Goal: Information Seeking & Learning: Learn about a topic

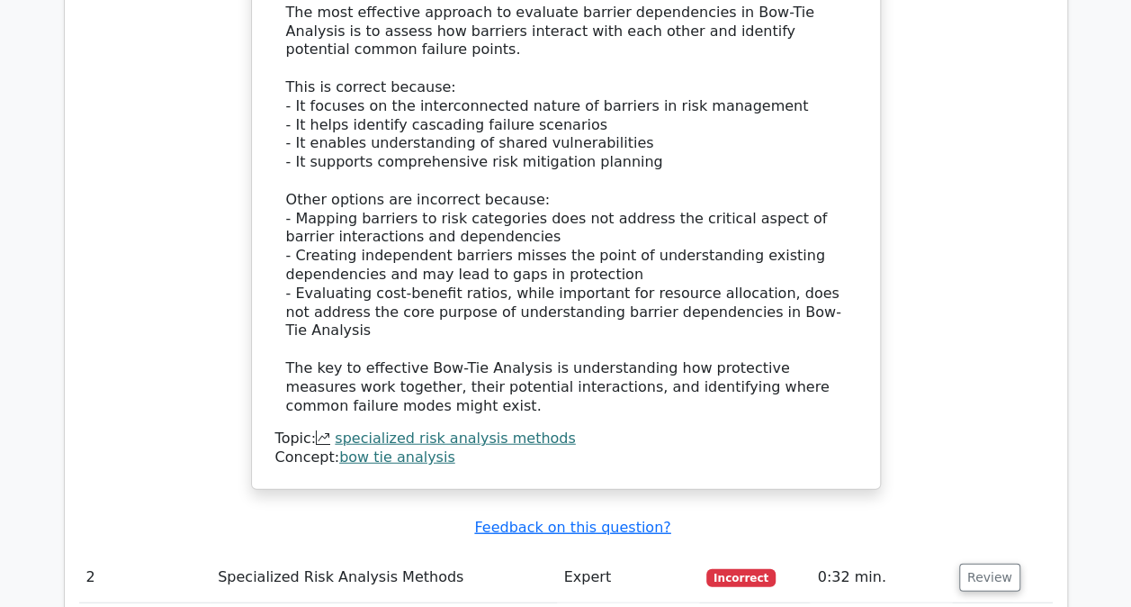
scroll to position [2070, 0]
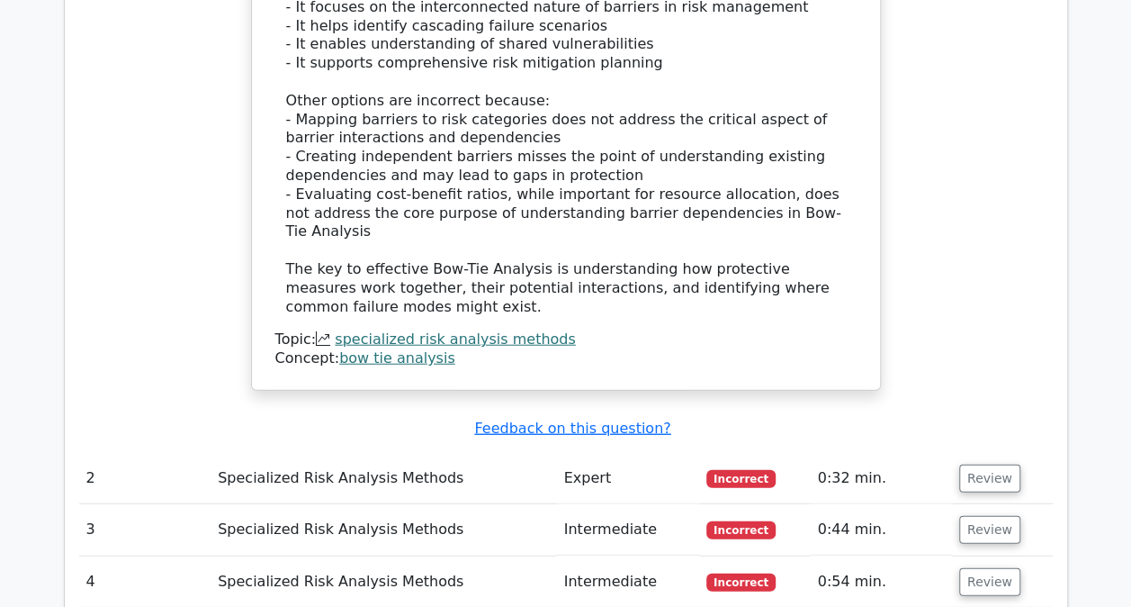
click at [1012, 453] on td "Review" at bounding box center [1002, 478] width 101 height 51
click at [1004, 464] on button "Review" at bounding box center [989, 478] width 61 height 28
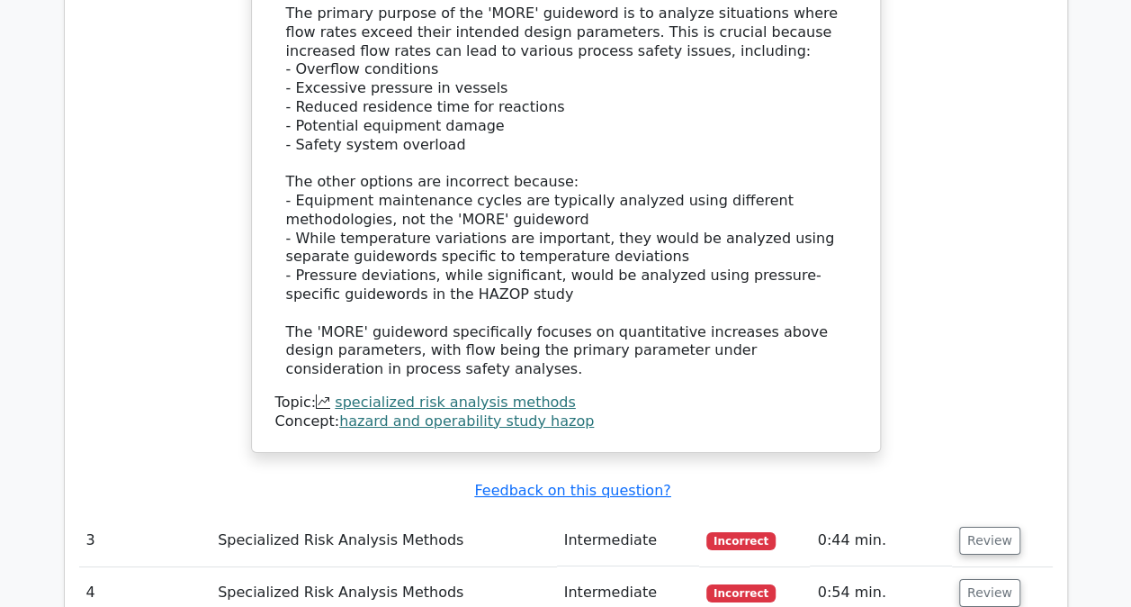
scroll to position [3060, 0]
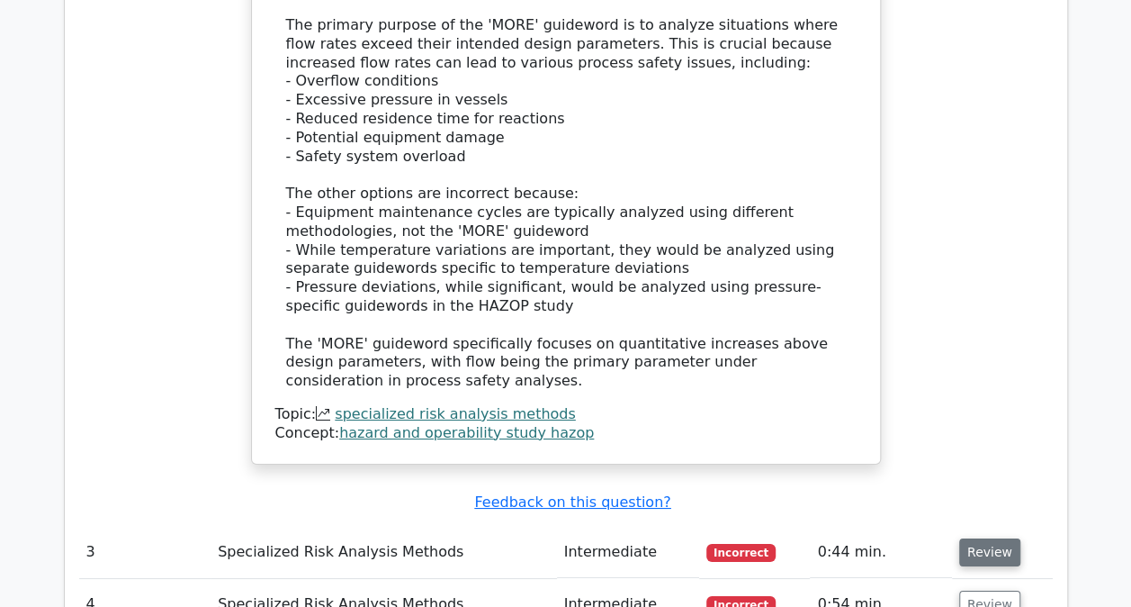
click at [974, 538] on button "Review" at bounding box center [989, 552] width 61 height 28
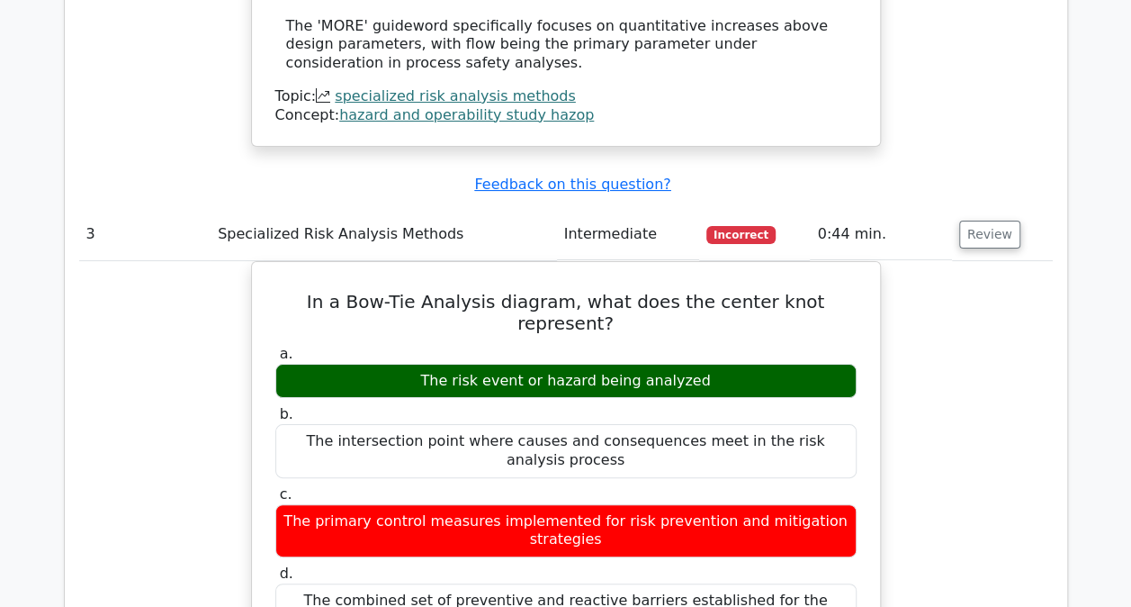
scroll to position [3330, 0]
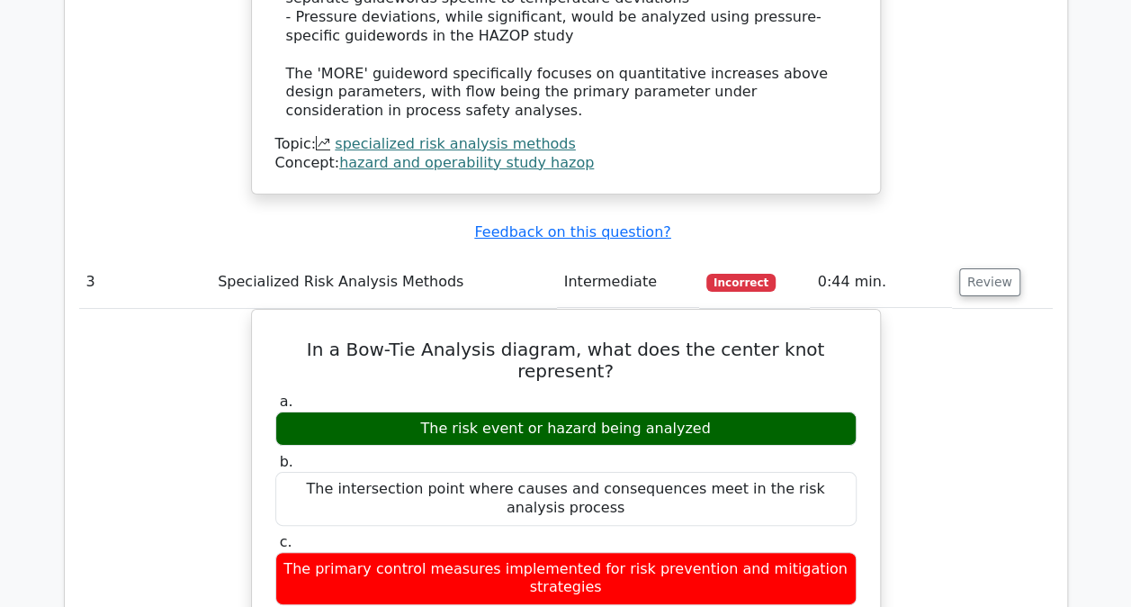
drag, startPoint x: 1144, startPoint y: 395, endPoint x: 713, endPoint y: 99, distance: 523.0
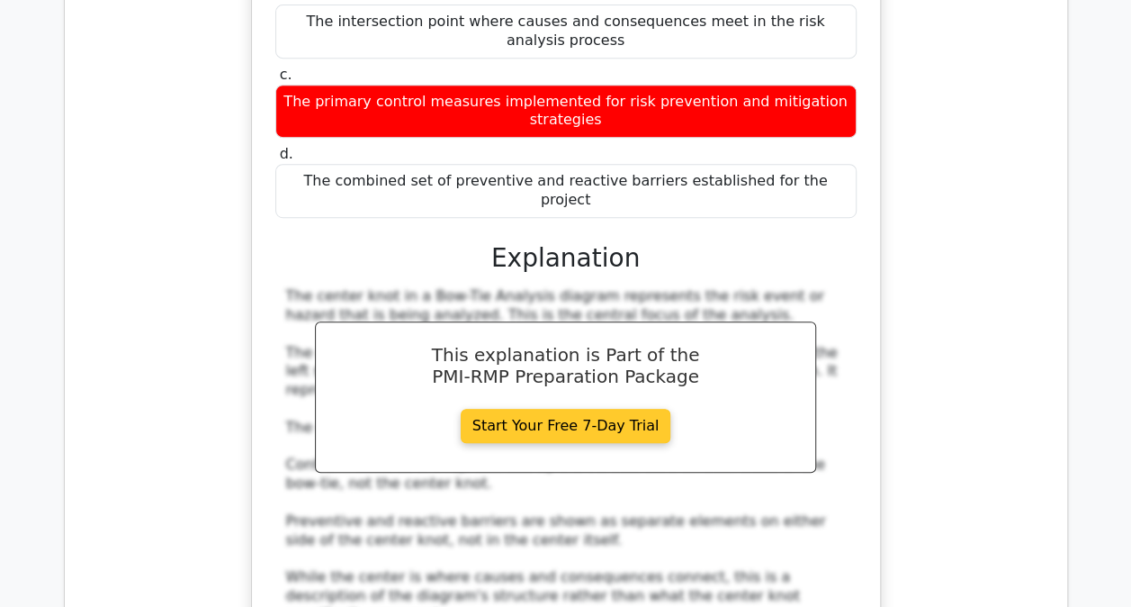
scroll to position [4050, 0]
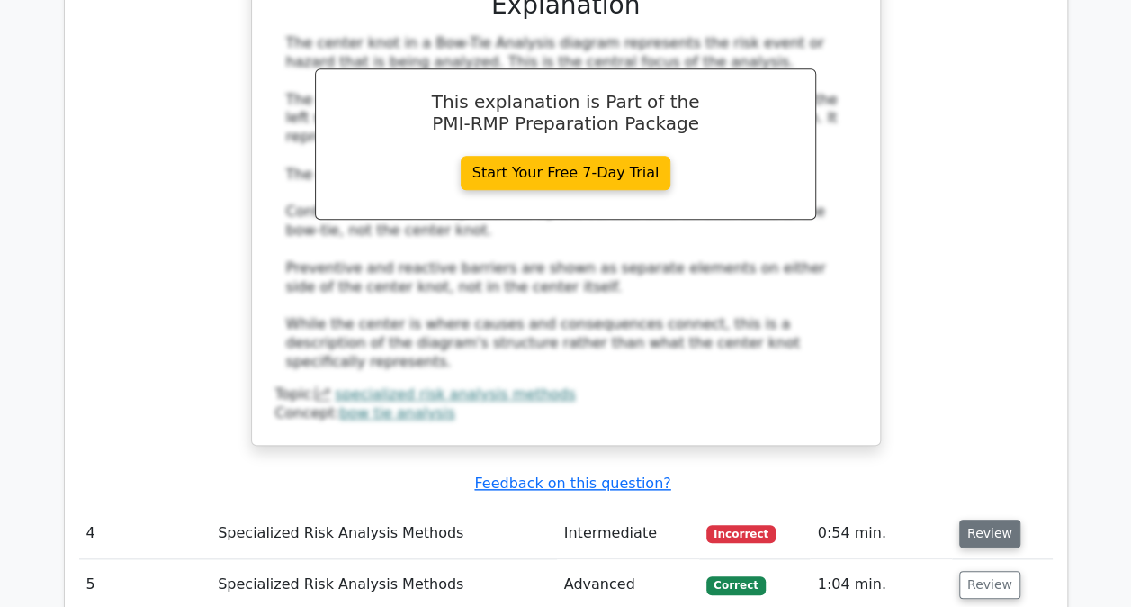
click at [974, 519] on button "Review" at bounding box center [989, 533] width 61 height 28
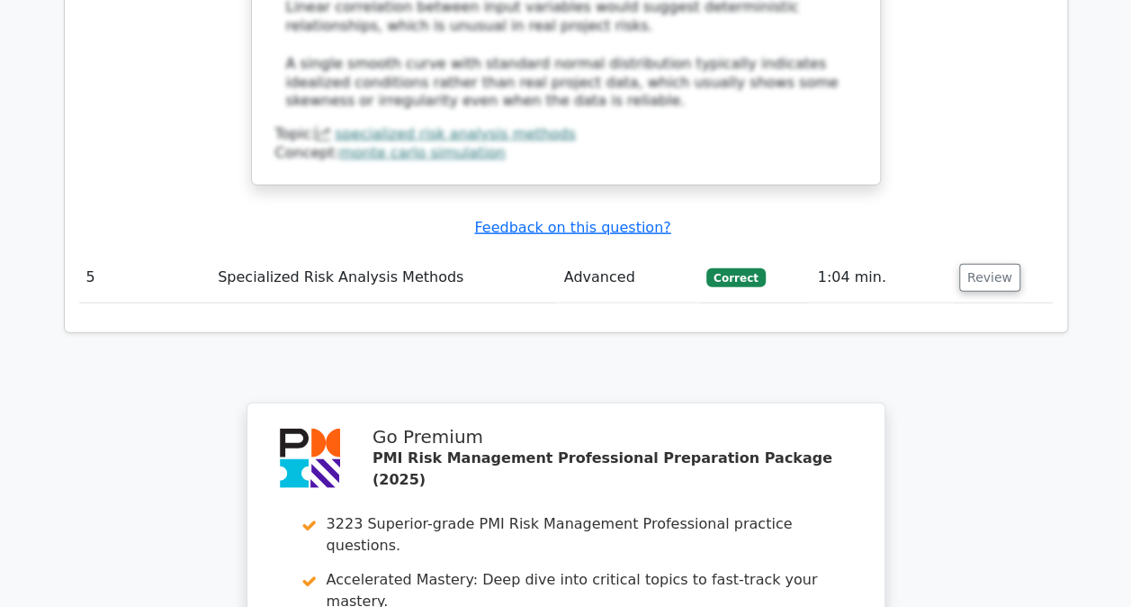
scroll to position [5580, 0]
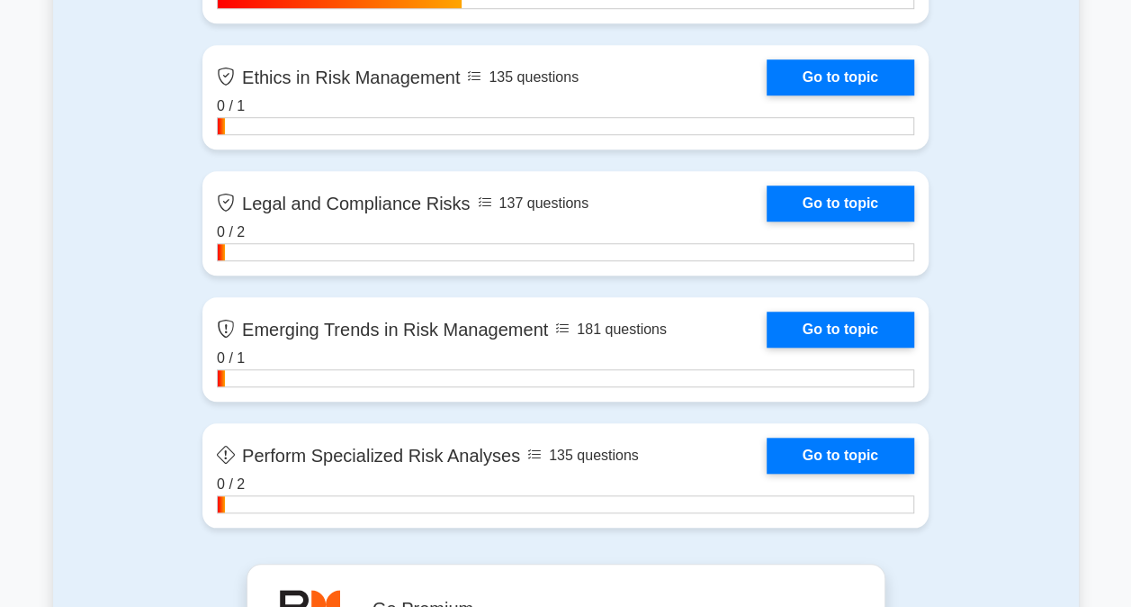
scroll to position [4067, 0]
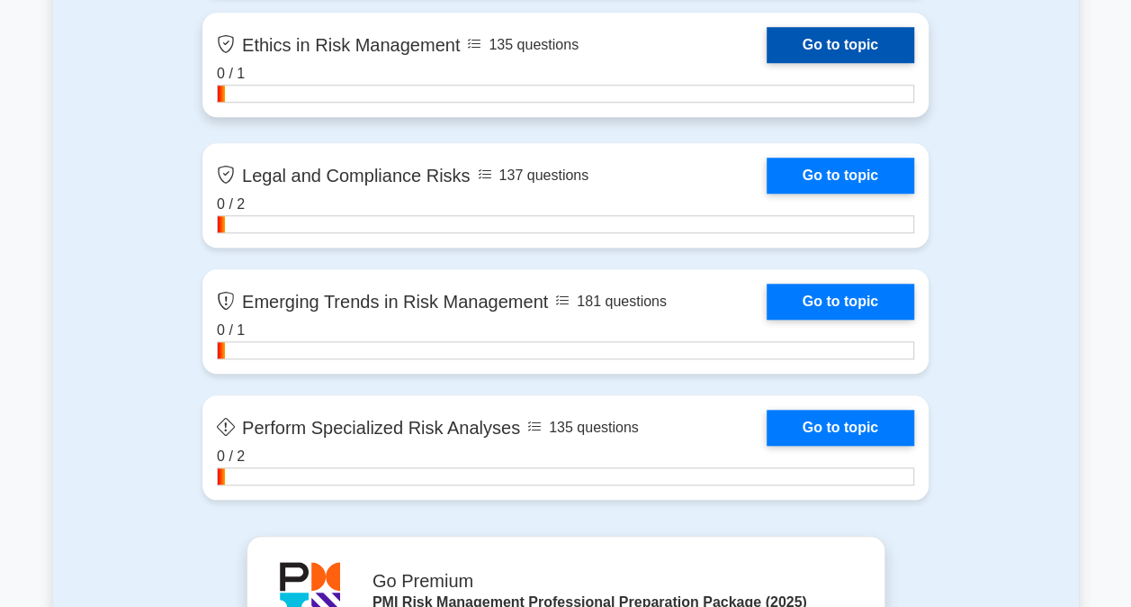
click at [810, 40] on link "Go to topic" at bounding box center [841, 45] width 148 height 36
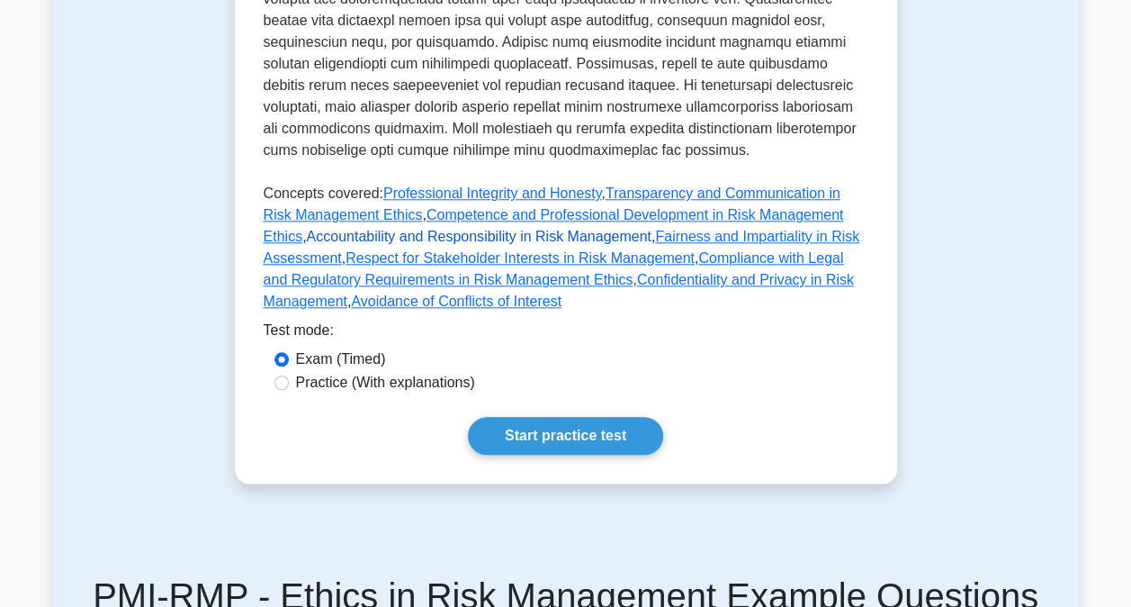
scroll to position [900, 0]
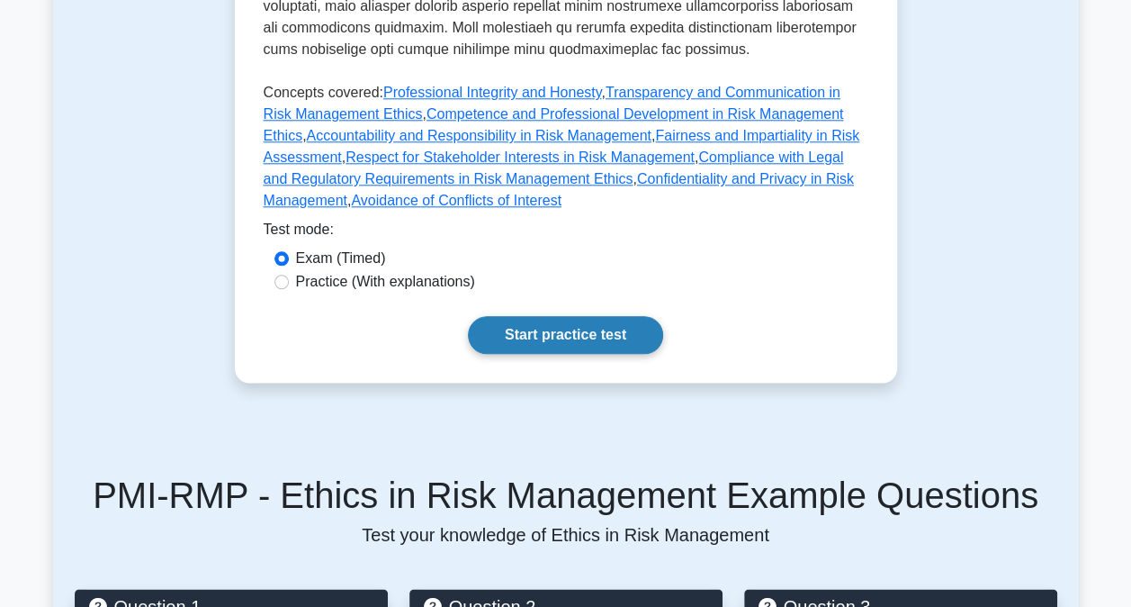
click at [536, 343] on link "Start practice test" at bounding box center [565, 335] width 195 height 38
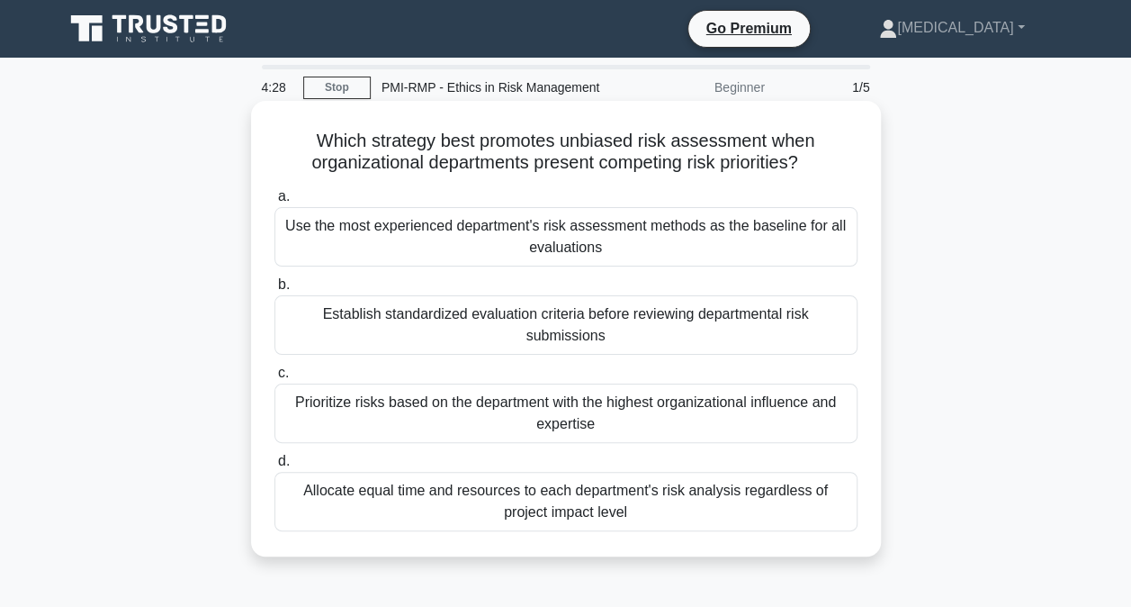
click at [517, 318] on div "Establish standardized evaluation criteria before reviewing departmental risk s…" at bounding box center [566, 324] width 583 height 59
click at [275, 291] on input "b. Establish standardized evaluation criteria before reviewing departmental ris…" at bounding box center [275, 285] width 0 height 12
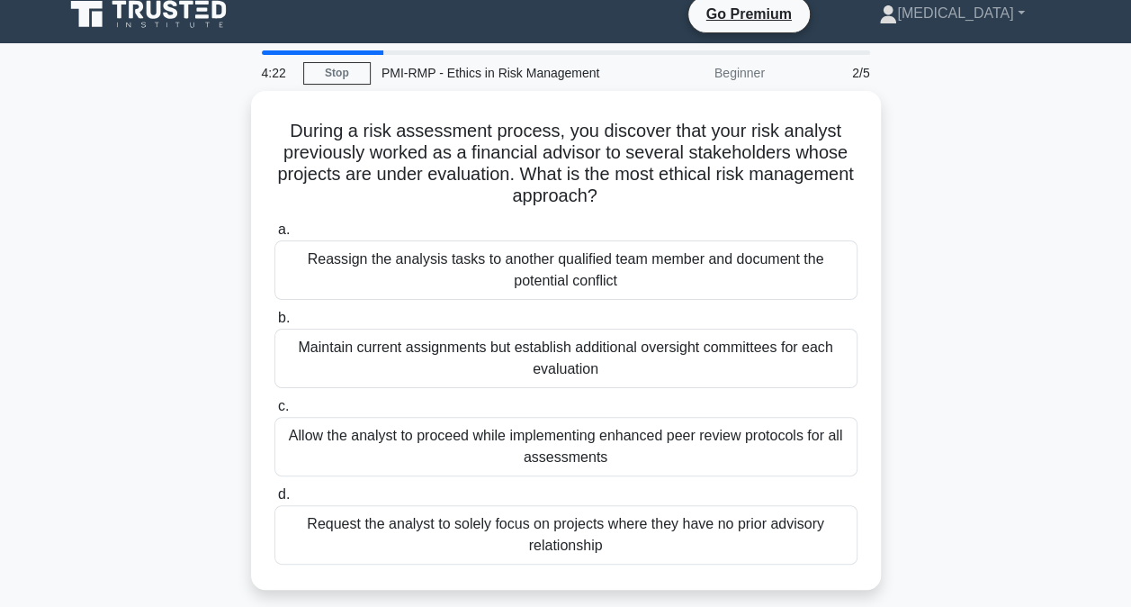
scroll to position [15, 0]
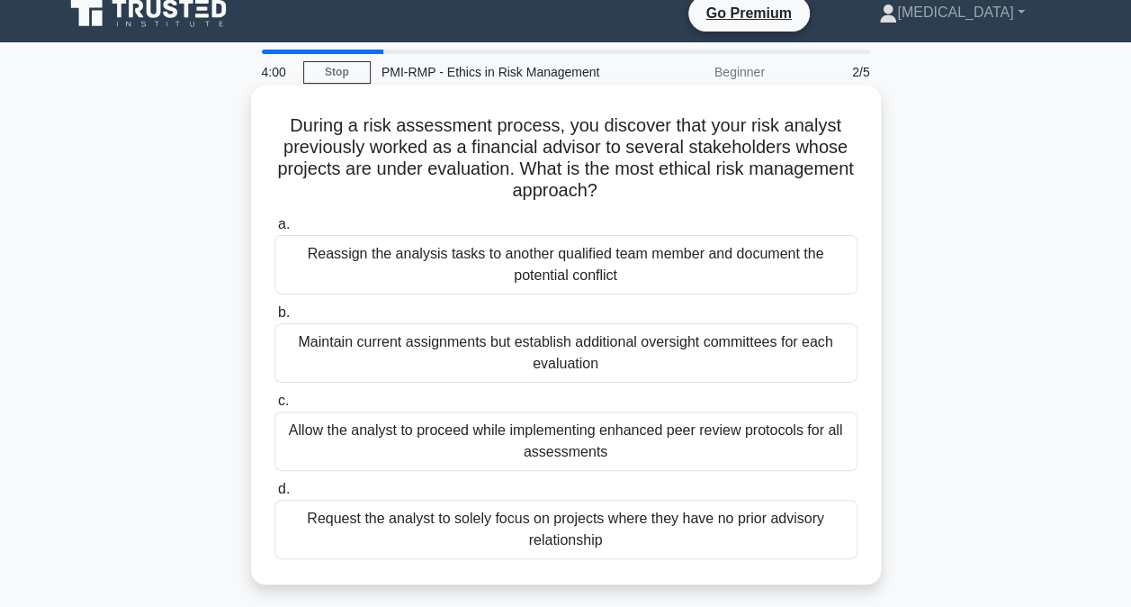
click at [531, 282] on div "Reassign the analysis tasks to another qualified team member and document the p…" at bounding box center [566, 264] width 583 height 59
click at [275, 230] on input "a. Reassign the analysis tasks to another qualified team member and document th…" at bounding box center [275, 225] width 0 height 12
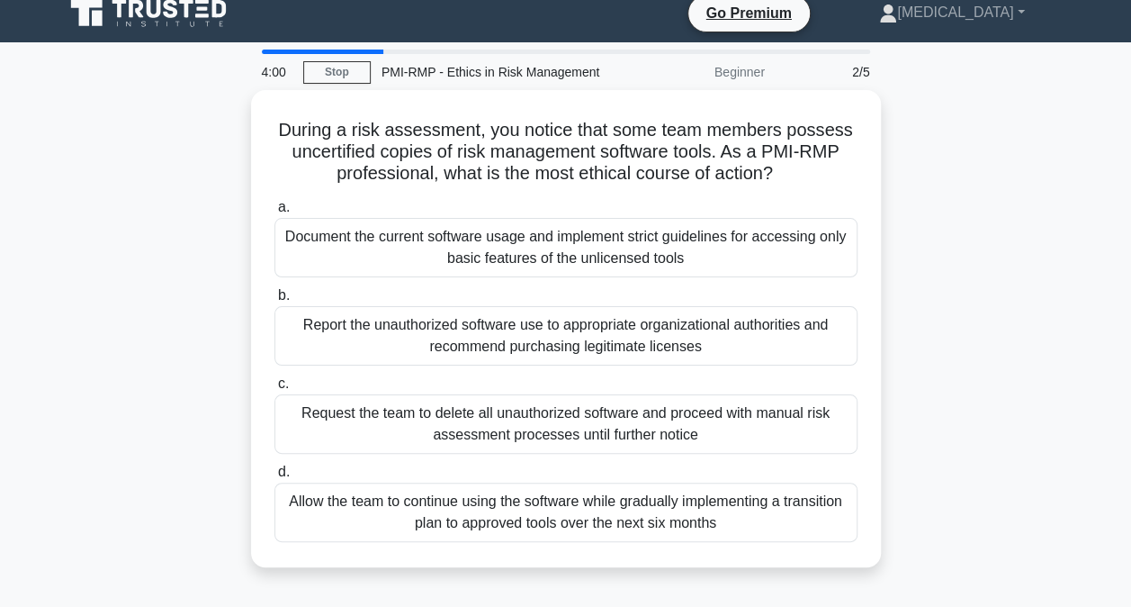
scroll to position [0, 0]
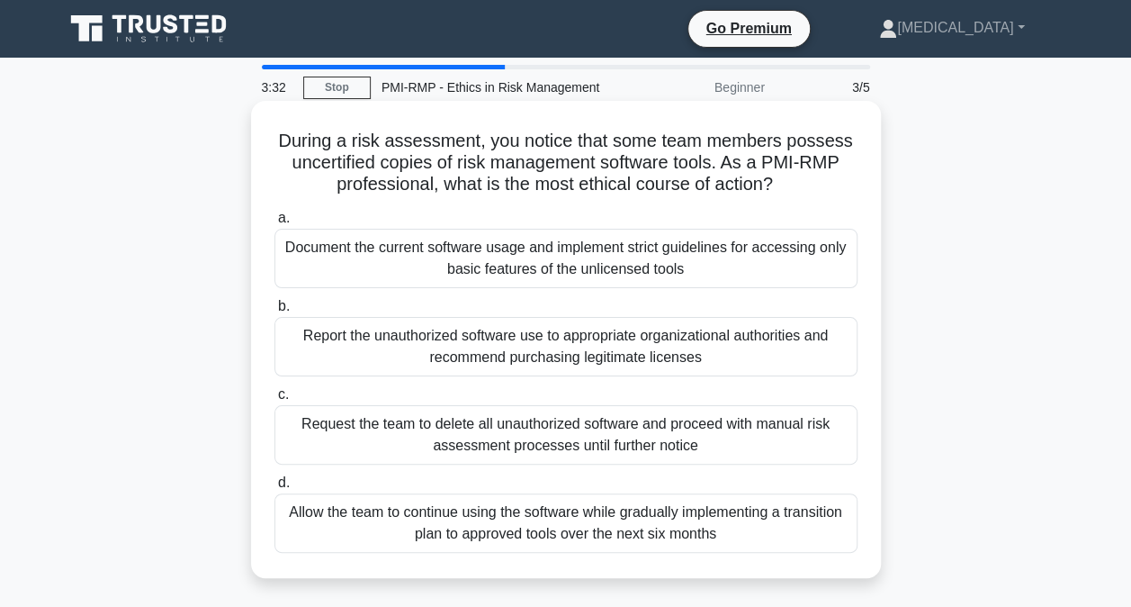
click at [440, 345] on div "Report the unauthorized software use to appropriate organizational authorities …" at bounding box center [566, 346] width 583 height 59
click at [275, 312] on input "b. Report the unauthorized software use to appropriate organizational authoriti…" at bounding box center [275, 307] width 0 height 12
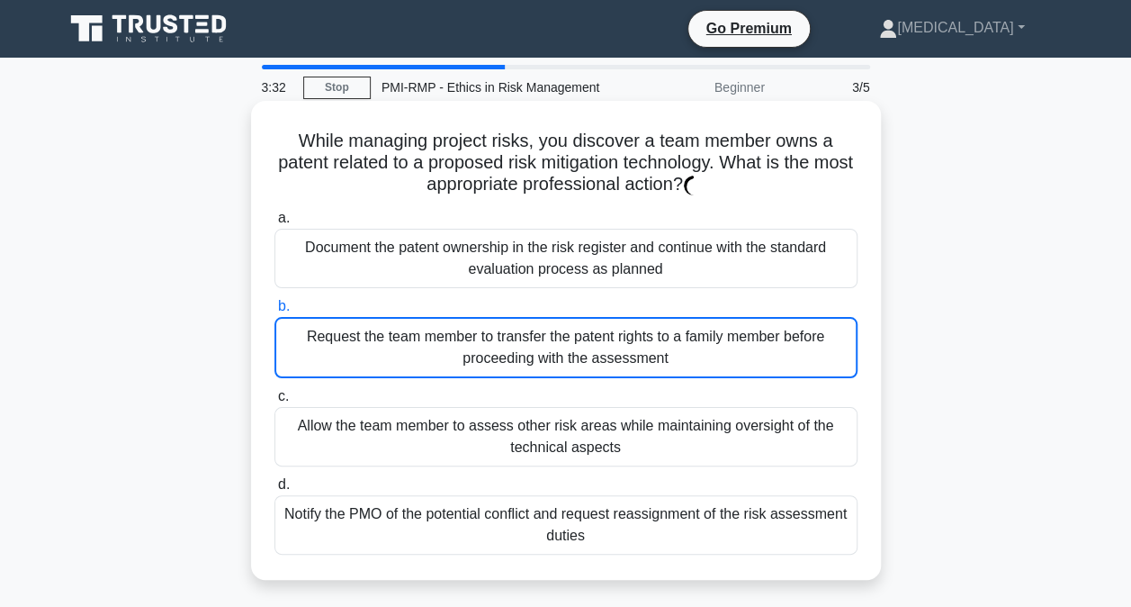
click at [440, 345] on div "Request the team member to transfer the patent rights to a family member before…" at bounding box center [566, 347] width 583 height 61
click at [275, 312] on input "b. Request the team member to transfer the patent rights to a family member bef…" at bounding box center [275, 307] width 0 height 12
click at [440, 345] on div "Request the team member to transfer the patent rights to a family member before…" at bounding box center [566, 347] width 583 height 61
click at [275, 312] on input "b. Request the team member to transfer the patent rights to a family member bef…" at bounding box center [275, 307] width 0 height 12
click at [440, 345] on div "Request the team member to transfer the patent rights to a family member before…" at bounding box center [566, 347] width 583 height 61
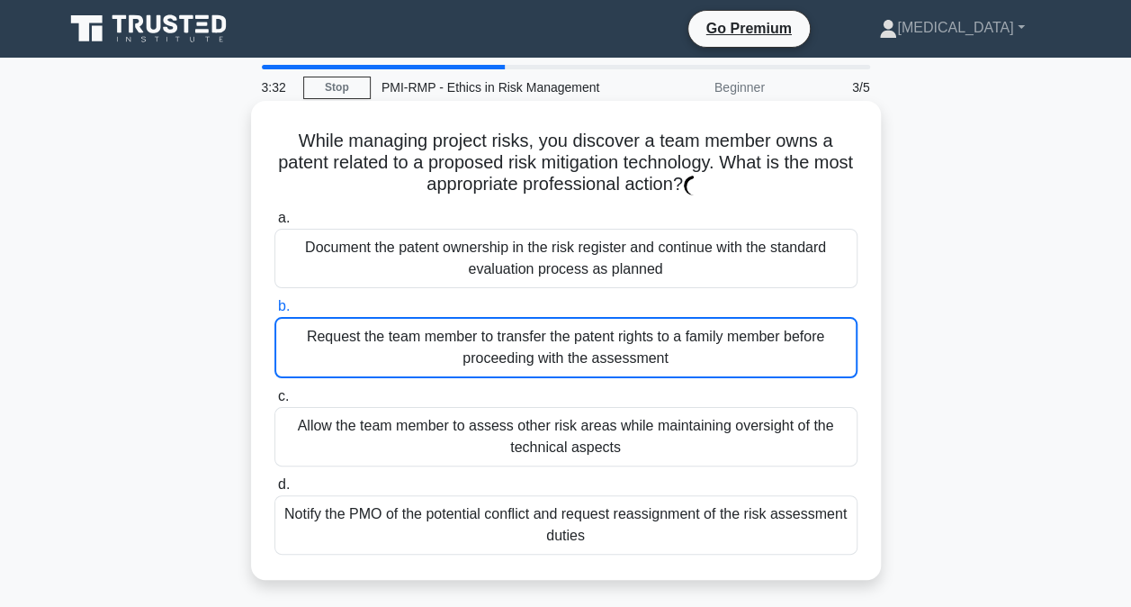
click at [275, 312] on input "b. Request the team member to transfer the patent rights to a family member bef…" at bounding box center [275, 307] width 0 height 12
click at [440, 345] on div "Request the team member to transfer the patent rights to a family member before…" at bounding box center [566, 347] width 583 height 61
click at [275, 312] on input "b. Request the team member to transfer the patent rights to a family member bef…" at bounding box center [275, 307] width 0 height 12
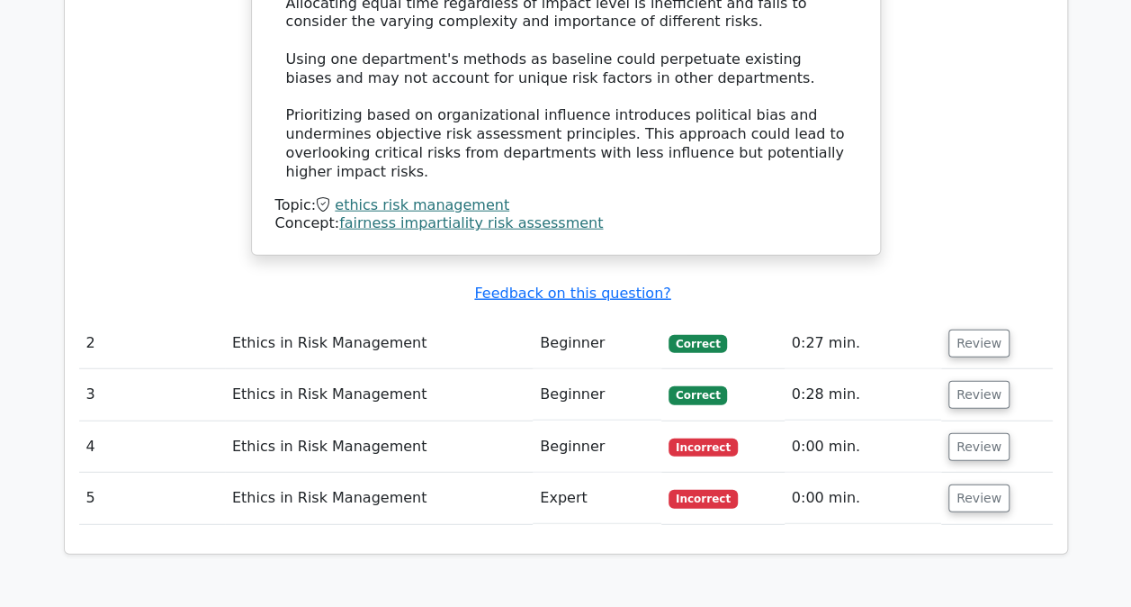
scroll to position [2166, 0]
click at [971, 329] on button "Review" at bounding box center [979, 343] width 61 height 28
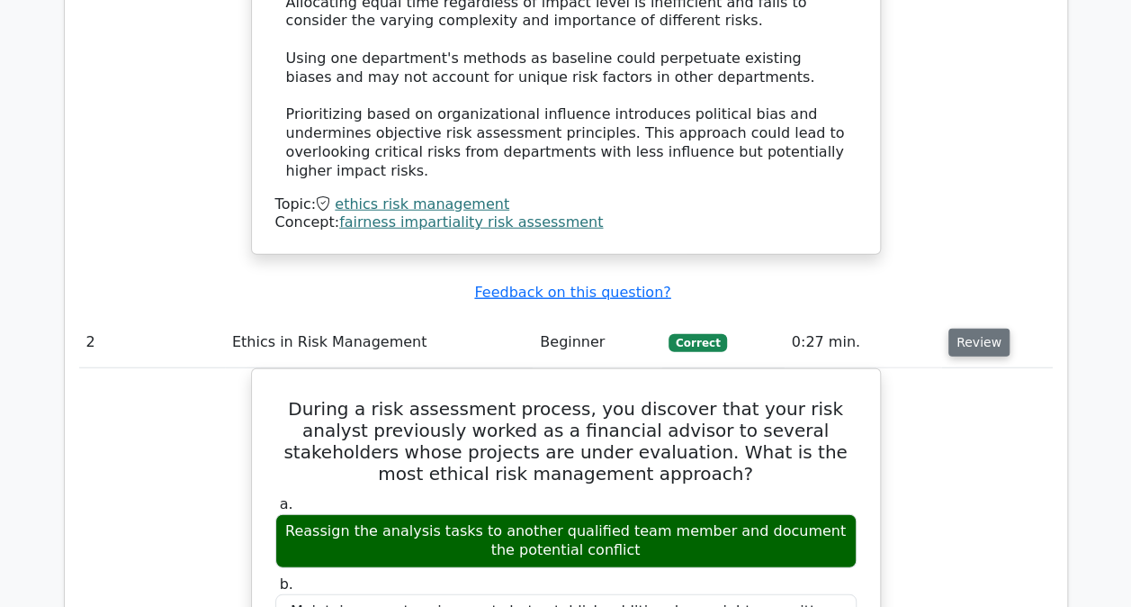
click at [971, 329] on button "Review" at bounding box center [979, 343] width 61 height 28
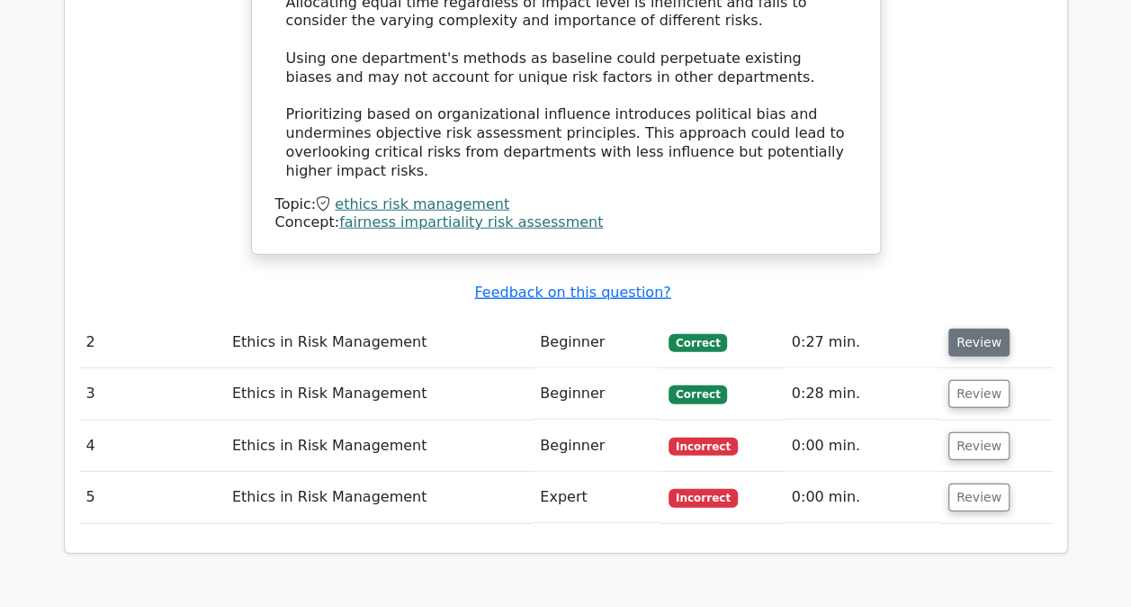
click at [971, 329] on button "Review" at bounding box center [979, 343] width 61 height 28
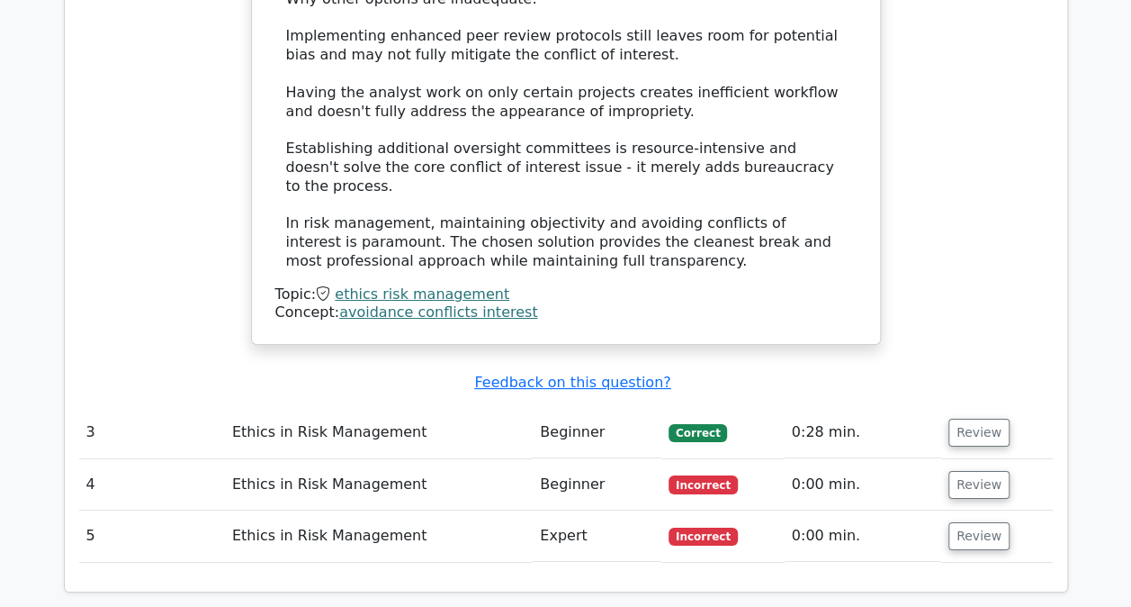
scroll to position [3223, 0]
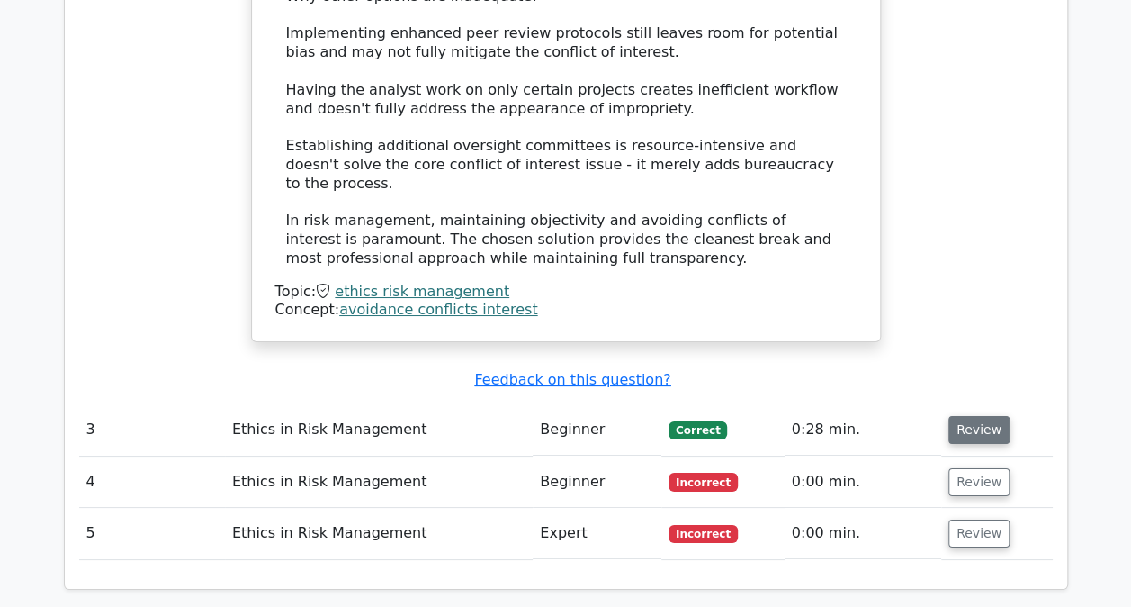
click at [955, 416] on button "Review" at bounding box center [979, 430] width 61 height 28
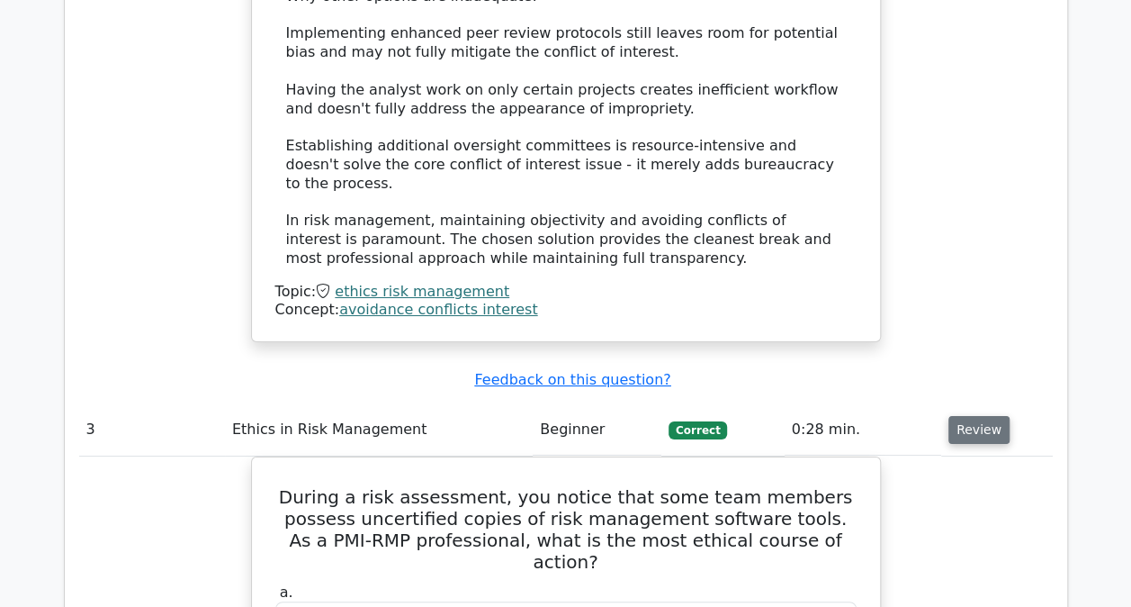
click at [955, 416] on button "Review" at bounding box center [979, 430] width 61 height 28
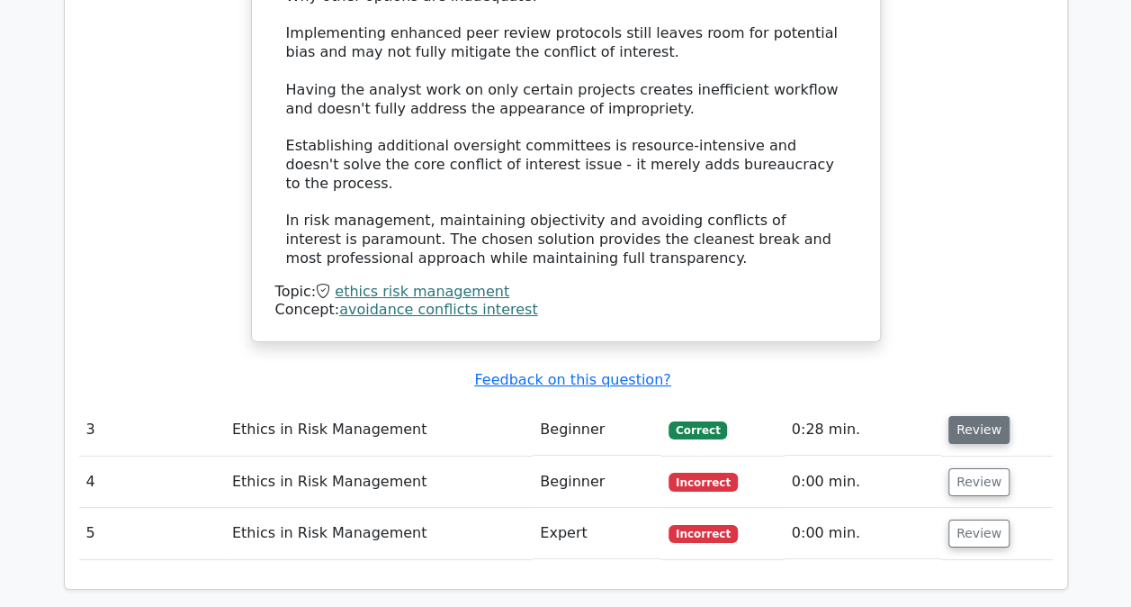
click at [955, 416] on button "Review" at bounding box center [979, 430] width 61 height 28
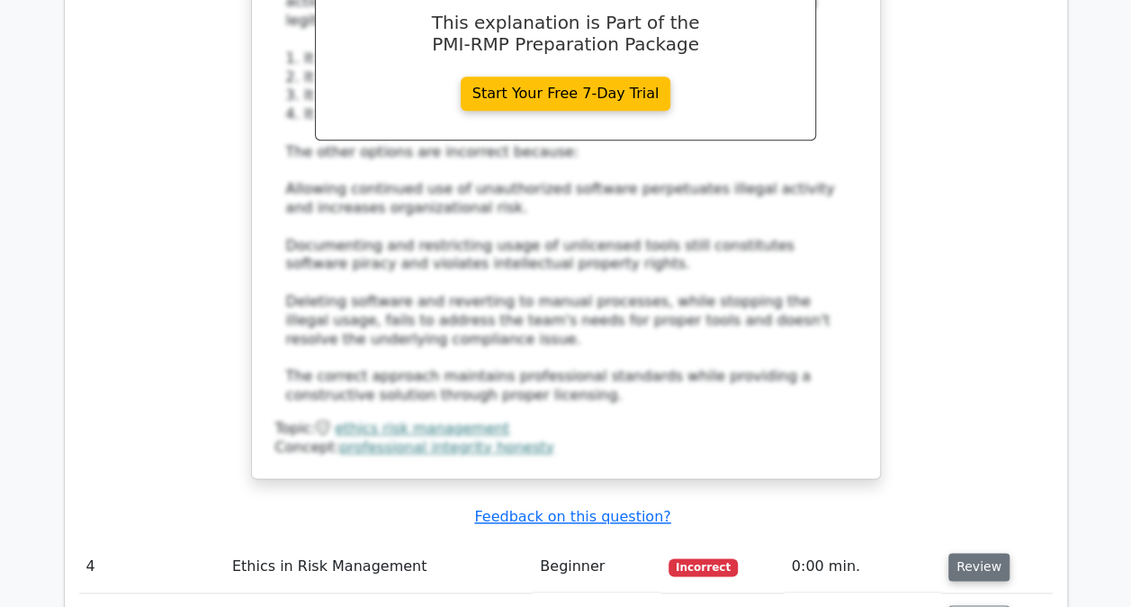
scroll to position [4232, 0]
click at [986, 540] on td "Review" at bounding box center [997, 565] width 112 height 51
click at [958, 552] on button "Review" at bounding box center [979, 566] width 61 height 28
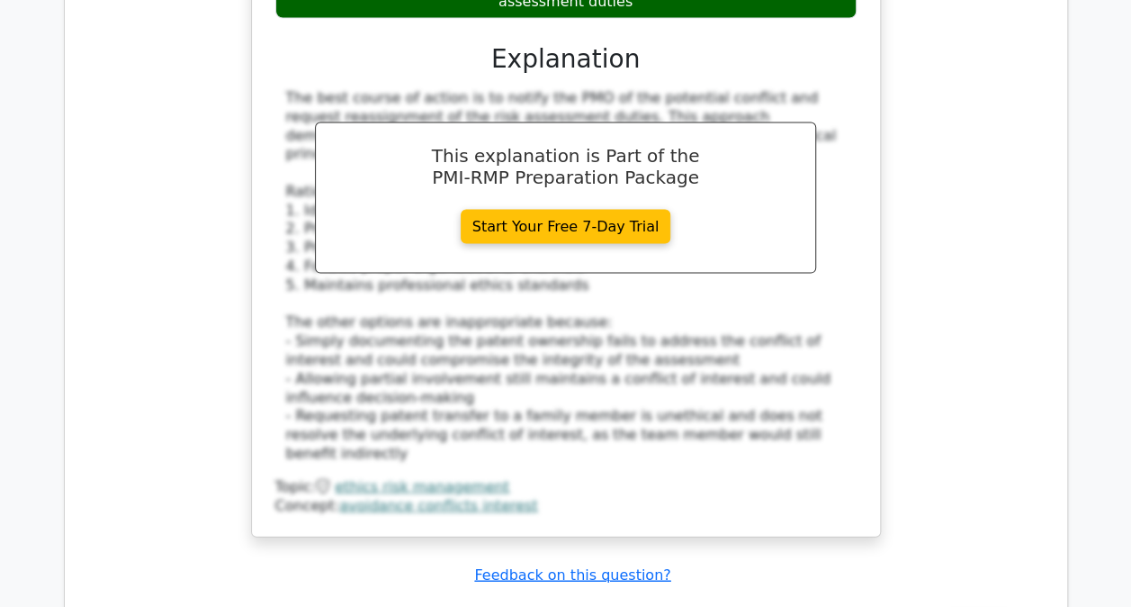
scroll to position [5223, 0]
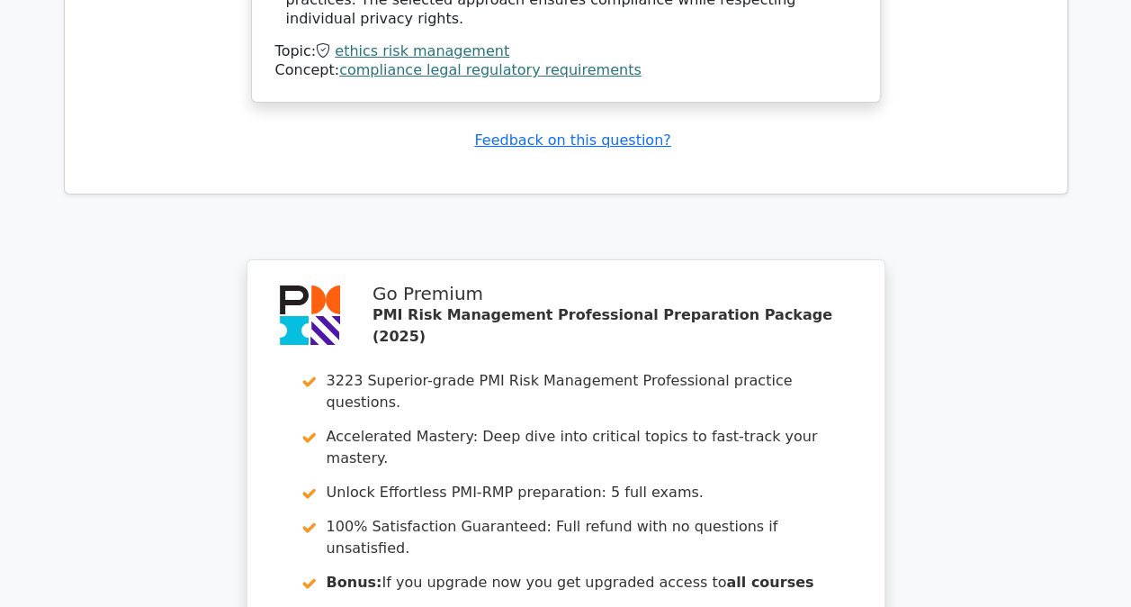
scroll to position [6769, 0]
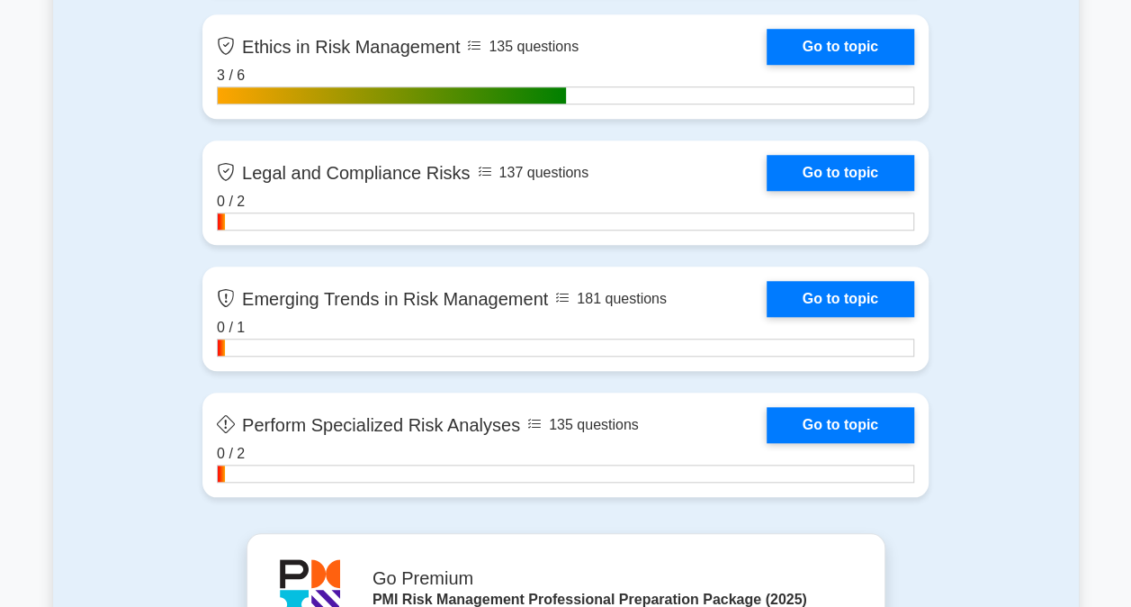
scroll to position [4071, 0]
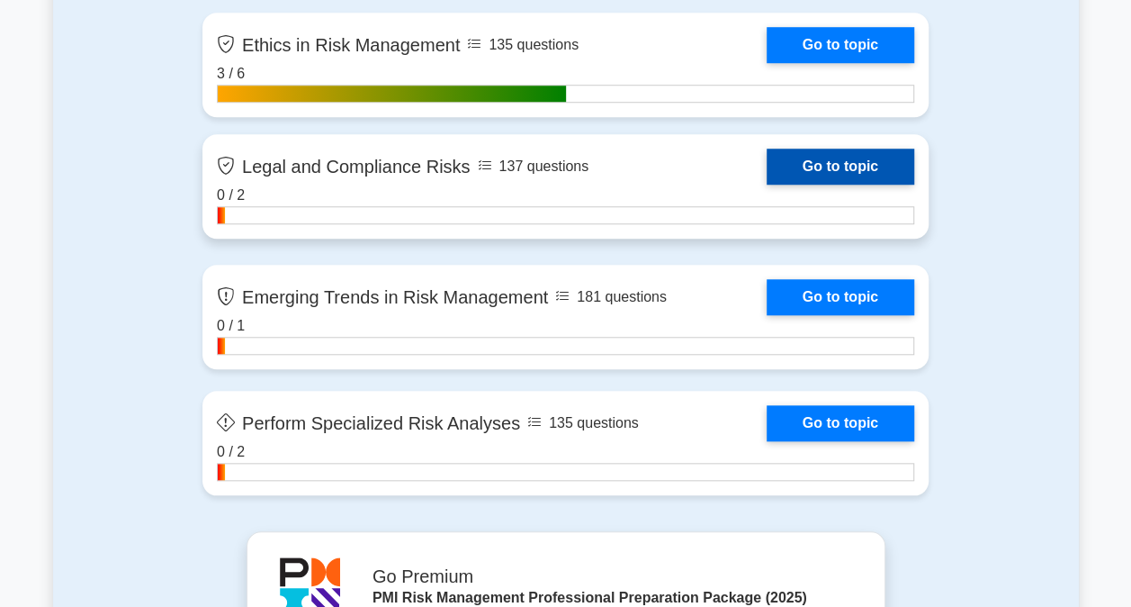
click at [821, 164] on link "Go to topic" at bounding box center [841, 167] width 148 height 36
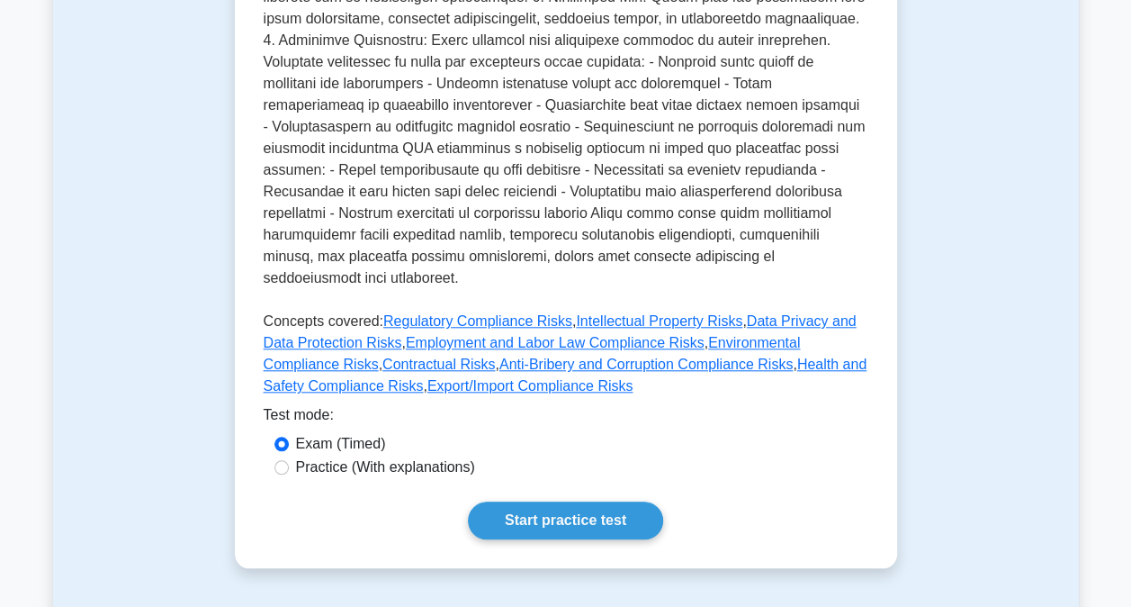
scroll to position [698, 0]
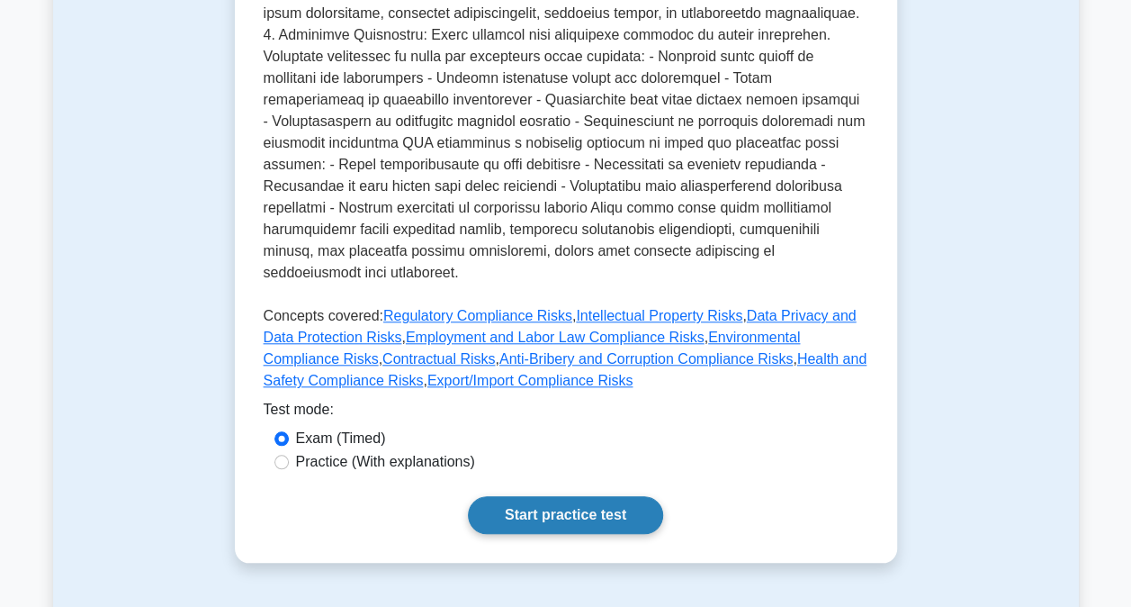
click at [522, 496] on link "Start practice test" at bounding box center [565, 515] width 195 height 38
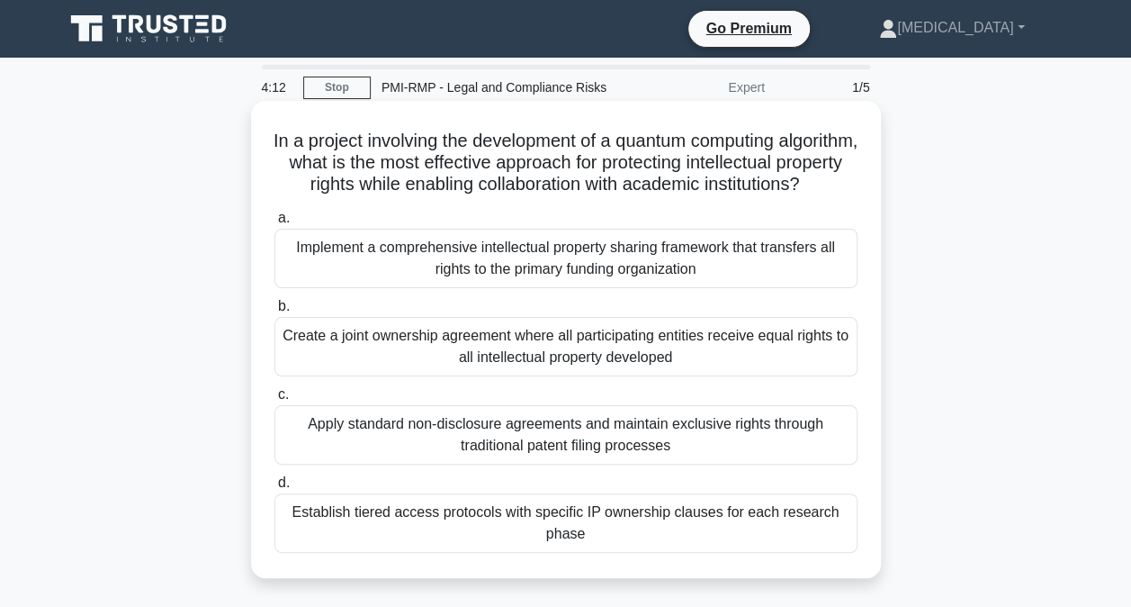
click at [440, 526] on div "Establish tiered access protocols with specific IP ownership clauses for each r…" at bounding box center [566, 522] width 583 height 59
click at [275, 489] on input "d. Establish tiered access protocols with specific IP ownership clauses for eac…" at bounding box center [275, 483] width 0 height 12
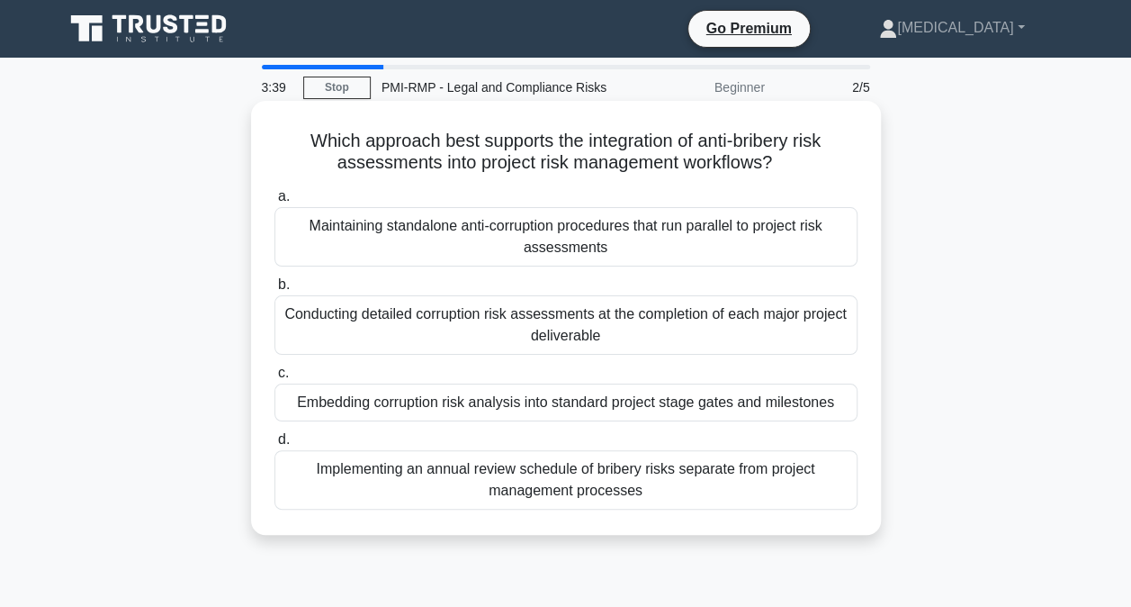
click at [434, 401] on div "Embedding corruption risk analysis into standard project stage gates and milest…" at bounding box center [566, 402] width 583 height 38
click at [275, 379] on input "c. Embedding corruption risk analysis into standard project stage gates and mil…" at bounding box center [275, 373] width 0 height 12
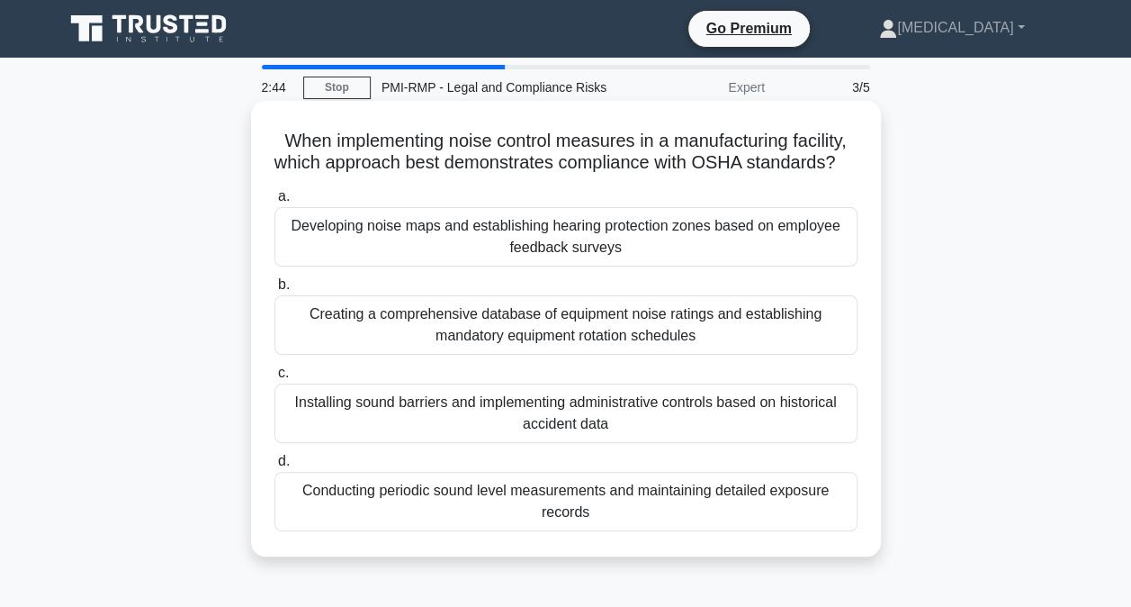
click at [403, 520] on div "Conducting periodic sound level measurements and maintaining detailed exposure …" at bounding box center [566, 501] width 583 height 59
click at [275, 467] on input "d. Conducting periodic sound level measurements and maintaining detailed exposu…" at bounding box center [275, 461] width 0 height 12
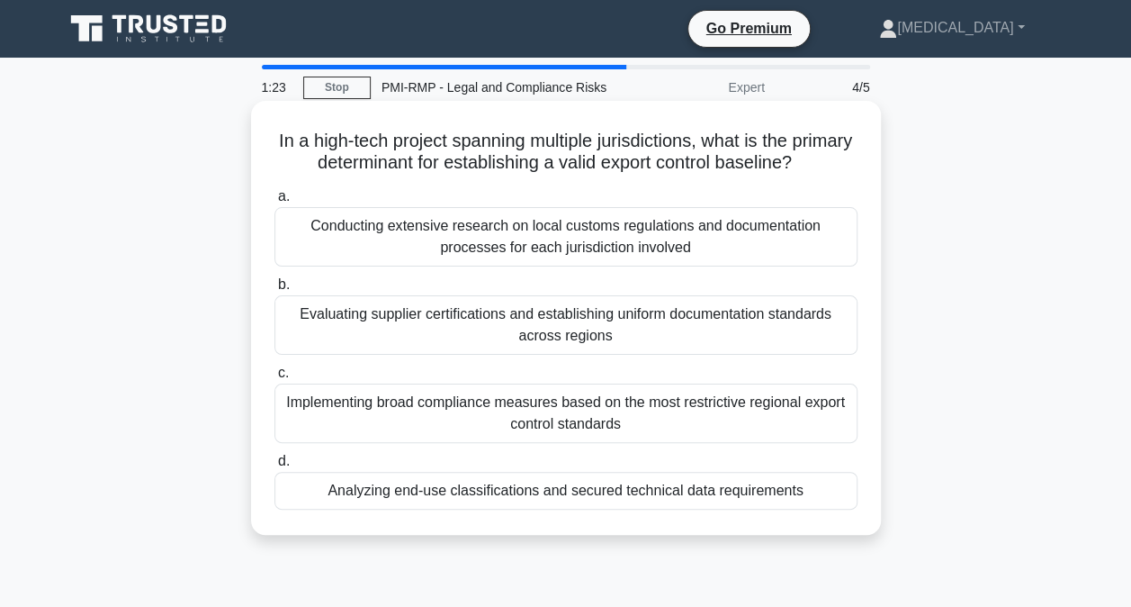
click at [518, 262] on div "Conducting extensive research on local customs regulations and documentation pr…" at bounding box center [566, 236] width 583 height 59
click at [275, 203] on input "a. Conducting extensive research on local customs regulations and documentation…" at bounding box center [275, 197] width 0 height 12
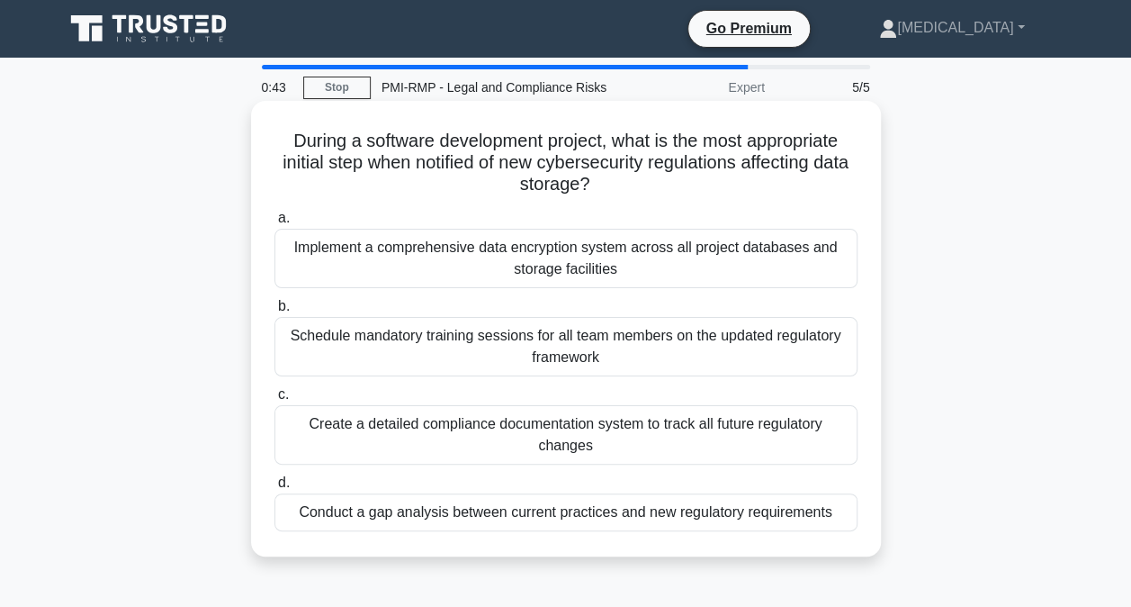
click at [451, 517] on div "Conduct a gap analysis between current practices and new regulatory requirements" at bounding box center [566, 512] width 583 height 38
click at [275, 489] on input "d. Conduct a gap analysis between current practices and new regulatory requirem…" at bounding box center [275, 483] width 0 height 12
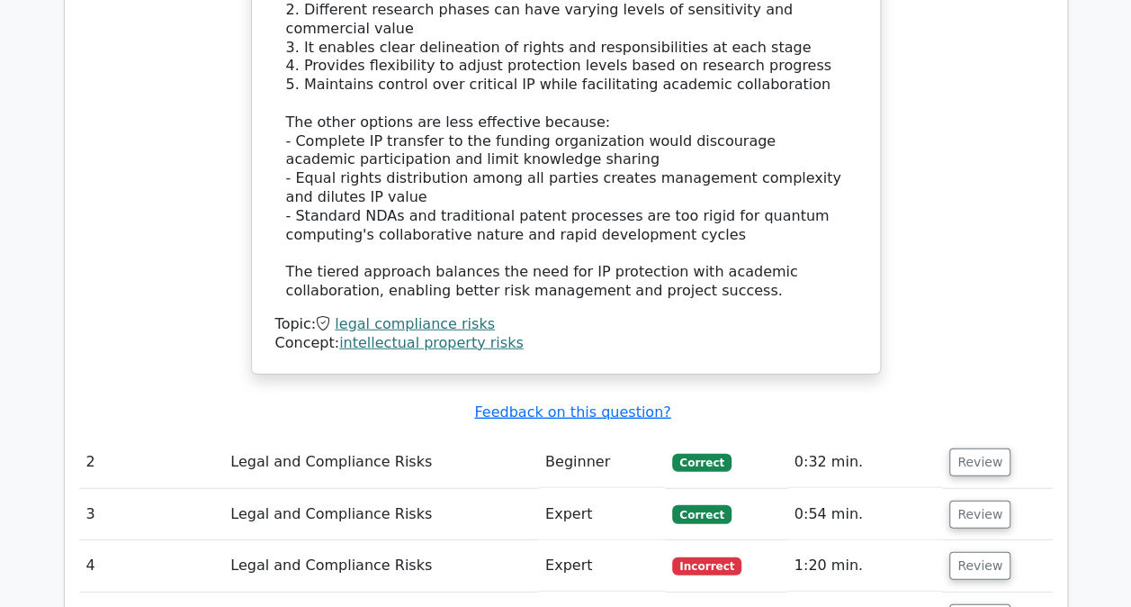
scroll to position [2160, 0]
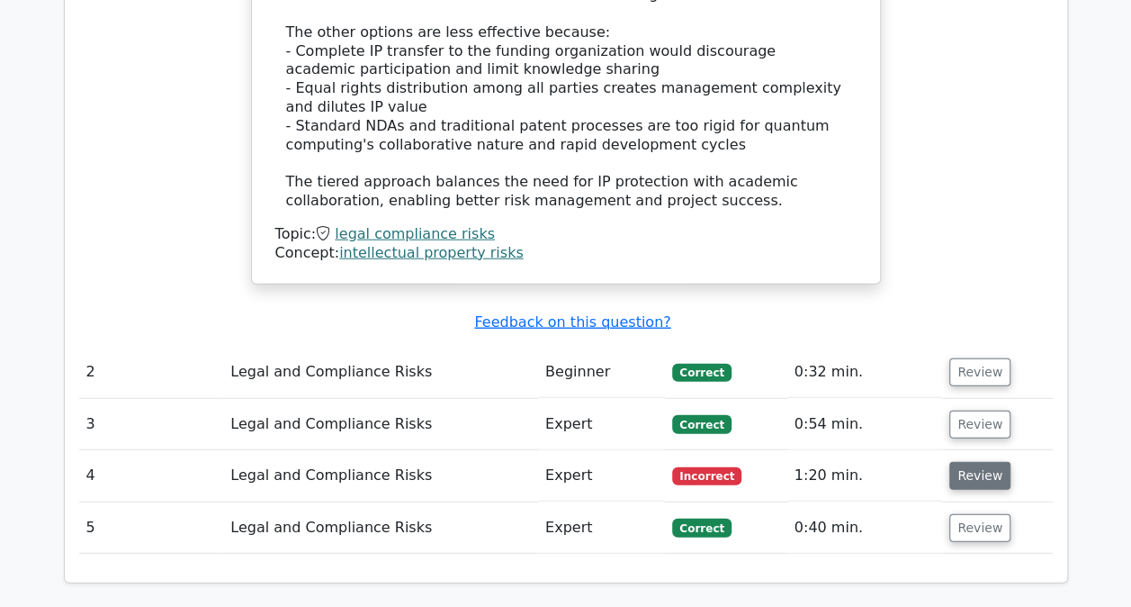
click at [979, 462] on button "Review" at bounding box center [980, 476] width 61 height 28
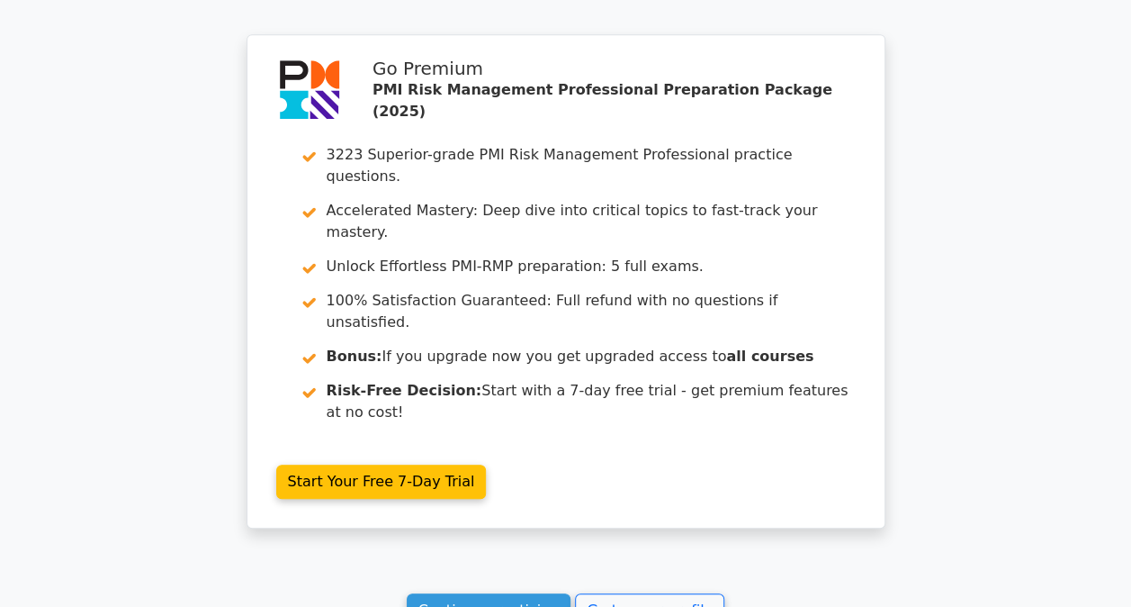
scroll to position [3870, 0]
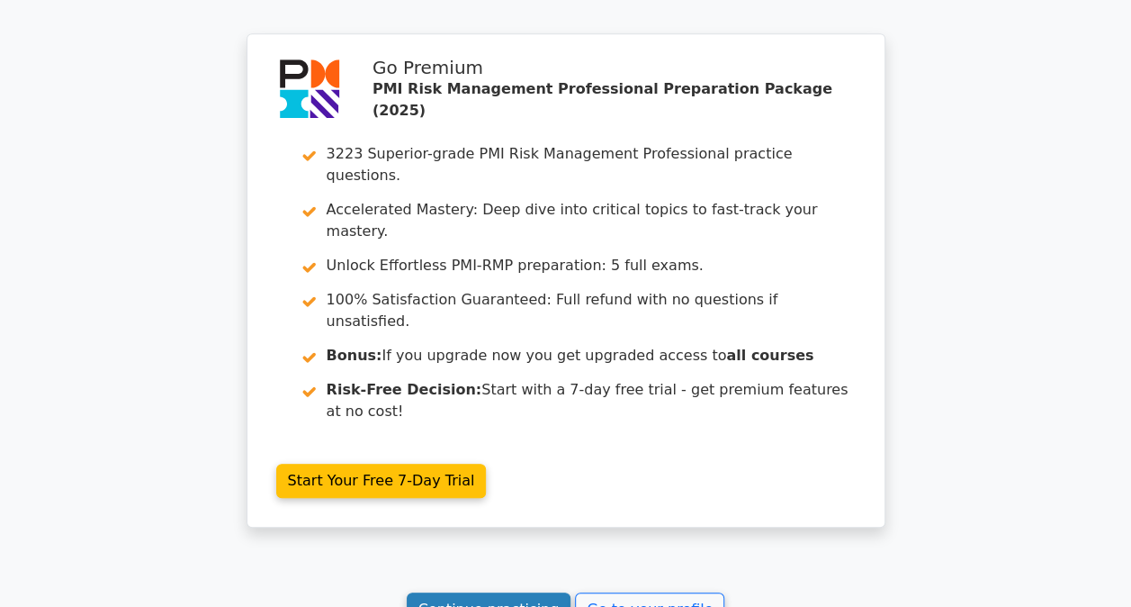
click at [448, 592] on link "Continue practicing" at bounding box center [489, 609] width 165 height 34
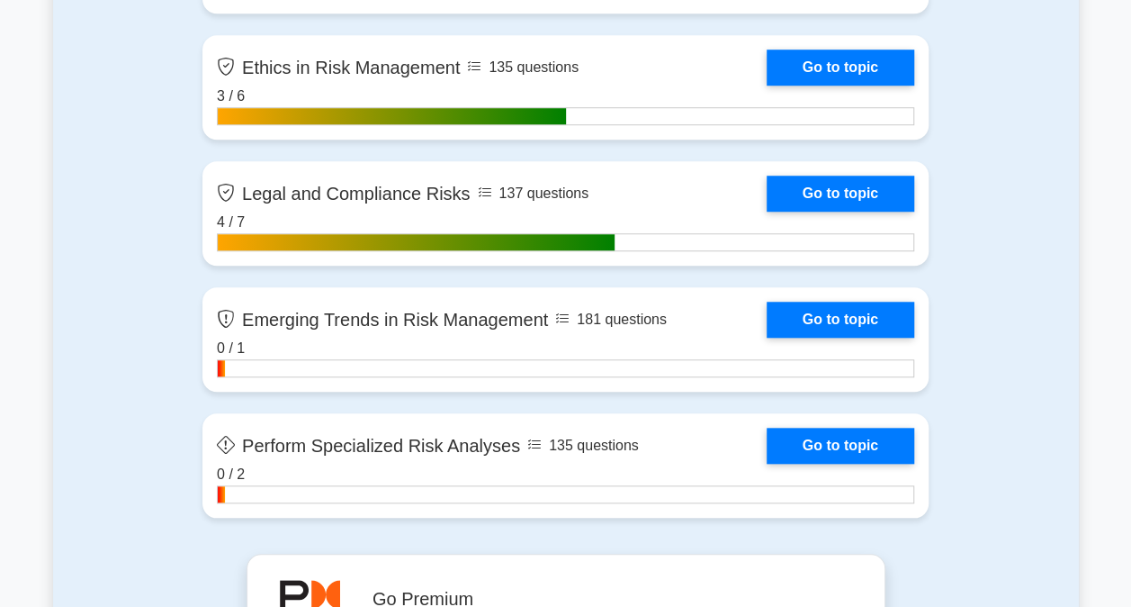
scroll to position [4050, 0]
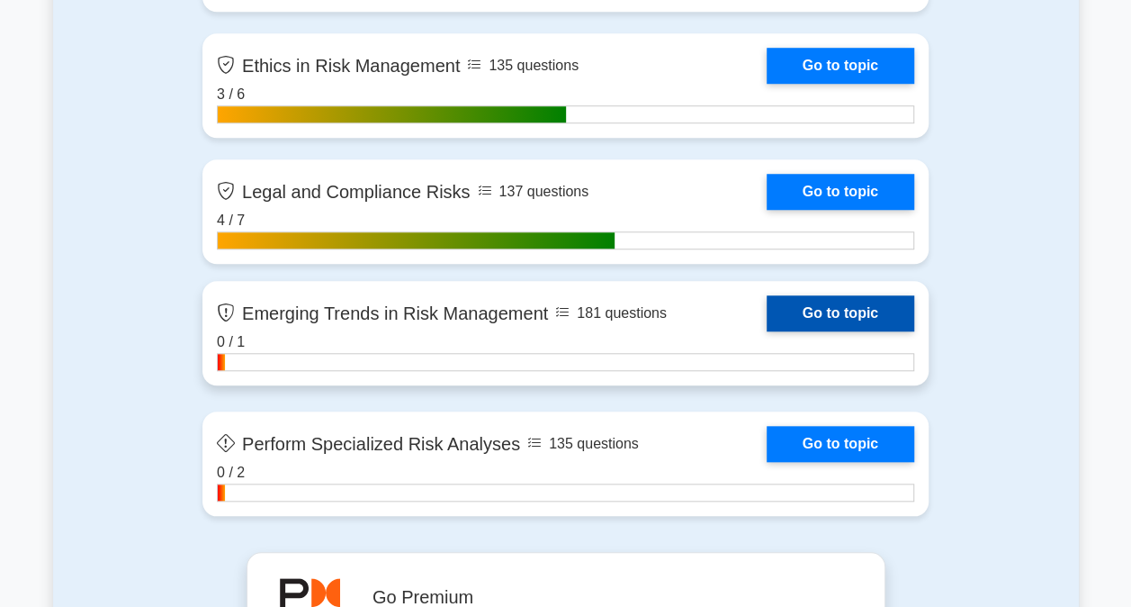
click at [794, 301] on link "Go to topic" at bounding box center [841, 313] width 148 height 36
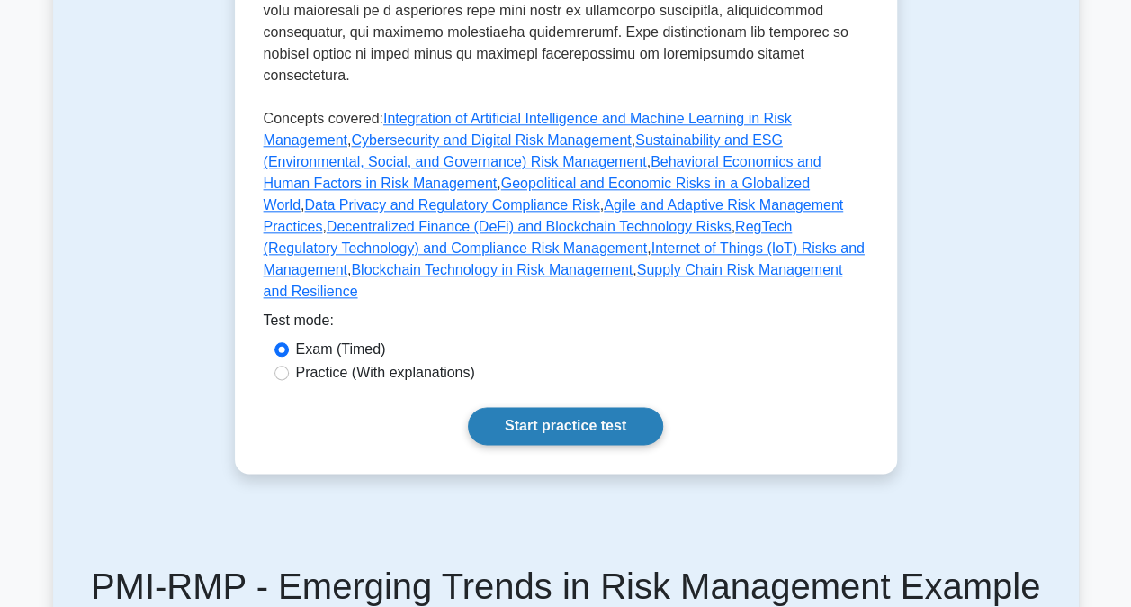
scroll to position [900, 0]
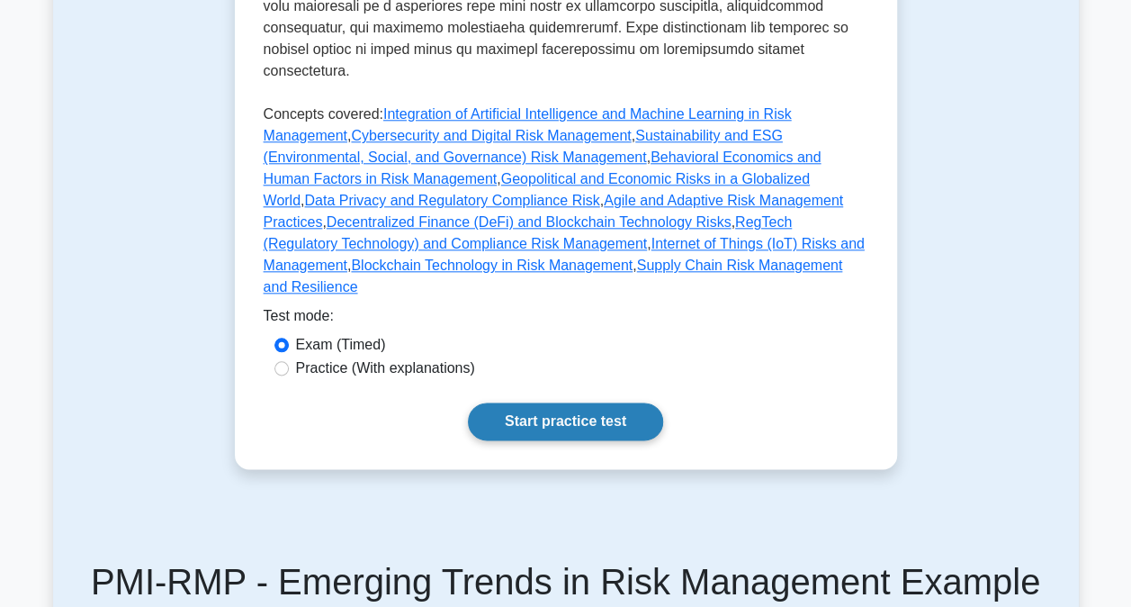
click at [605, 402] on link "Start practice test" at bounding box center [565, 421] width 195 height 38
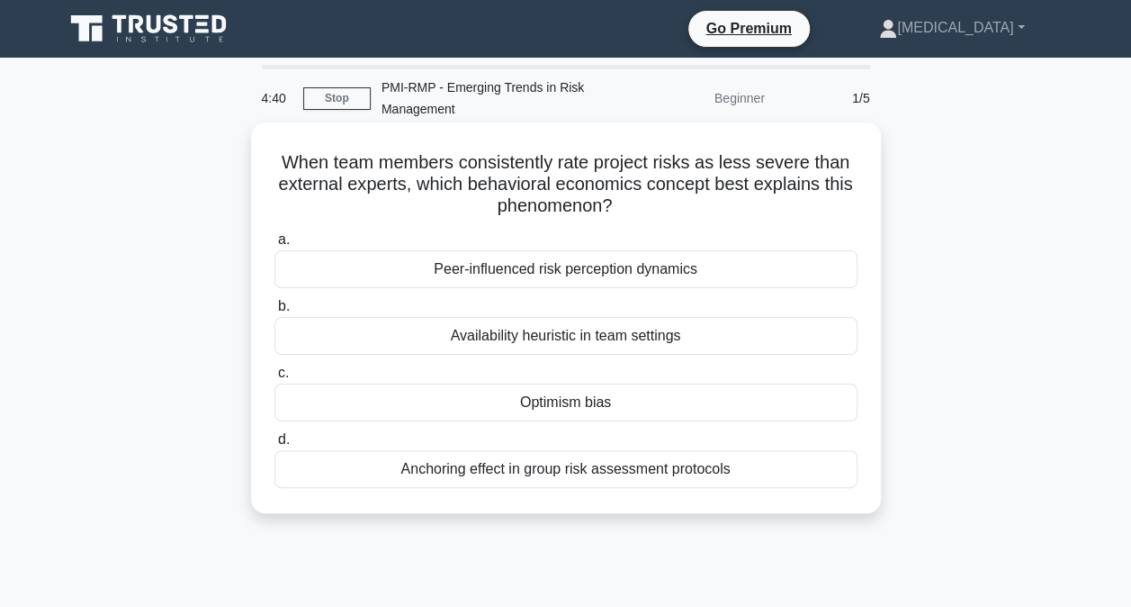
click at [577, 405] on div "Optimism bias" at bounding box center [566, 402] width 583 height 38
click at [275, 379] on input "c. Optimism bias" at bounding box center [275, 373] width 0 height 12
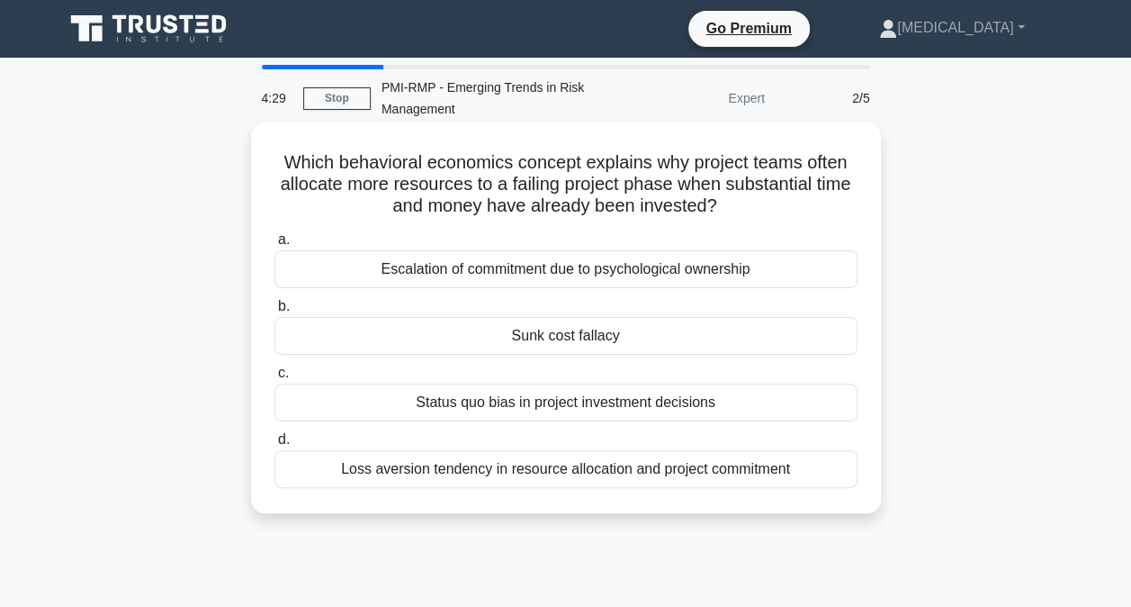
click at [541, 337] on div "Sunk cost fallacy" at bounding box center [566, 336] width 583 height 38
click at [275, 312] on input "b. Sunk cost fallacy" at bounding box center [275, 307] width 0 height 12
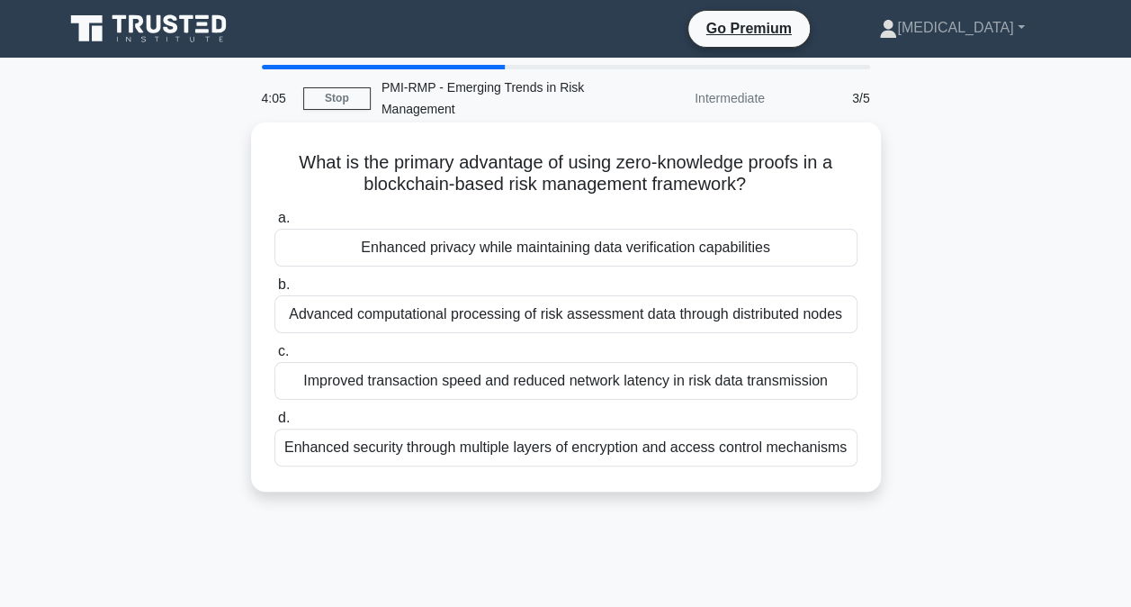
click at [562, 257] on div "Enhanced privacy while maintaining data verification capabilities" at bounding box center [566, 248] width 583 height 38
click at [275, 224] on input "a. Enhanced privacy while maintaining data verification capabilities" at bounding box center [275, 218] width 0 height 12
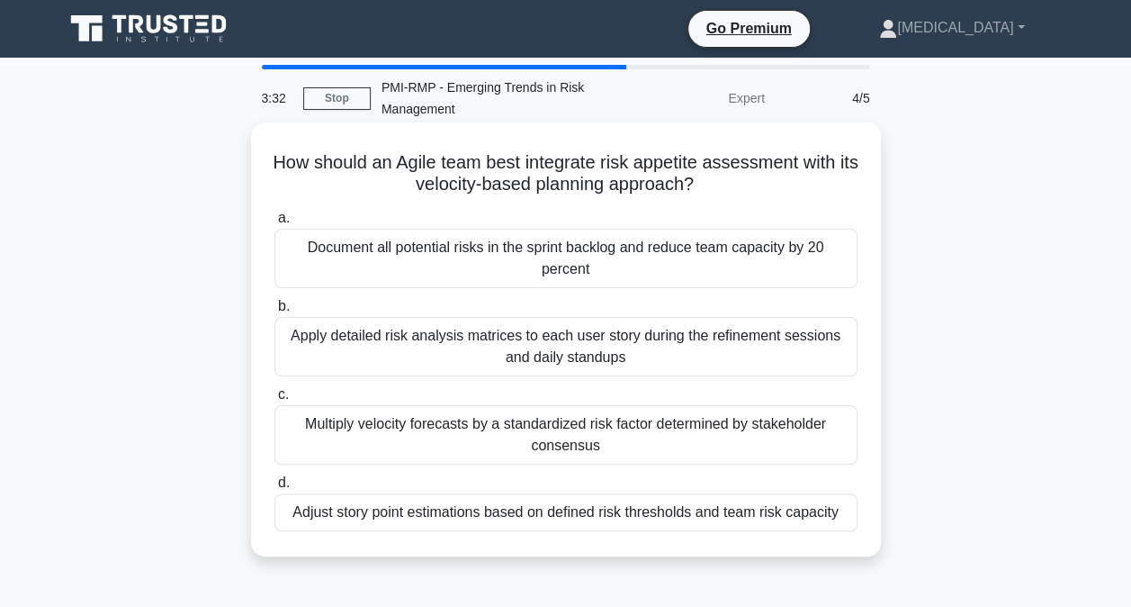
click at [493, 430] on div "Multiply velocity forecasts by a standardized risk factor determined by stakeho…" at bounding box center [566, 434] width 583 height 59
click at [275, 401] on input "c. Multiply velocity forecasts by a standardized risk factor determined by stak…" at bounding box center [275, 395] width 0 height 12
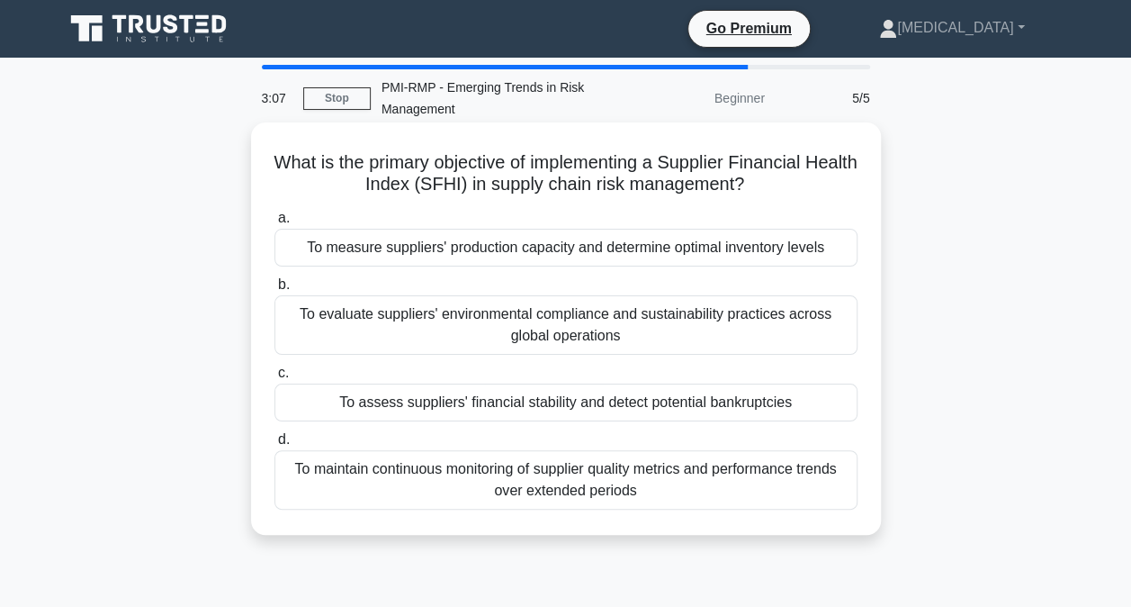
click at [786, 407] on div "To assess suppliers' financial stability and detect potential bankruptcies" at bounding box center [566, 402] width 583 height 38
click at [275, 379] on input "c. To assess suppliers' financial stability and detect potential bankruptcies" at bounding box center [275, 373] width 0 height 12
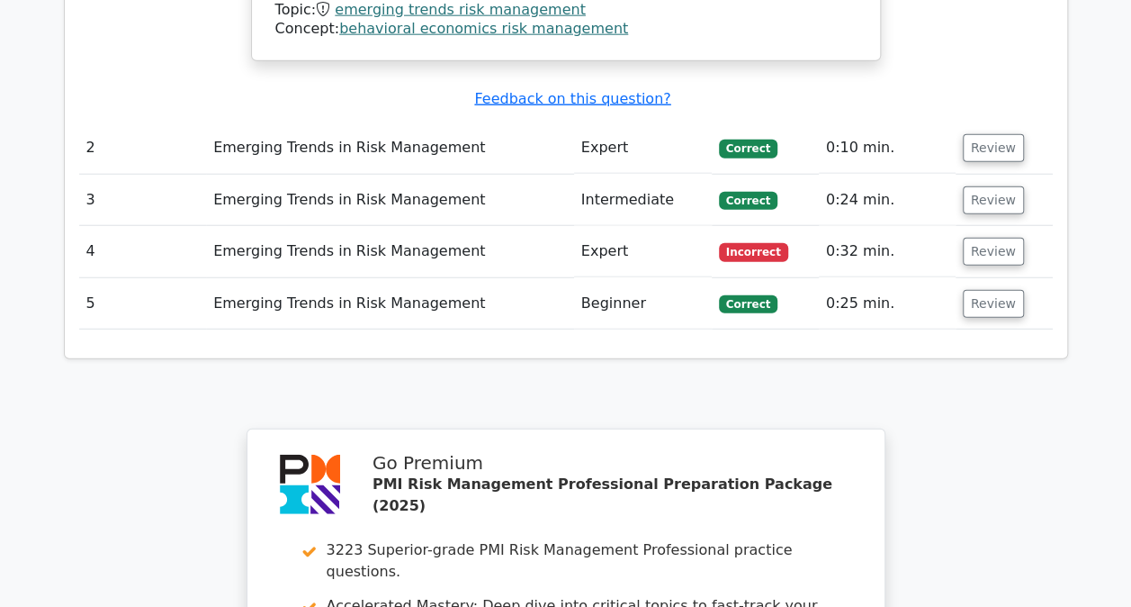
scroll to position [2160, 0]
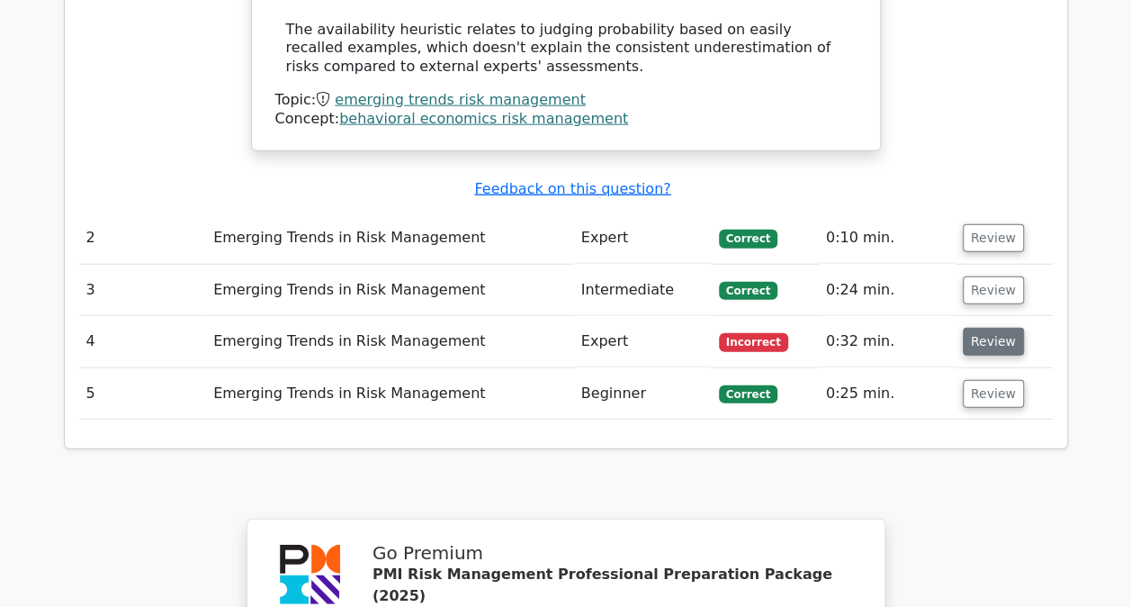
click at [986, 328] on button "Review" at bounding box center [993, 342] width 61 height 28
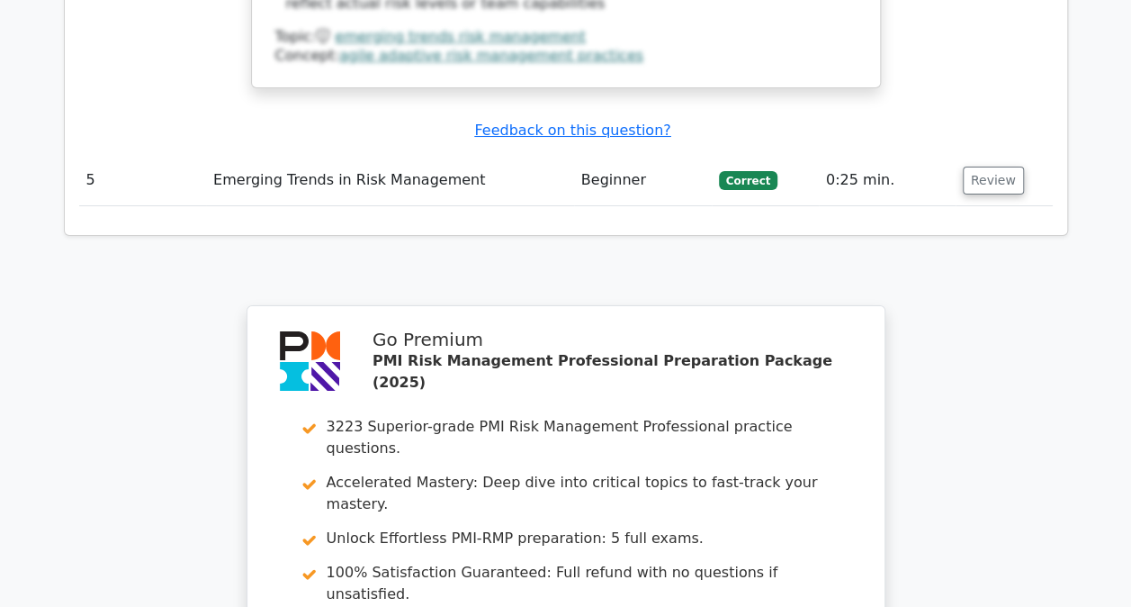
scroll to position [3668, 0]
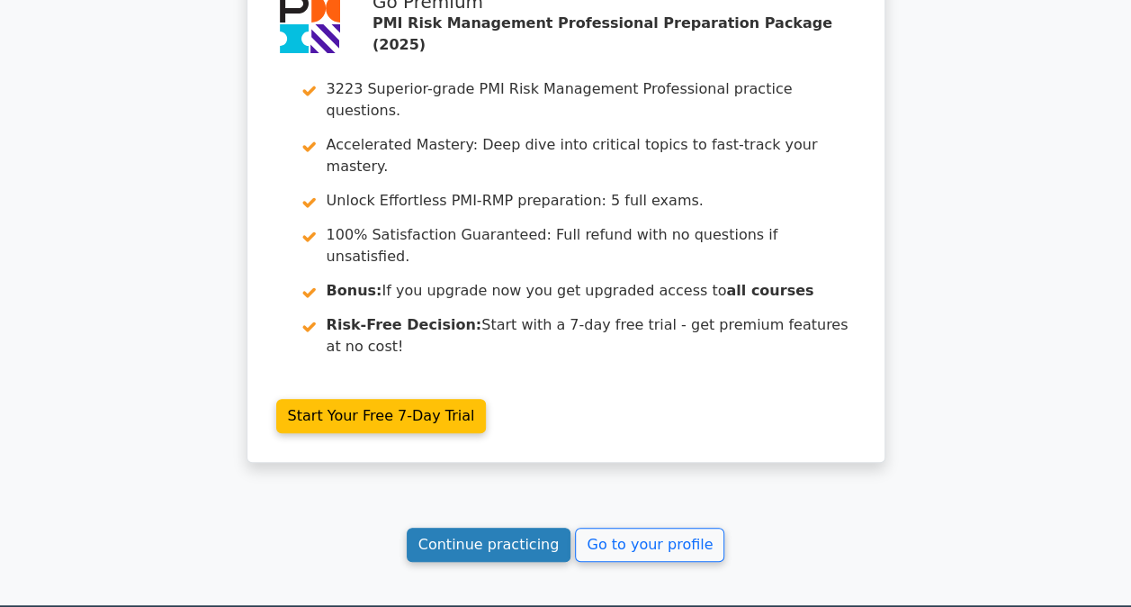
click at [499, 527] on link "Continue practicing" at bounding box center [489, 544] width 165 height 34
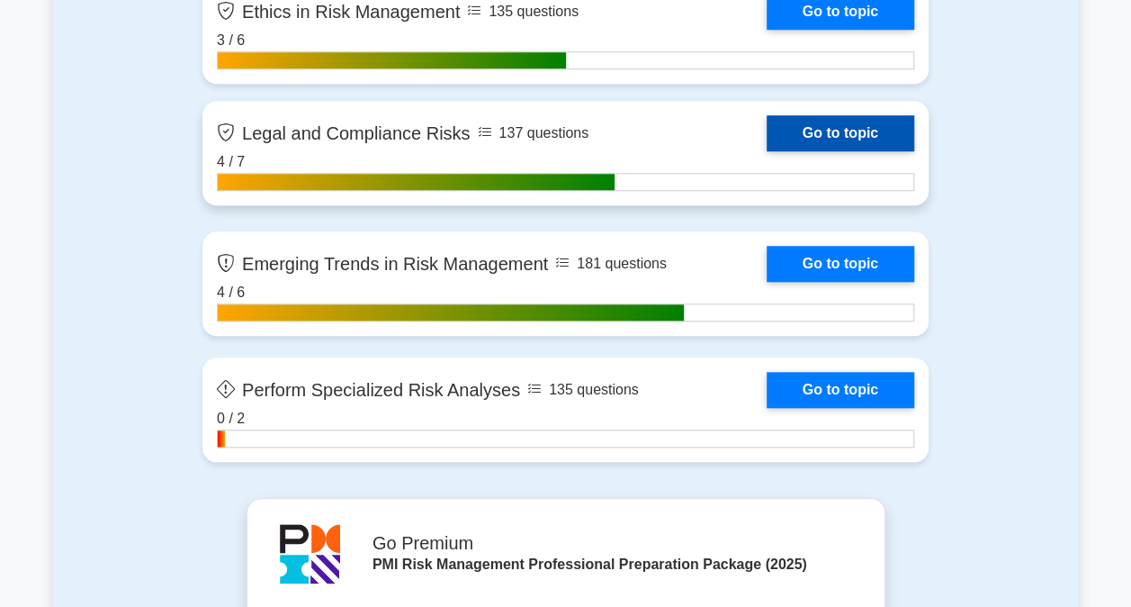
scroll to position [4140, 0]
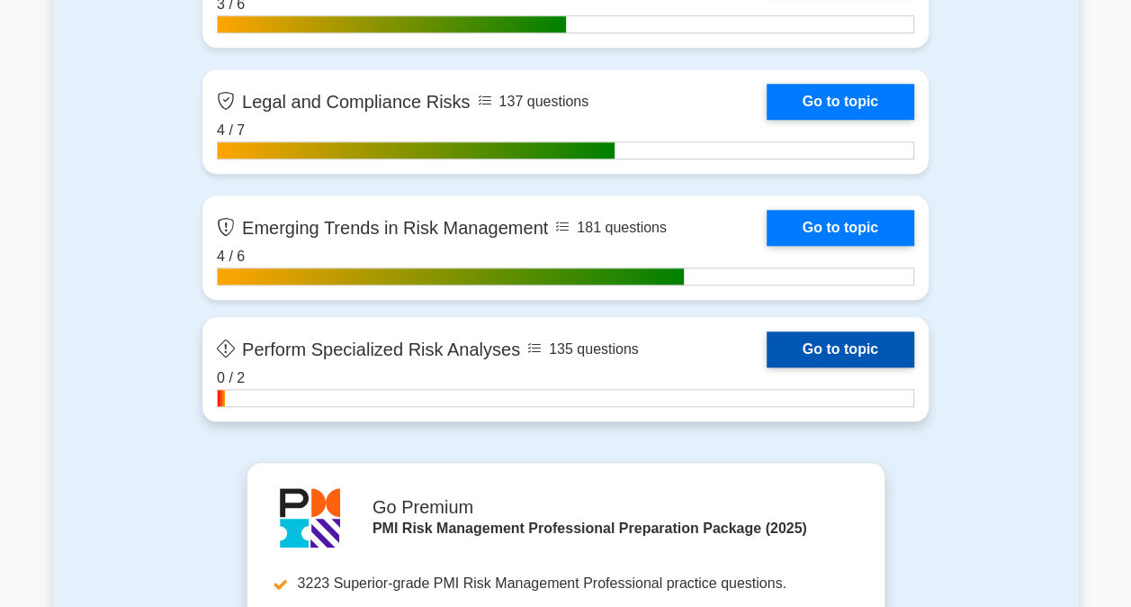
click at [782, 342] on link "Go to topic" at bounding box center [841, 349] width 148 height 36
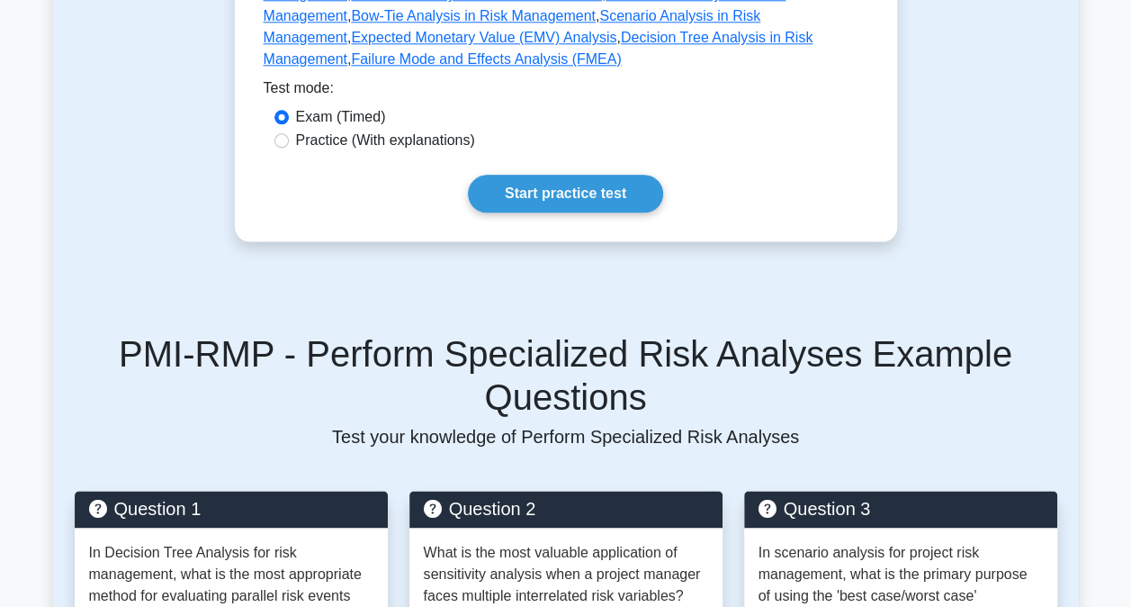
scroll to position [1080, 0]
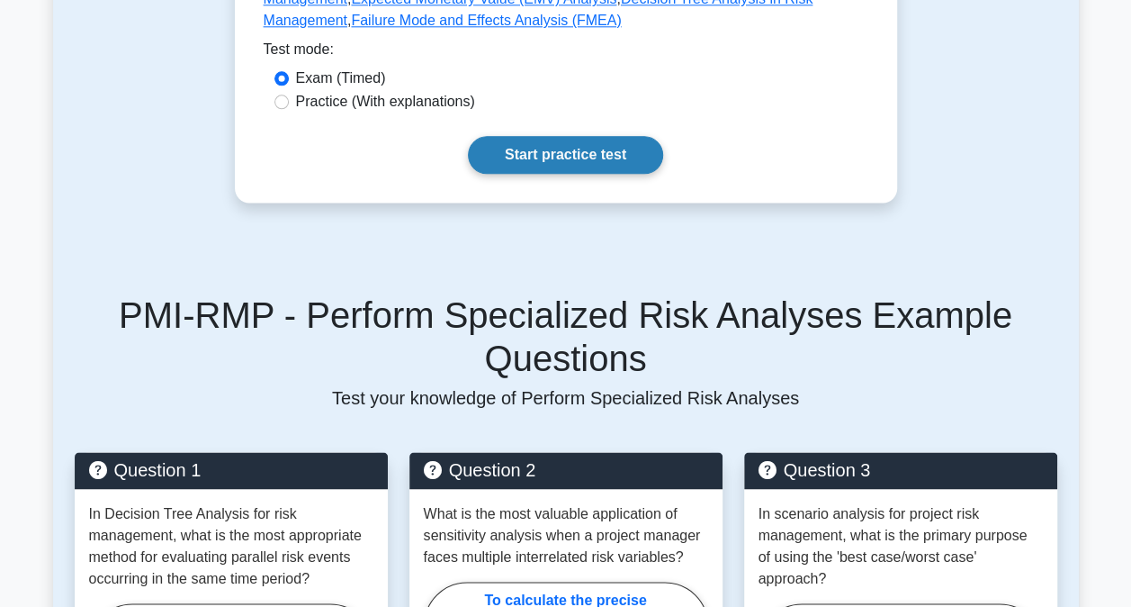
click at [598, 136] on link "Start practice test" at bounding box center [565, 155] width 195 height 38
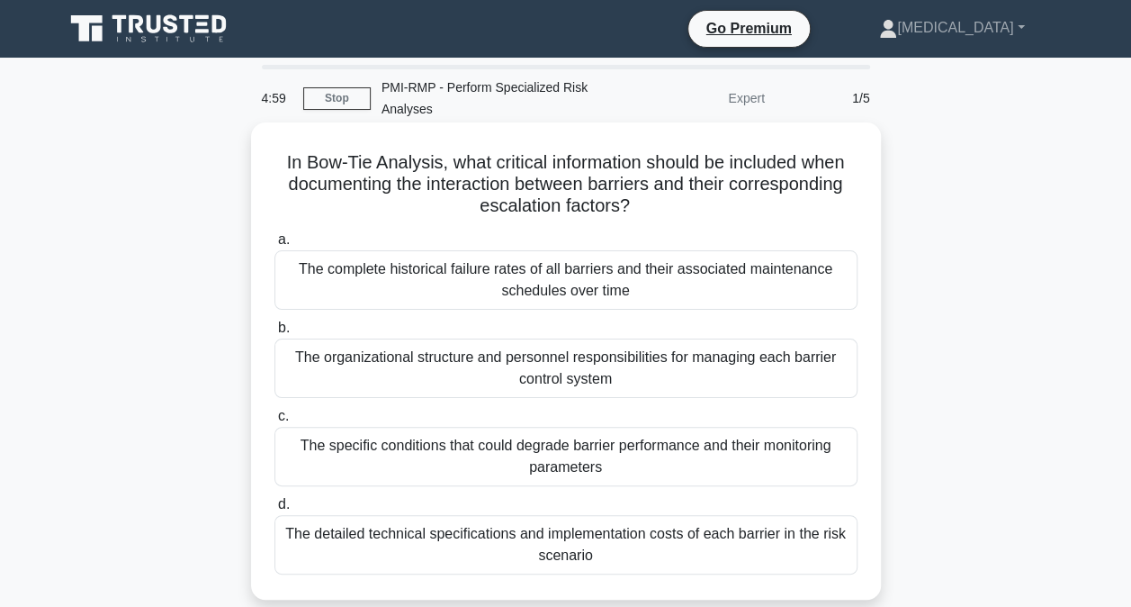
scroll to position [90, 0]
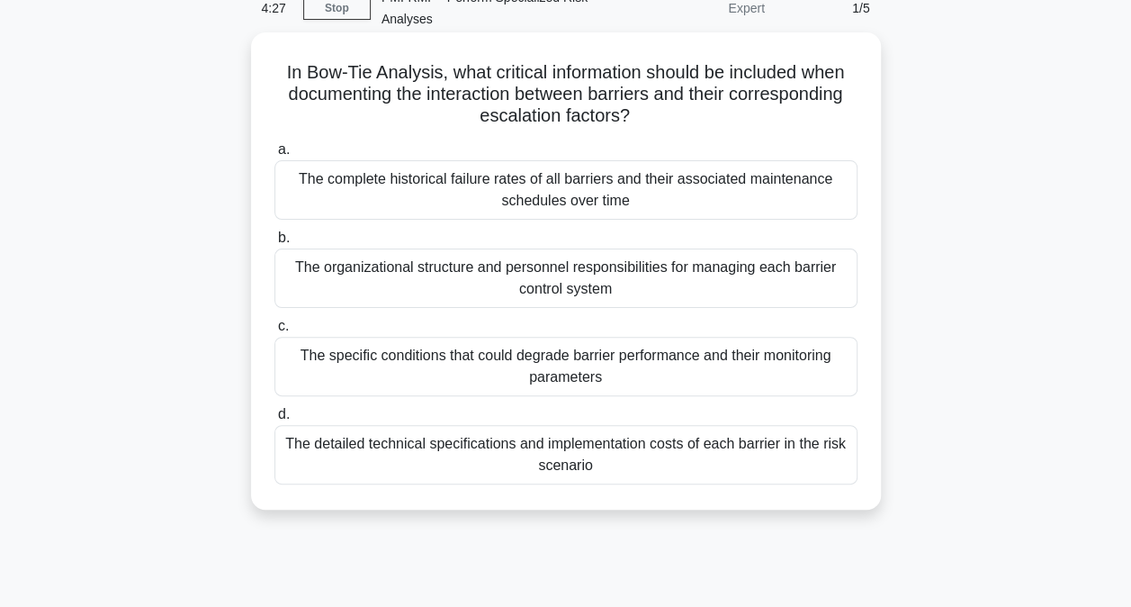
click at [353, 443] on div "The detailed technical specifications and implementation costs of each barrier …" at bounding box center [566, 454] width 583 height 59
click at [275, 420] on input "d. The detailed technical specifications and implementation costs of each barri…" at bounding box center [275, 415] width 0 height 12
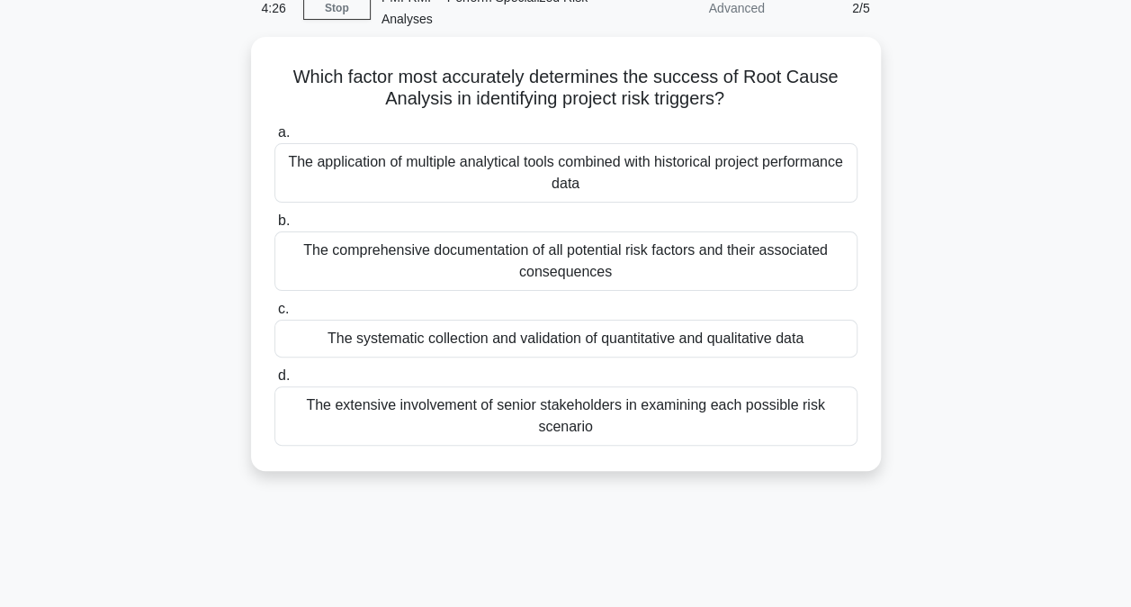
scroll to position [0, 0]
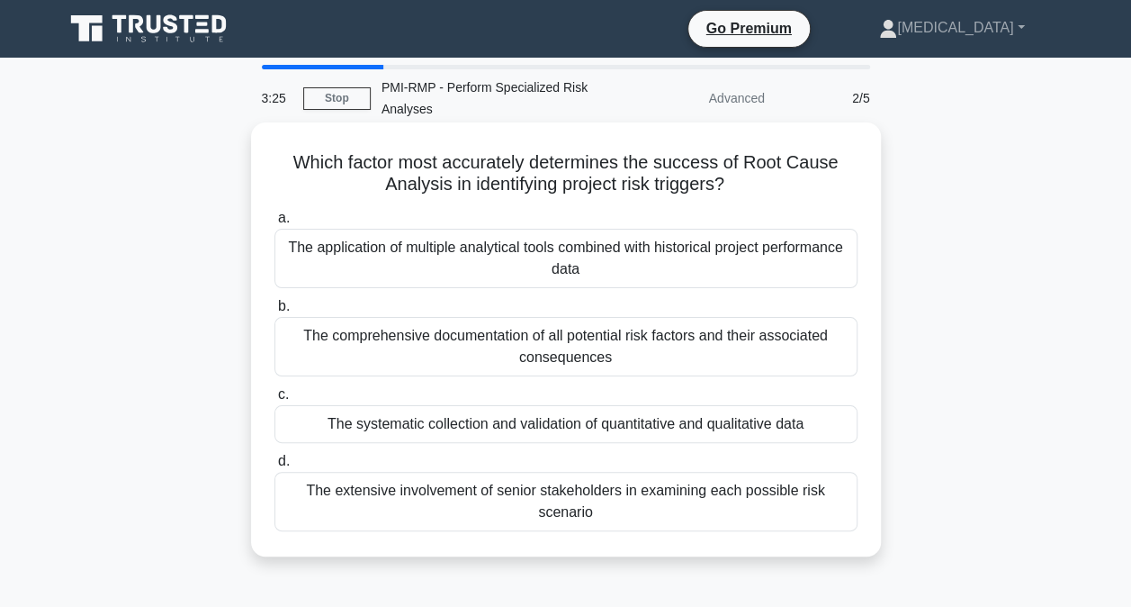
click at [324, 260] on div "The application of multiple analytical tools combined with historical project p…" at bounding box center [566, 258] width 583 height 59
click at [275, 224] on input "a. The application of multiple analytical tools combined with historical projec…" at bounding box center [275, 218] width 0 height 12
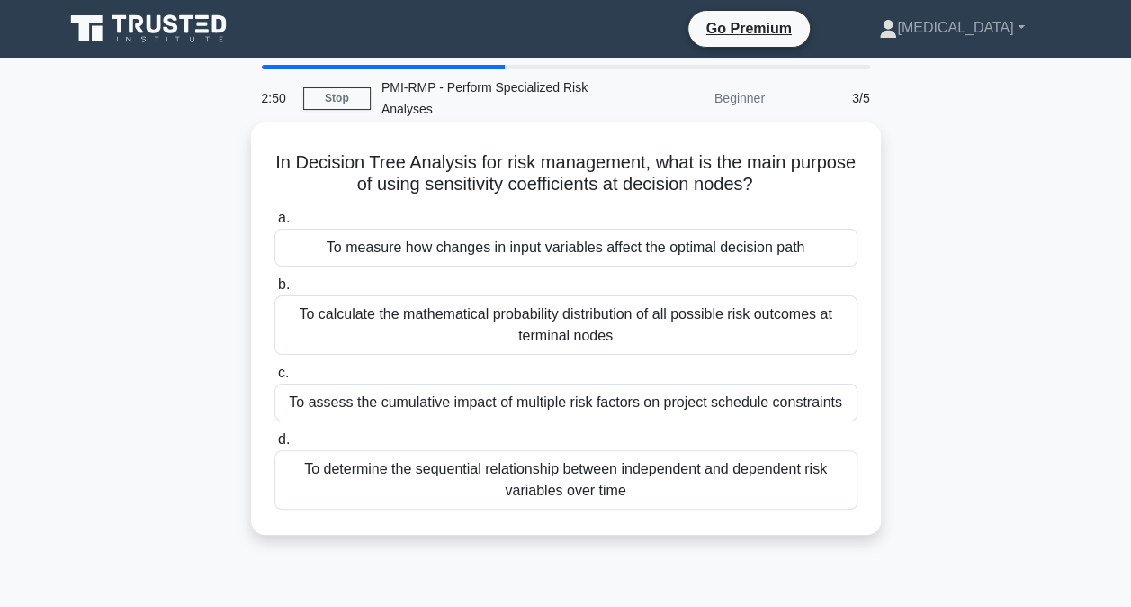
click at [356, 324] on div "To calculate the mathematical probability distribution of all possible risk out…" at bounding box center [566, 324] width 583 height 59
click at [275, 291] on input "b. To calculate the mathematical probability distribution of all possible risk …" at bounding box center [275, 285] width 0 height 12
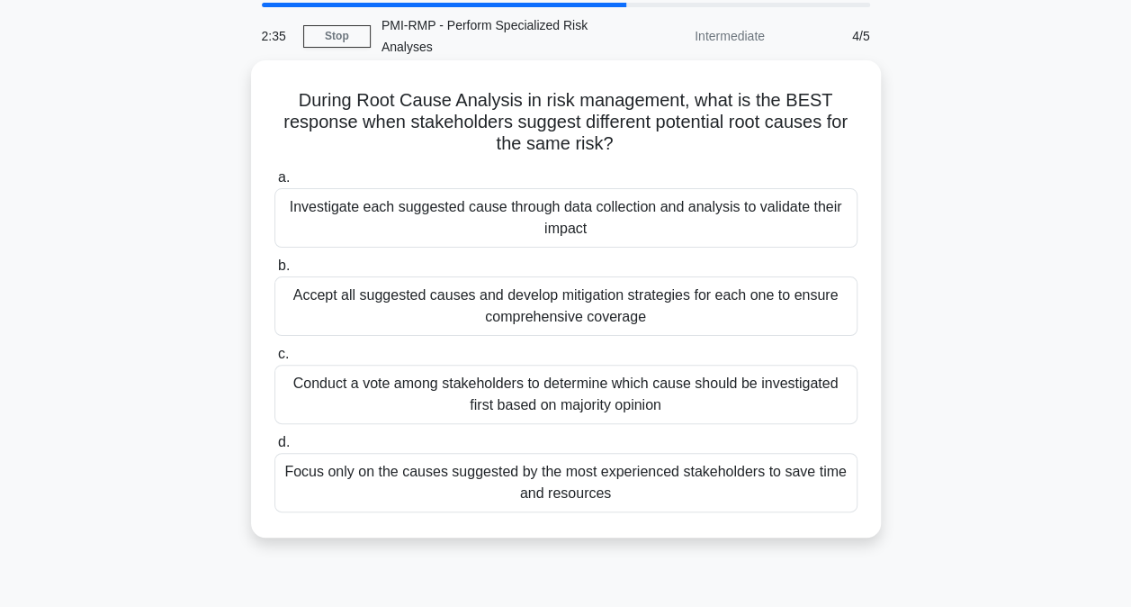
scroll to position [90, 0]
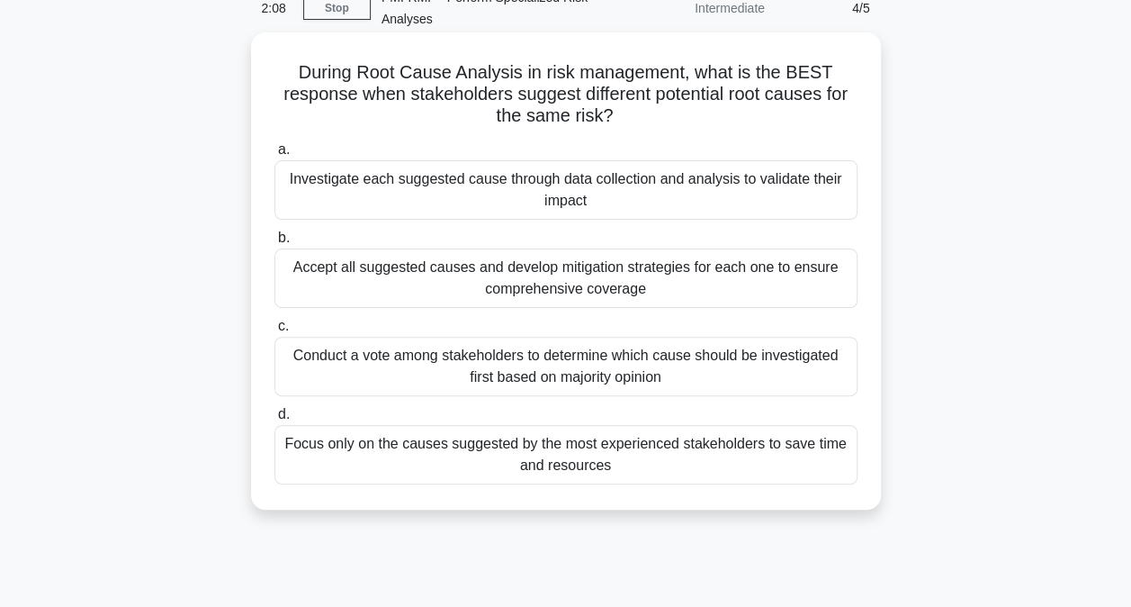
click at [361, 441] on div "Focus only on the causes suggested by the most experienced stakeholders to save…" at bounding box center [566, 454] width 583 height 59
click at [275, 420] on input "d. Focus only on the causes suggested by the most experienced stakeholders to s…" at bounding box center [275, 415] width 0 height 12
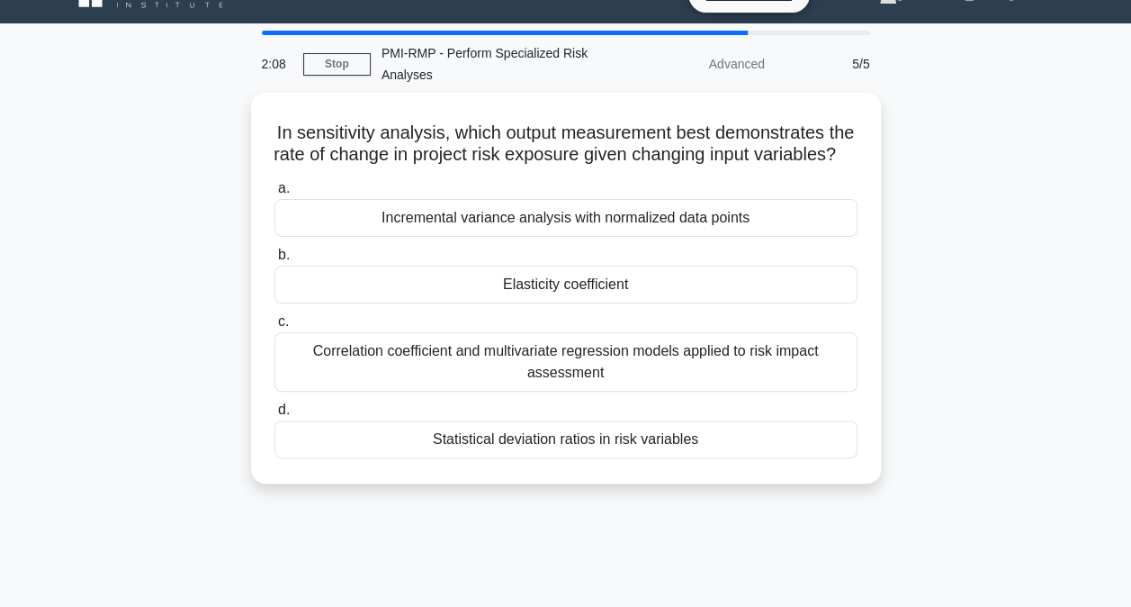
scroll to position [0, 0]
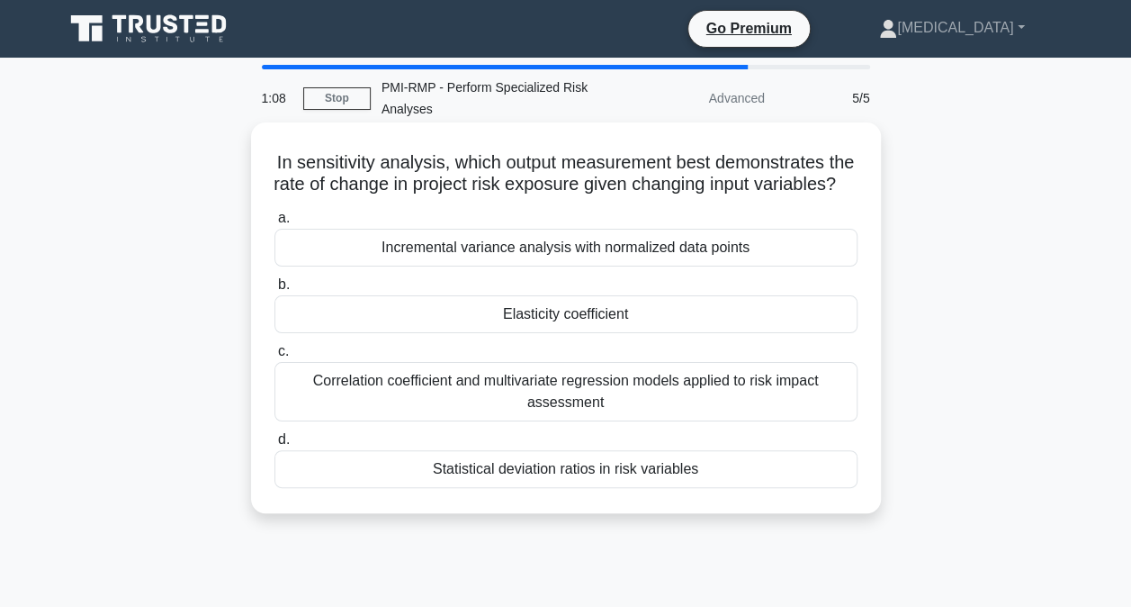
click at [571, 266] on div "Incremental variance analysis with normalized data points" at bounding box center [566, 248] width 583 height 38
click at [275, 224] on input "a. Incremental variance analysis with normalized data points" at bounding box center [275, 218] width 0 height 12
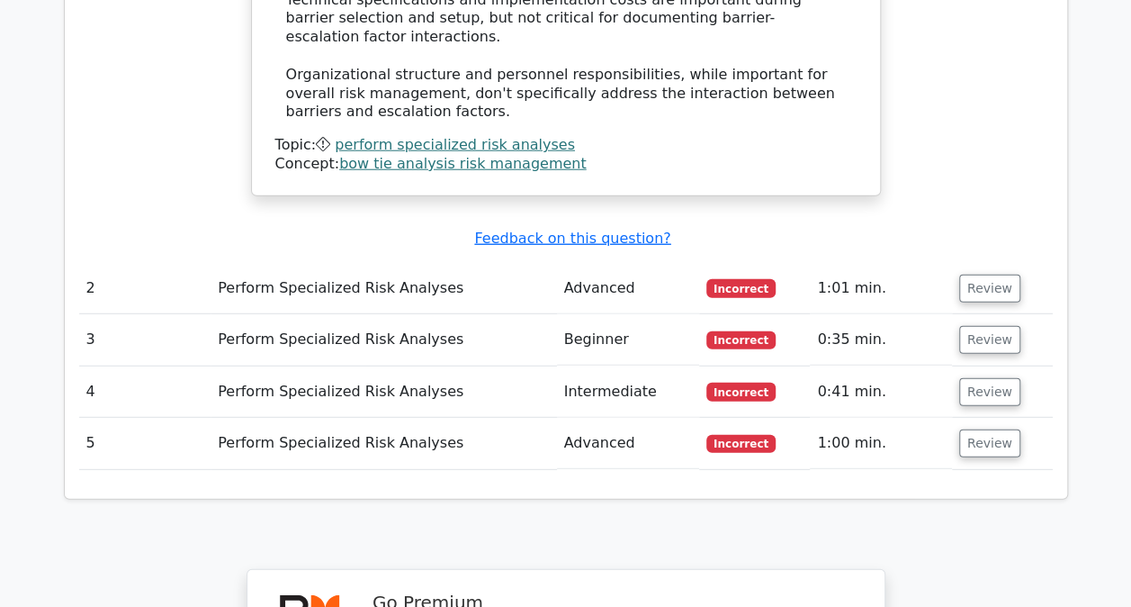
scroll to position [2340, 0]
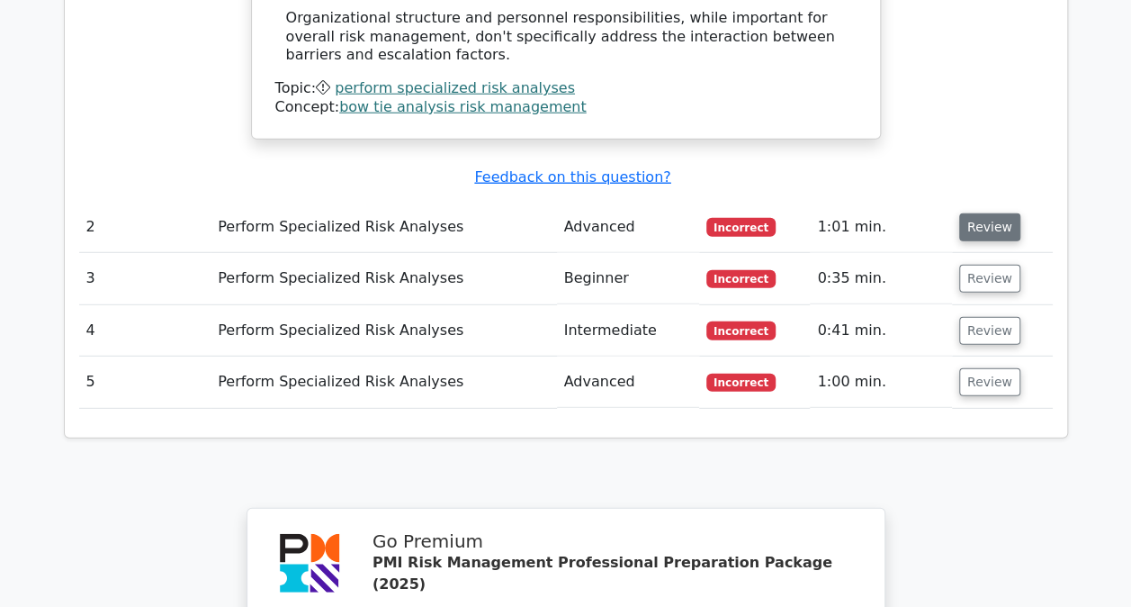
click at [988, 213] on button "Review" at bounding box center [989, 227] width 61 height 28
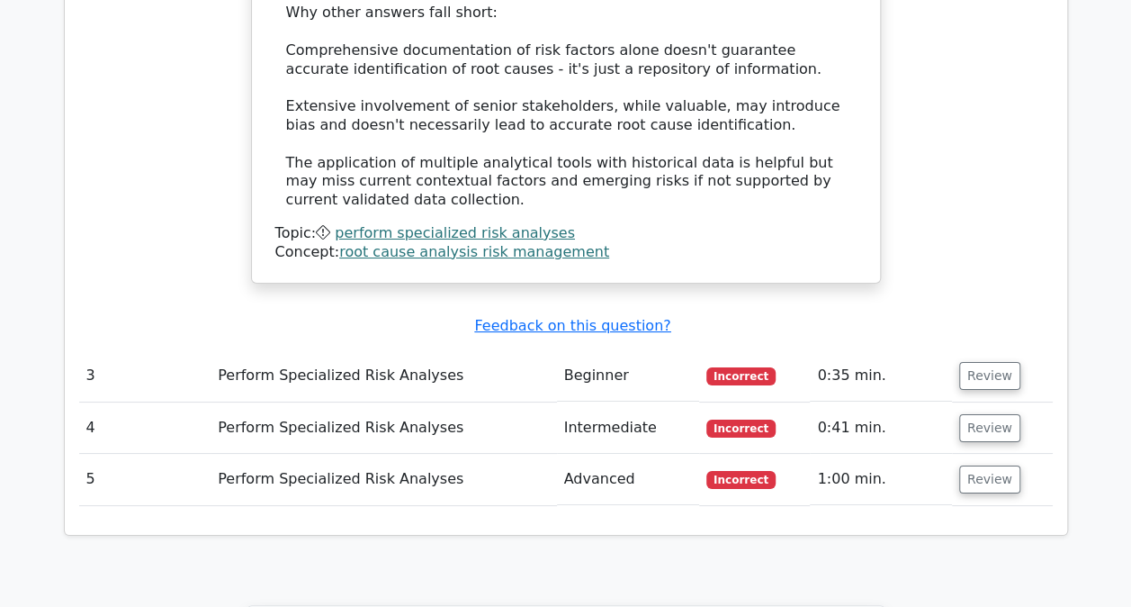
scroll to position [3240, 0]
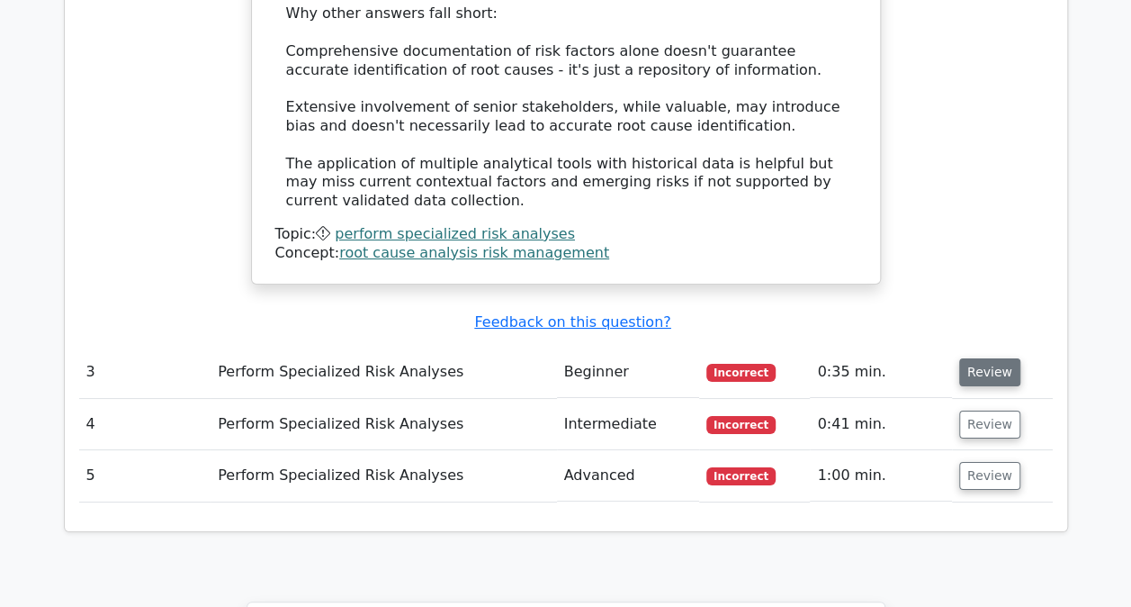
click at [959, 358] on button "Review" at bounding box center [989, 372] width 61 height 28
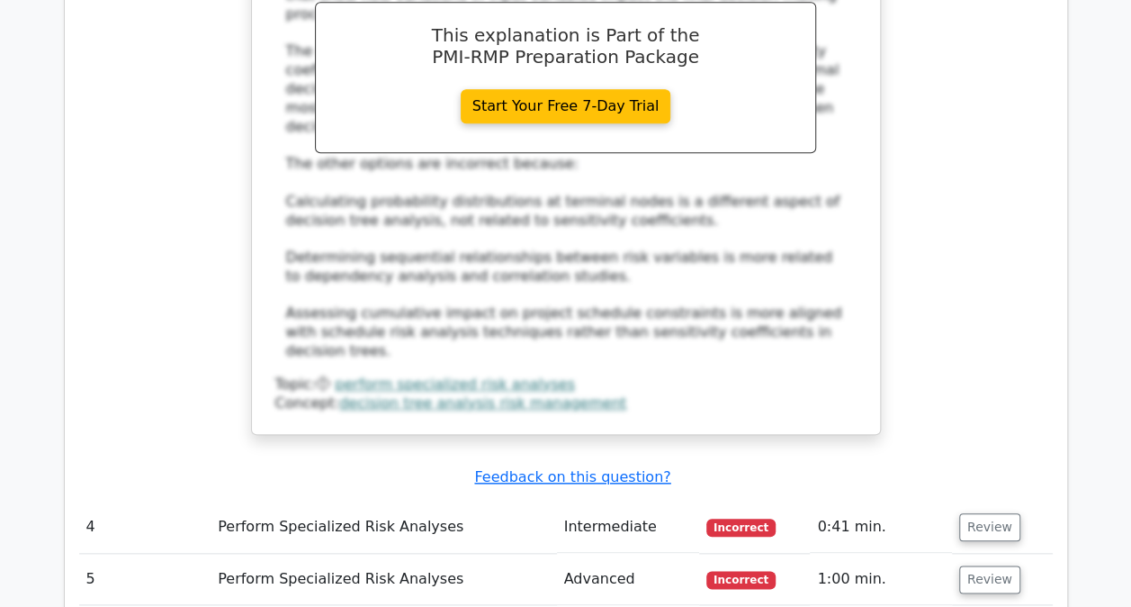
scroll to position [4230, 0]
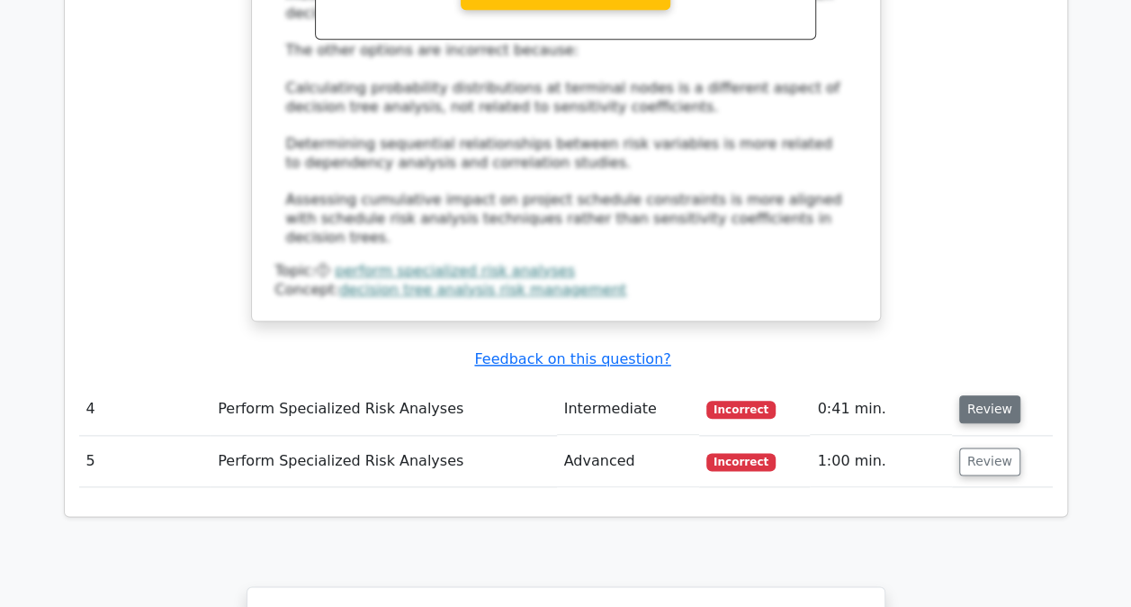
click at [959, 395] on button "Review" at bounding box center [989, 409] width 61 height 28
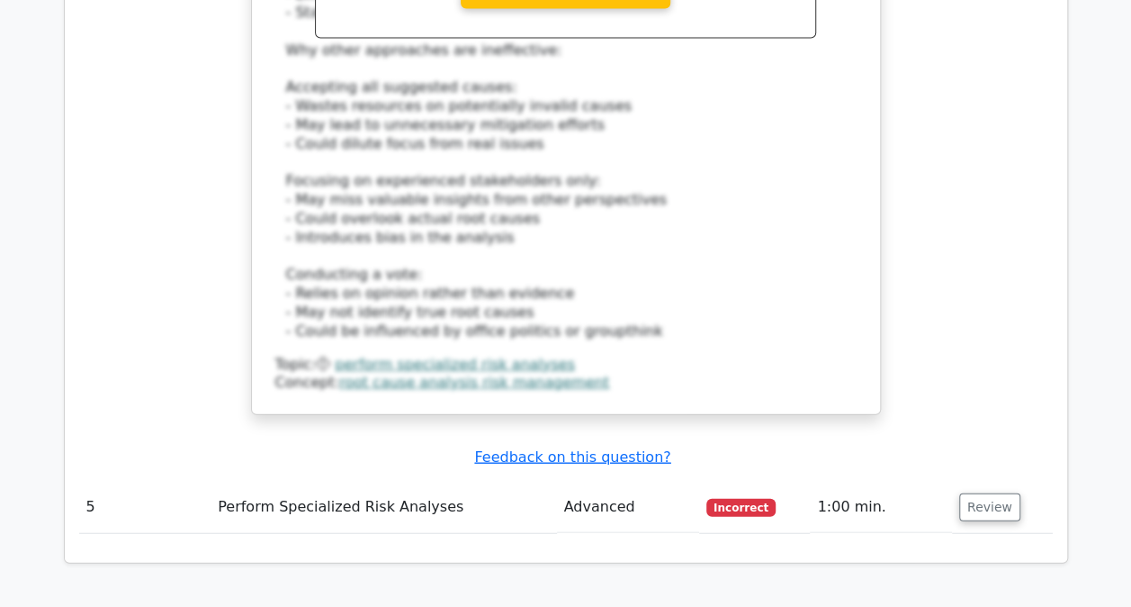
scroll to position [5310, 0]
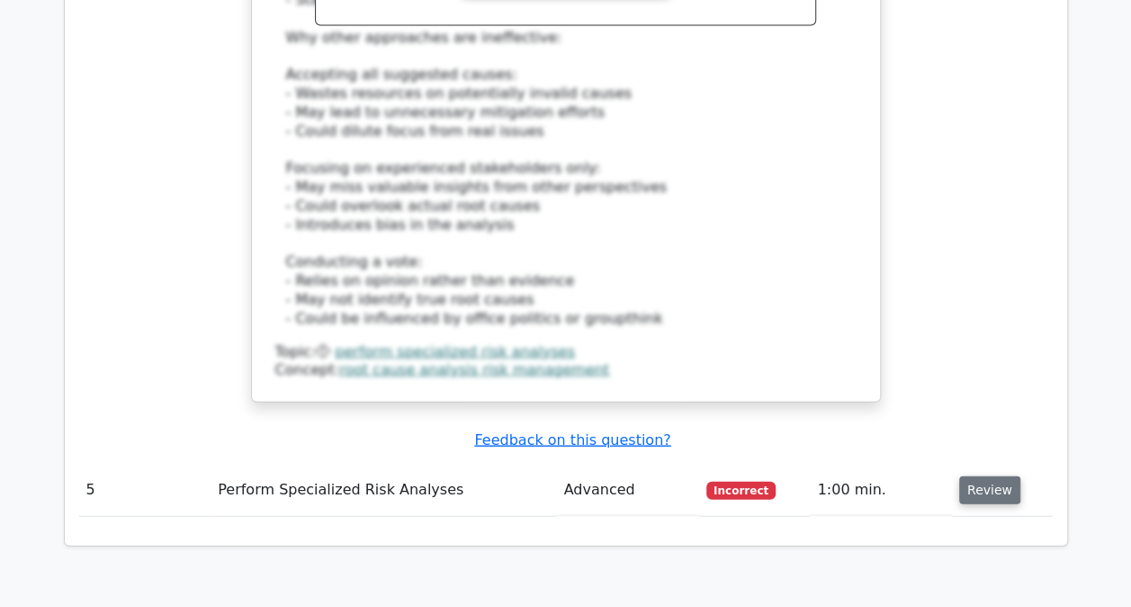
click at [978, 476] on button "Review" at bounding box center [989, 490] width 61 height 28
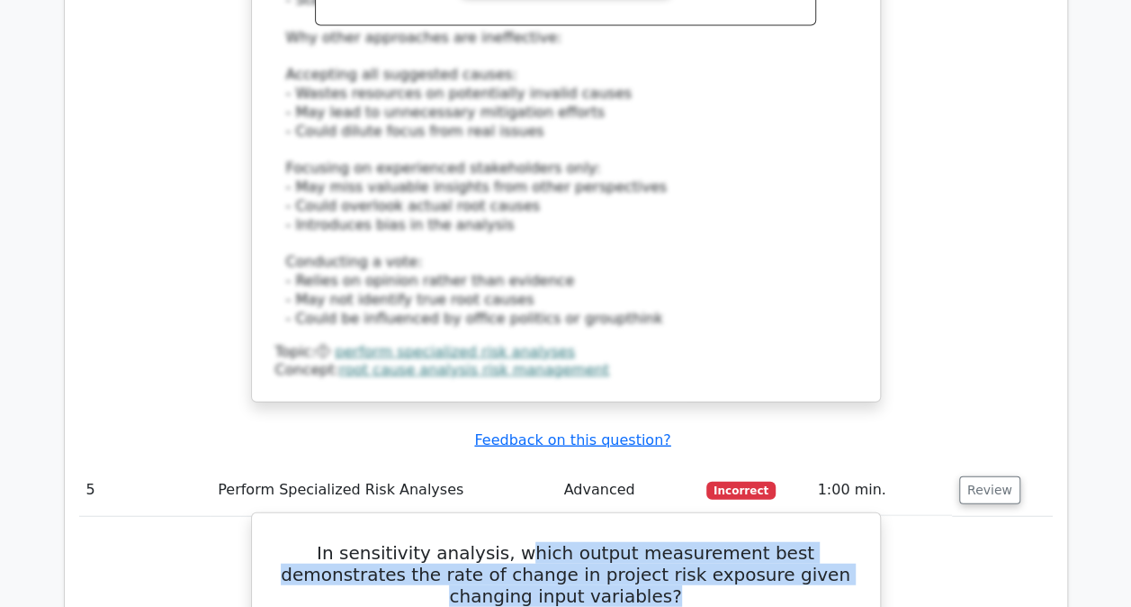
drag, startPoint x: 479, startPoint y: 340, endPoint x: 655, endPoint y: 378, distance: 180.4
click at [655, 542] on h5 "In sensitivity analysis, which output measurement best demonstrates the rate of…" at bounding box center [566, 574] width 585 height 65
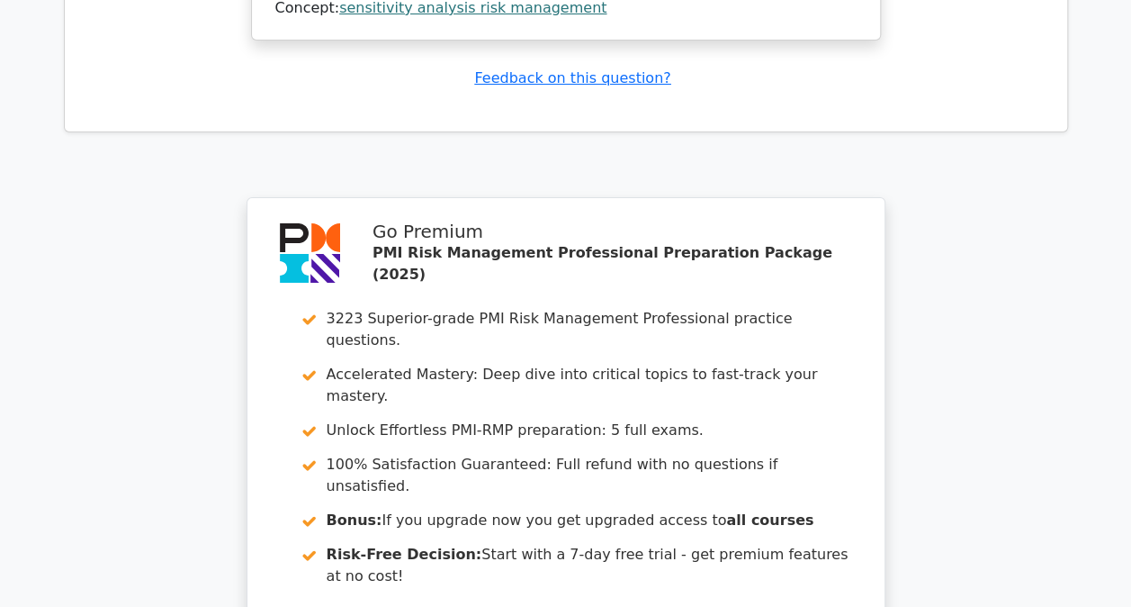
scroll to position [6841, 0]
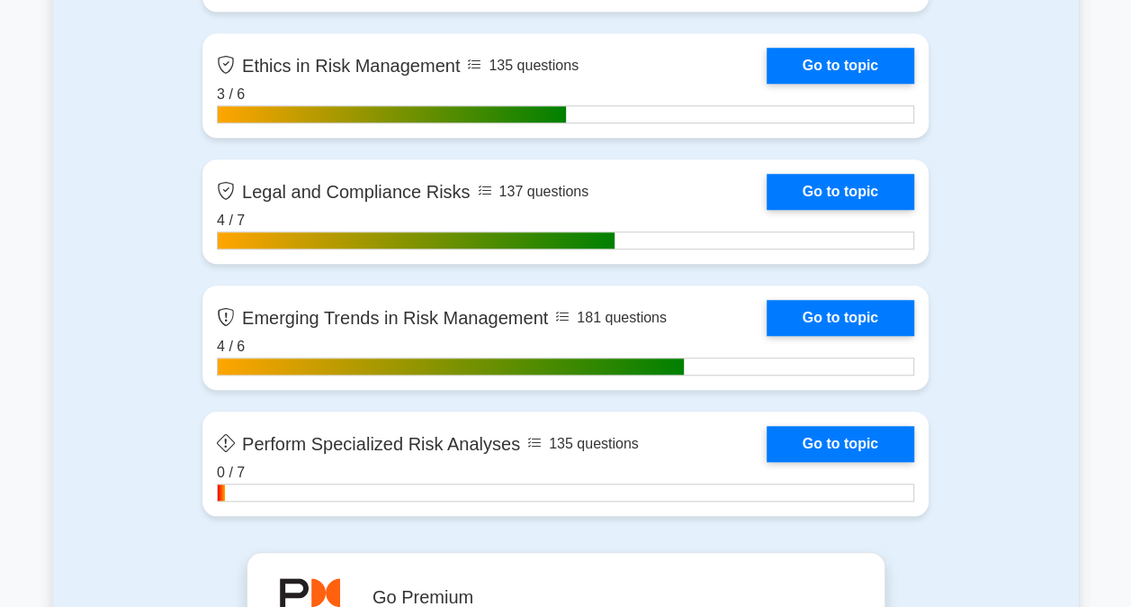
scroll to position [4140, 0]
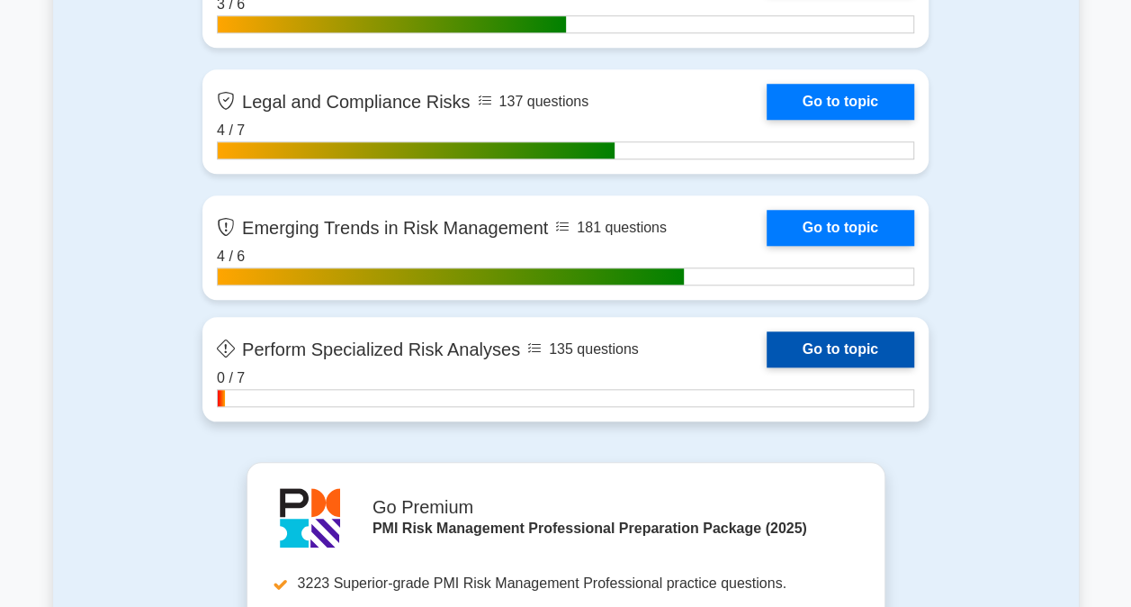
click at [813, 343] on link "Go to topic" at bounding box center [841, 349] width 148 height 36
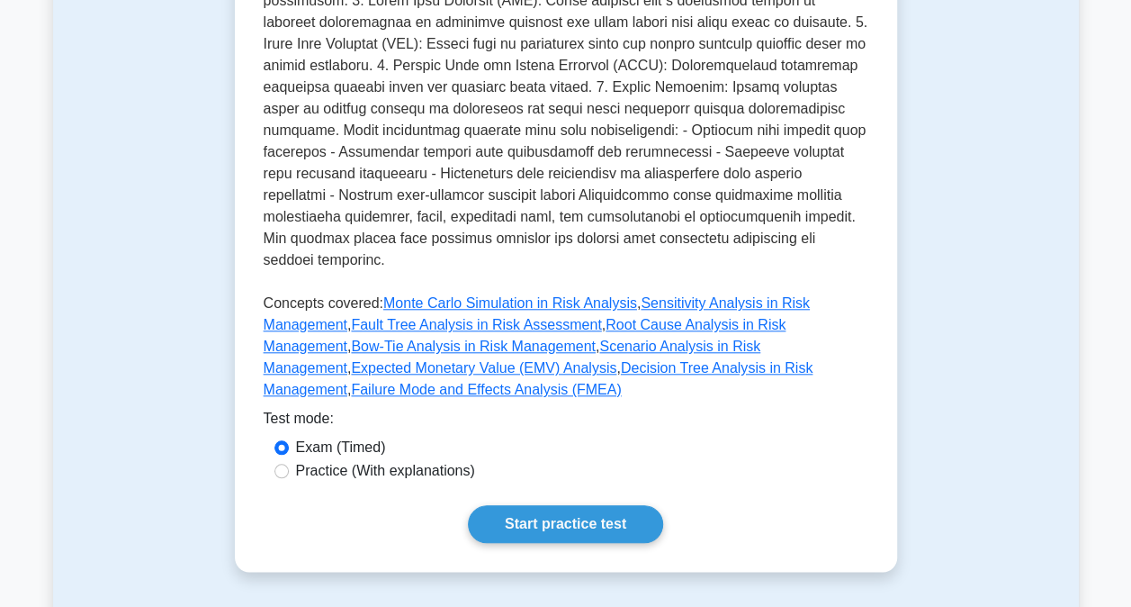
scroll to position [810, 0]
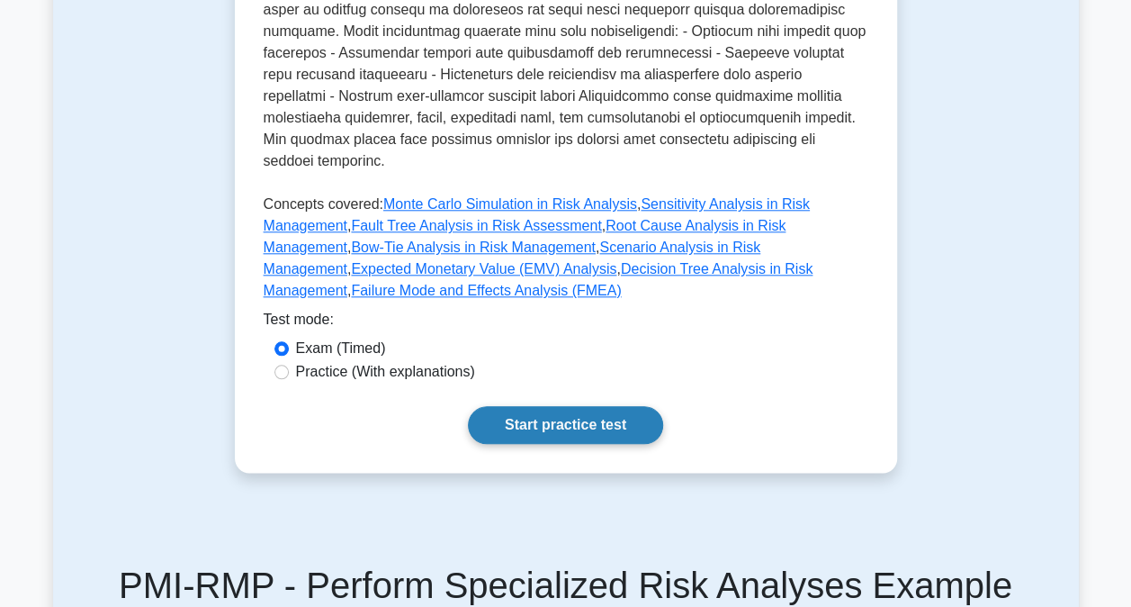
click at [527, 406] on link "Start practice test" at bounding box center [565, 425] width 195 height 38
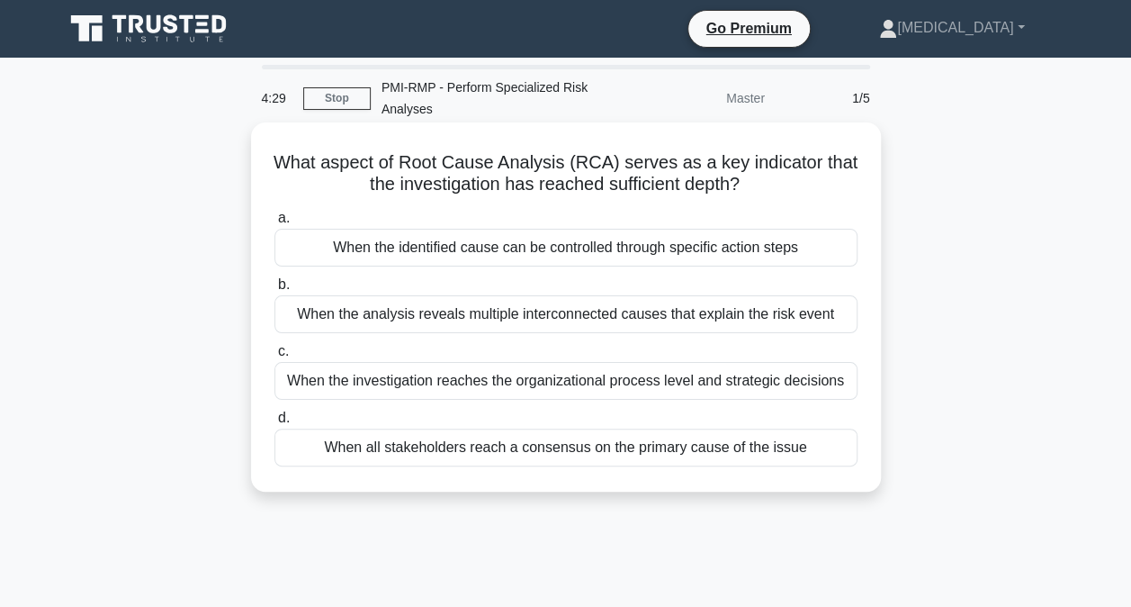
click at [477, 454] on div "When all stakeholders reach a consensus on the primary cause of the issue" at bounding box center [566, 447] width 583 height 38
click at [275, 424] on input "d. When all stakeholders reach a consensus on the primary cause of the issue" at bounding box center [275, 418] width 0 height 12
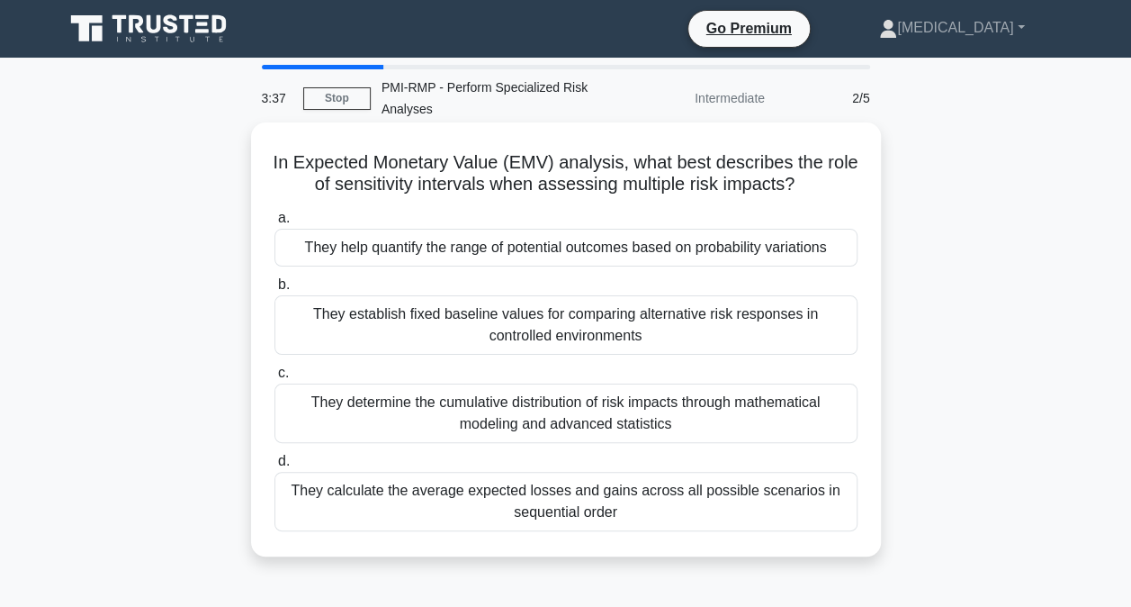
click at [523, 502] on div "They calculate the average expected losses and gains across all possible scenar…" at bounding box center [566, 501] width 583 height 59
click at [275, 467] on input "d. They calculate the average expected losses and gains across all possible sce…" at bounding box center [275, 461] width 0 height 12
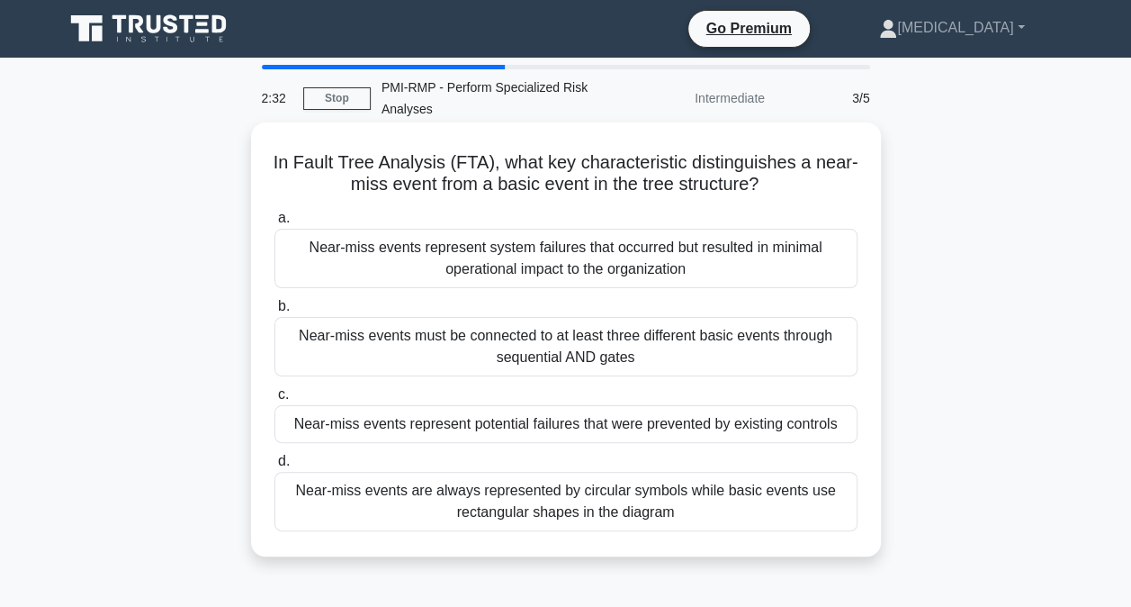
click at [484, 507] on div "Near-miss events are always represented by circular symbols while basic events …" at bounding box center [566, 501] width 583 height 59
click at [275, 467] on input "d. Near-miss events are always represented by circular symbols while basic even…" at bounding box center [275, 461] width 0 height 12
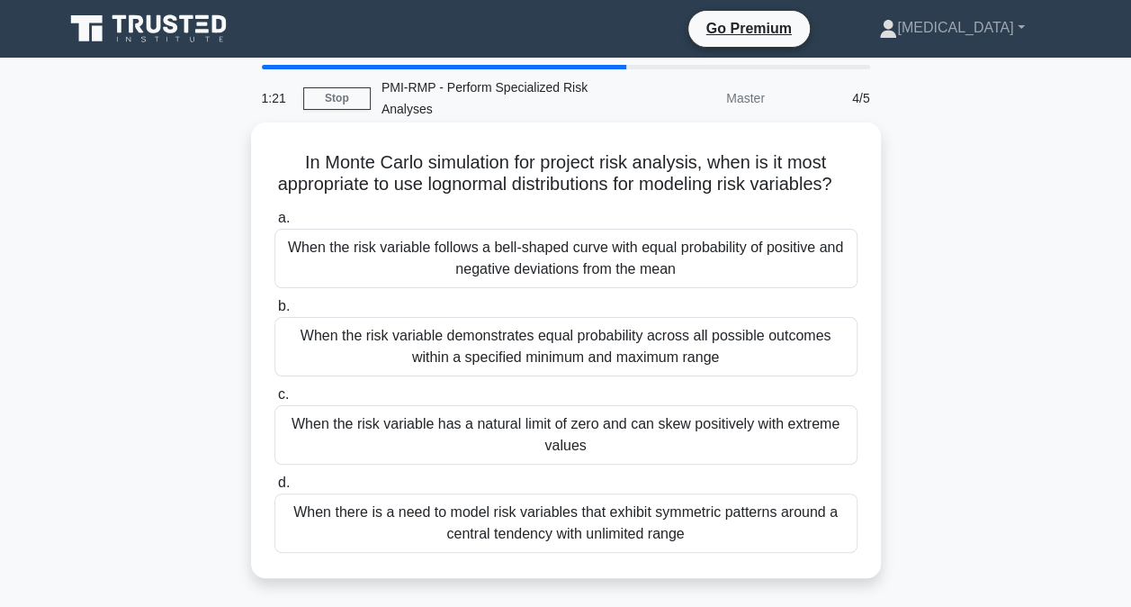
click at [472, 366] on div "When the risk variable demonstrates equal probability across all possible outco…" at bounding box center [566, 346] width 583 height 59
click at [275, 312] on input "b. When the risk variable demonstrates equal probability across all possible ou…" at bounding box center [275, 307] width 0 height 12
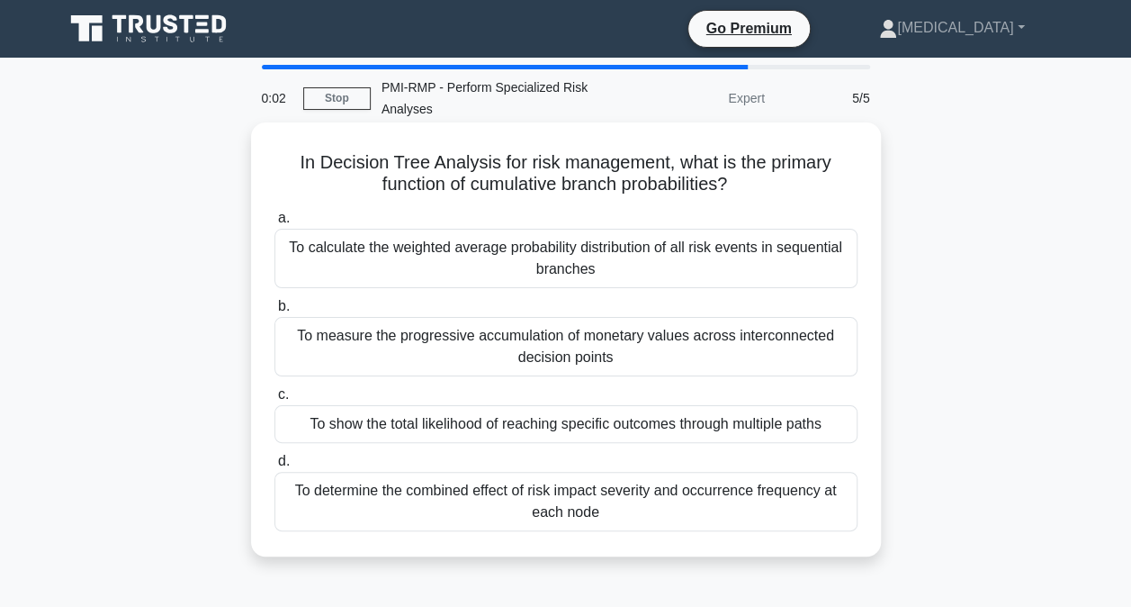
click at [600, 264] on div "To calculate the weighted average probability distribution of all risk events i…" at bounding box center [566, 258] width 583 height 59
click at [275, 224] on input "a. To calculate the weighted average probability distribution of all risk event…" at bounding box center [275, 218] width 0 height 12
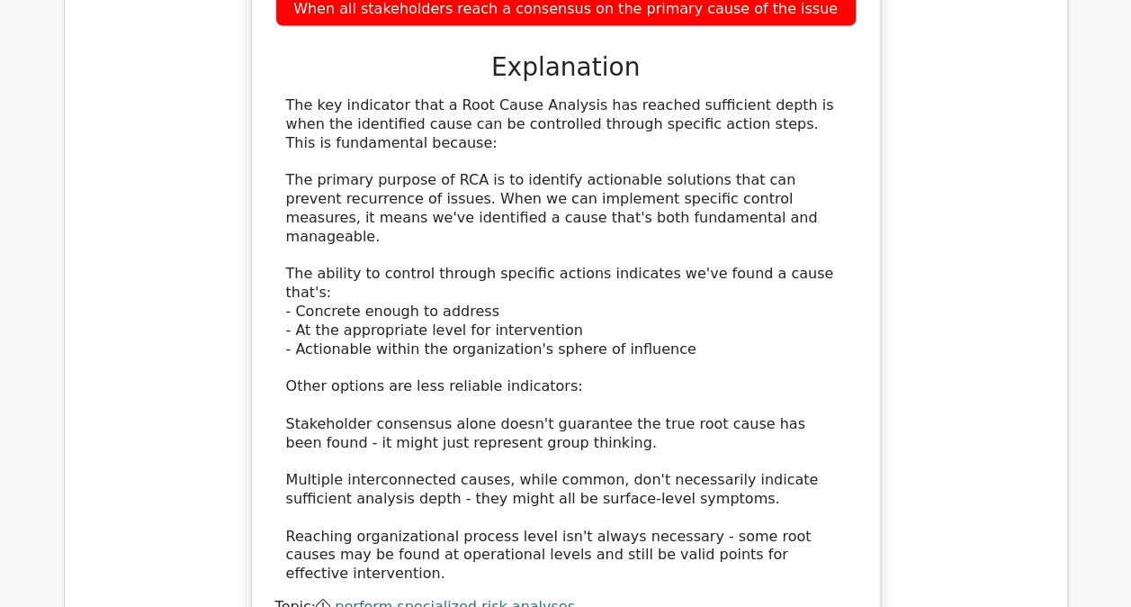
scroll to position [2014, 0]
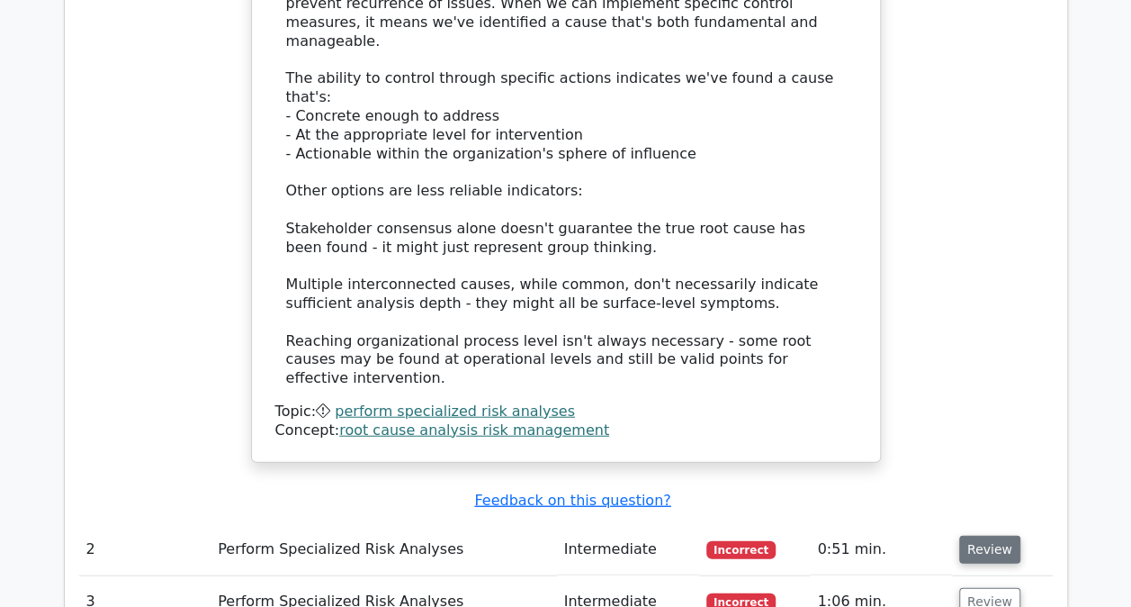
click at [985, 536] on button "Review" at bounding box center [989, 550] width 61 height 28
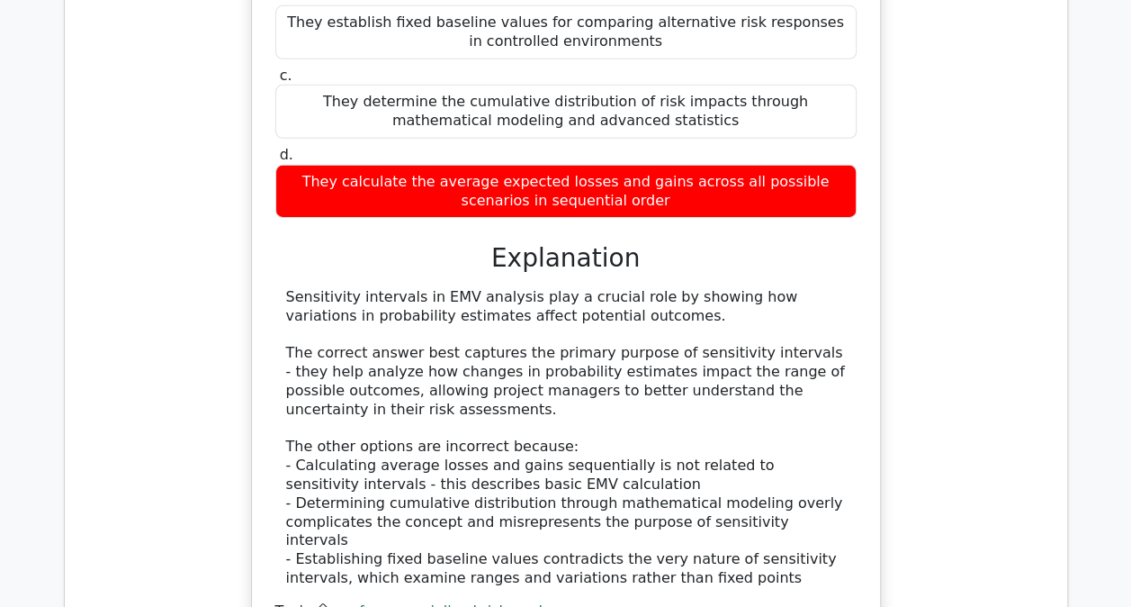
scroll to position [2824, 0]
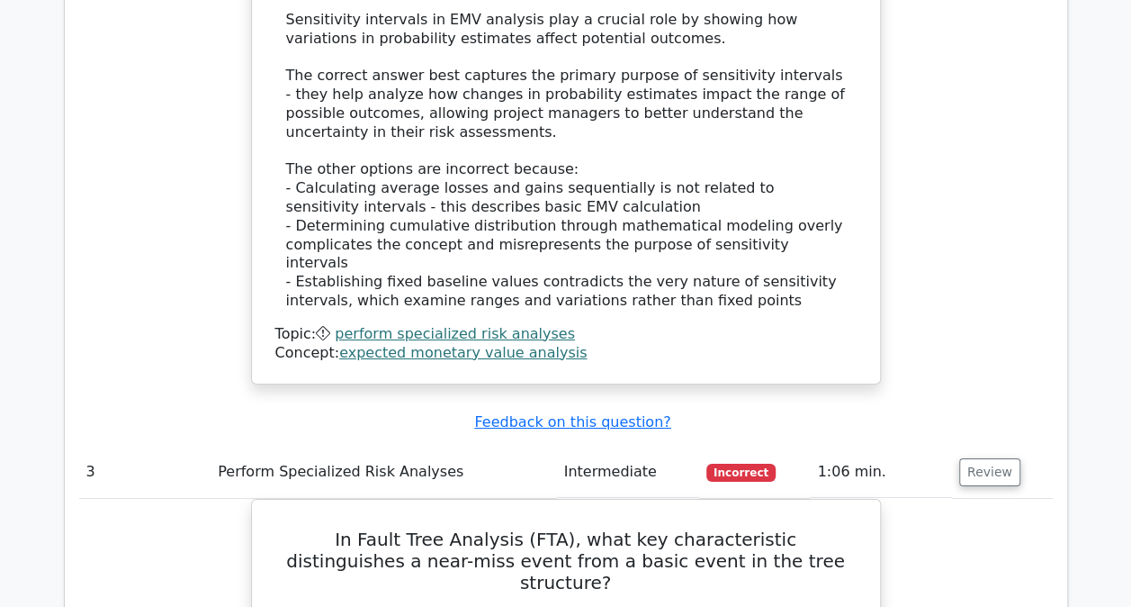
scroll to position [3094, 0]
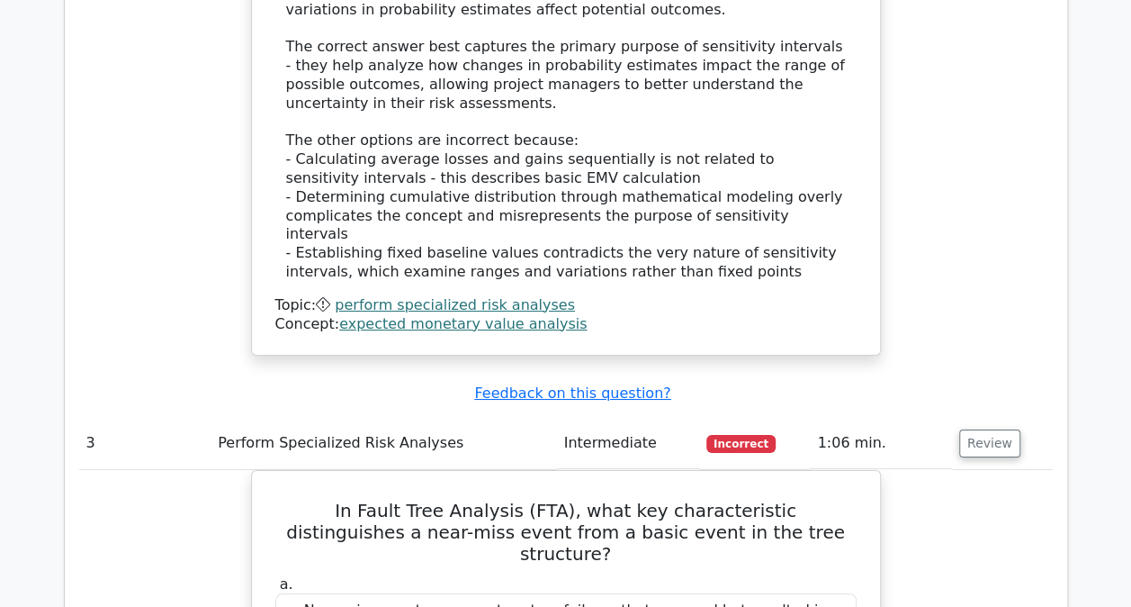
drag, startPoint x: 803, startPoint y: 403, endPoint x: 929, endPoint y: 475, distance: 145.1
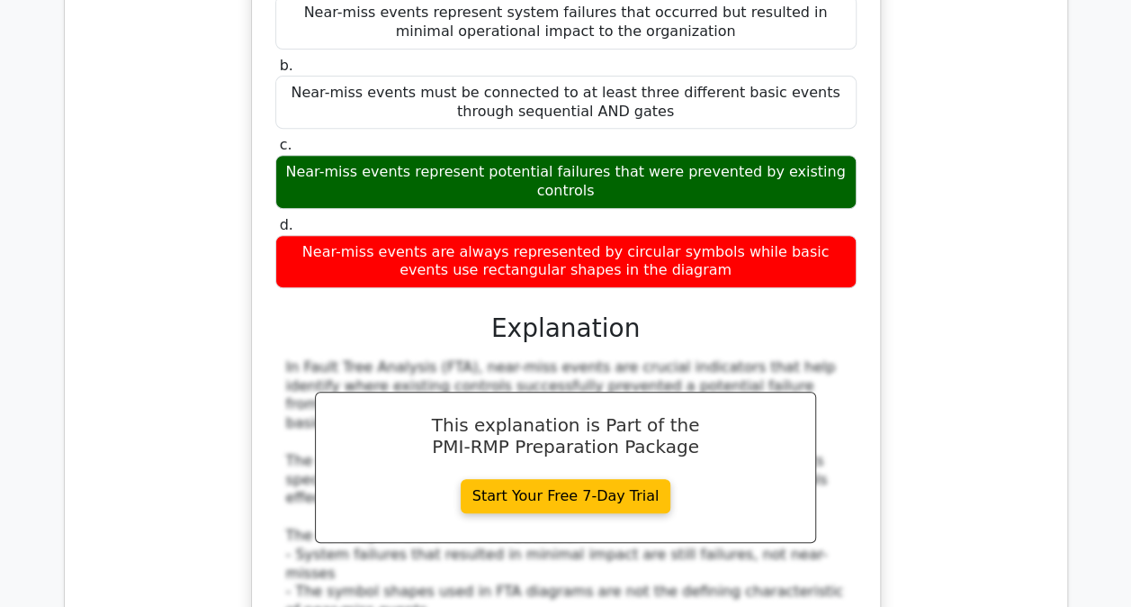
scroll to position [3815, 0]
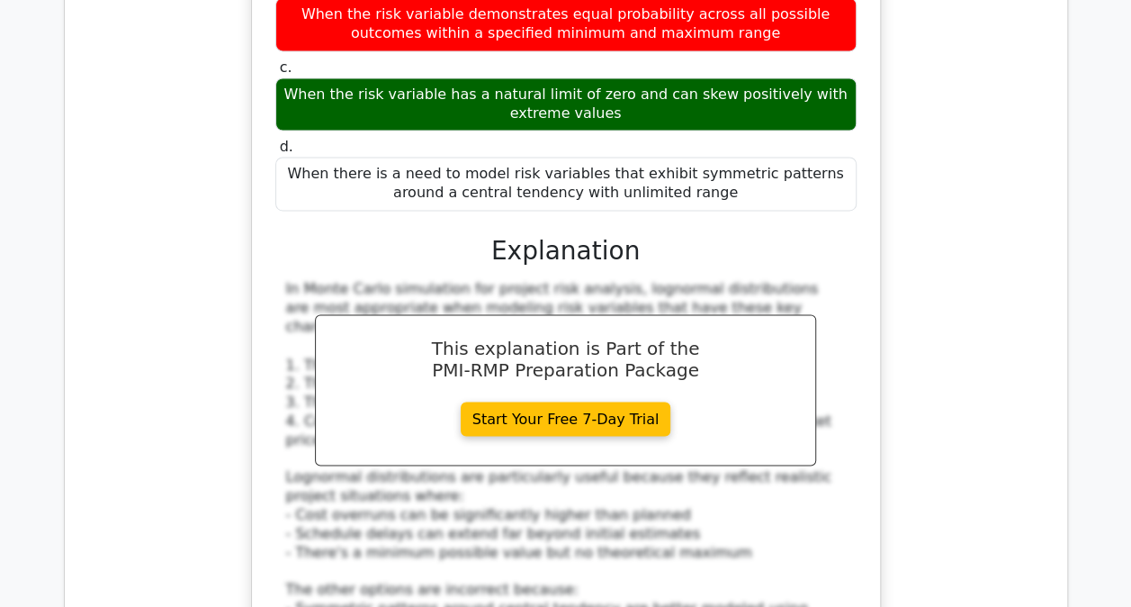
scroll to position [4805, 0]
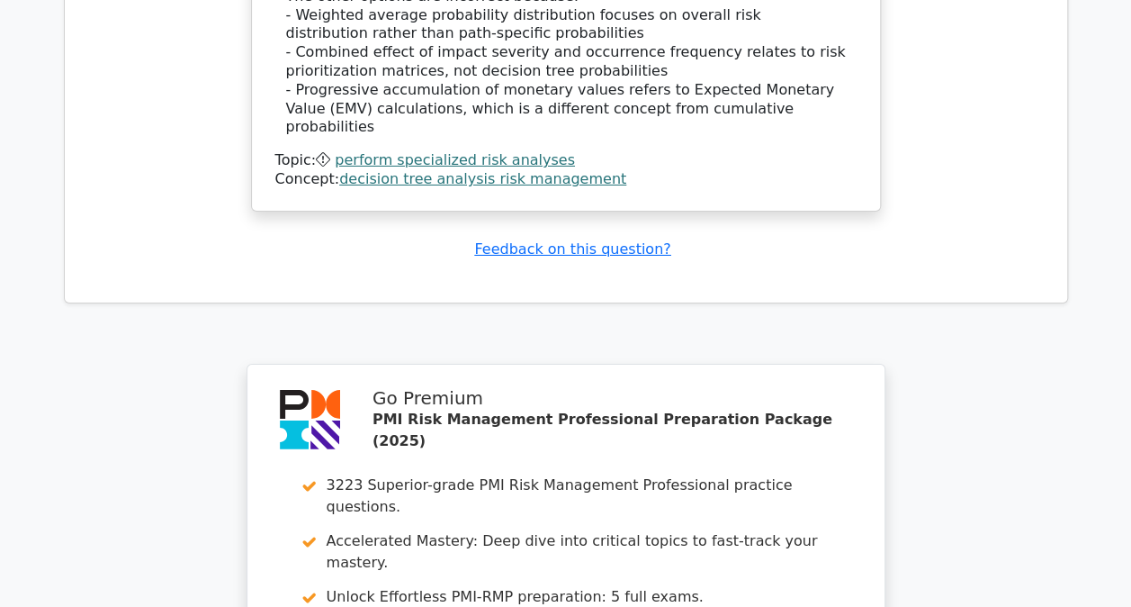
scroll to position [6470, 0]
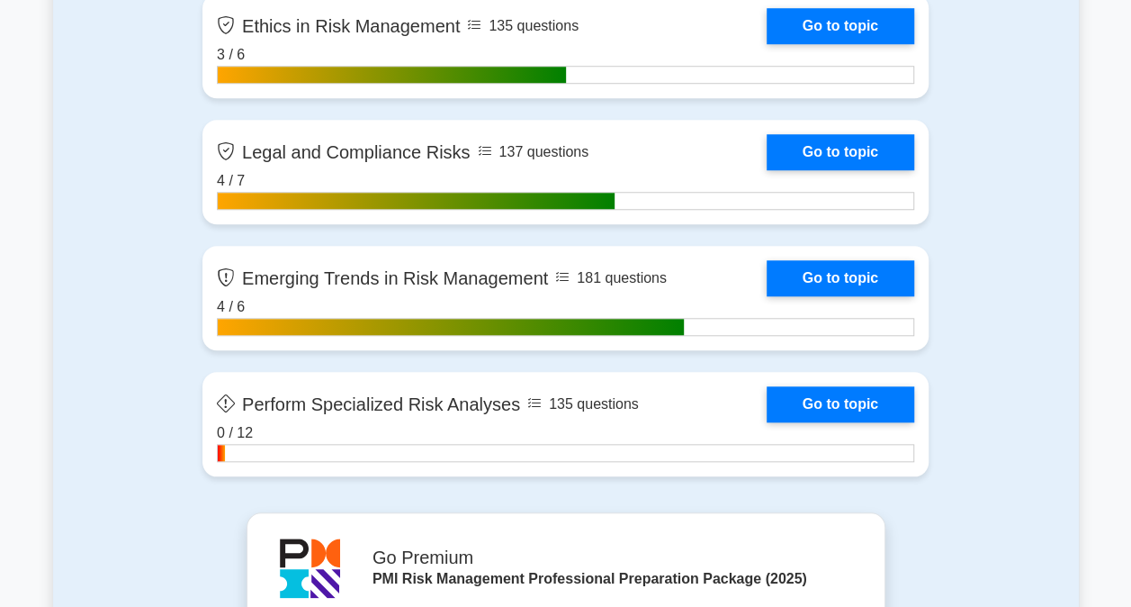
scroll to position [4094, 0]
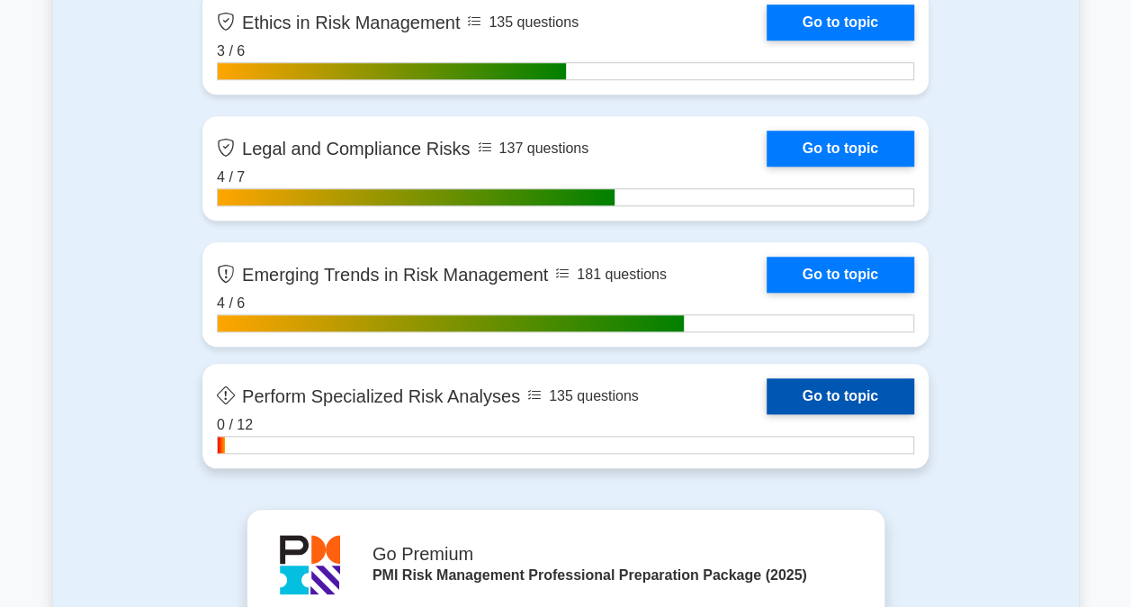
click at [809, 401] on link "Go to topic" at bounding box center [841, 396] width 148 height 36
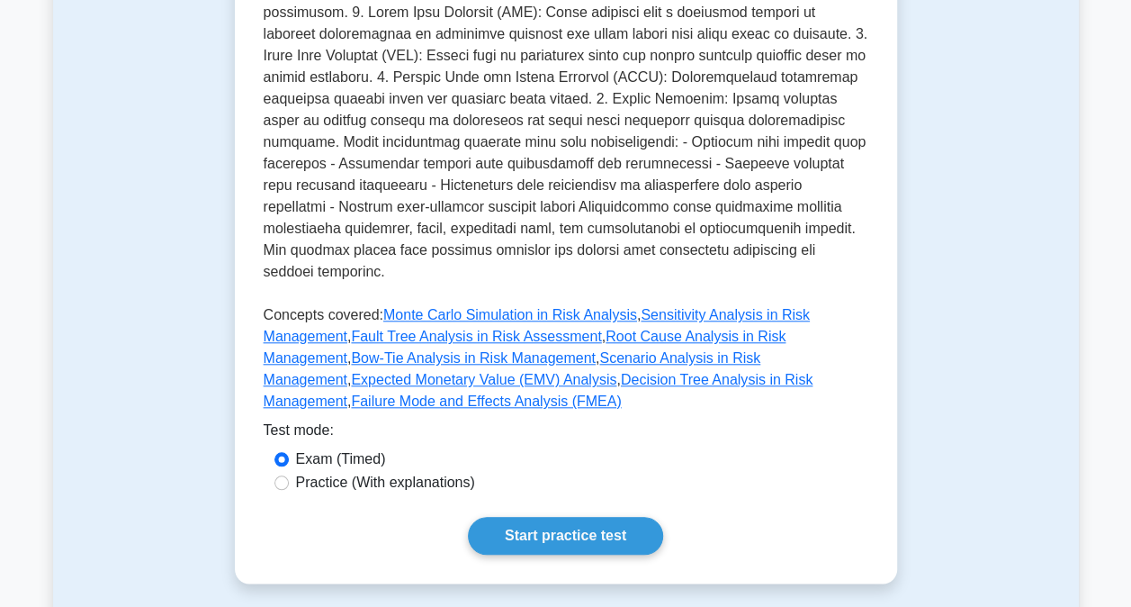
scroll to position [771, 0]
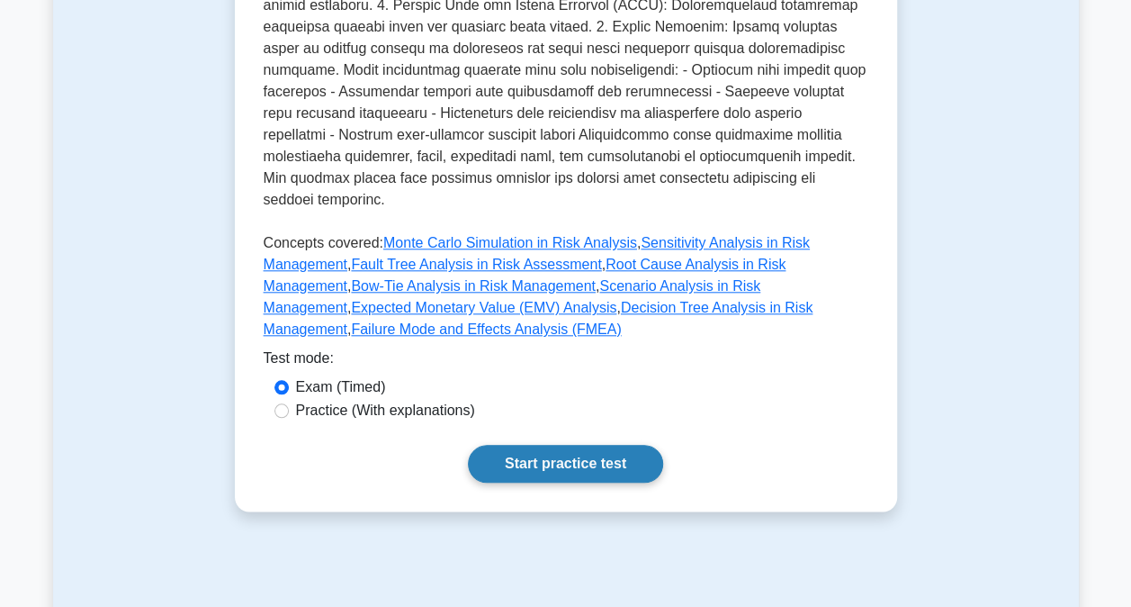
click at [545, 445] on link "Start practice test" at bounding box center [565, 464] width 195 height 38
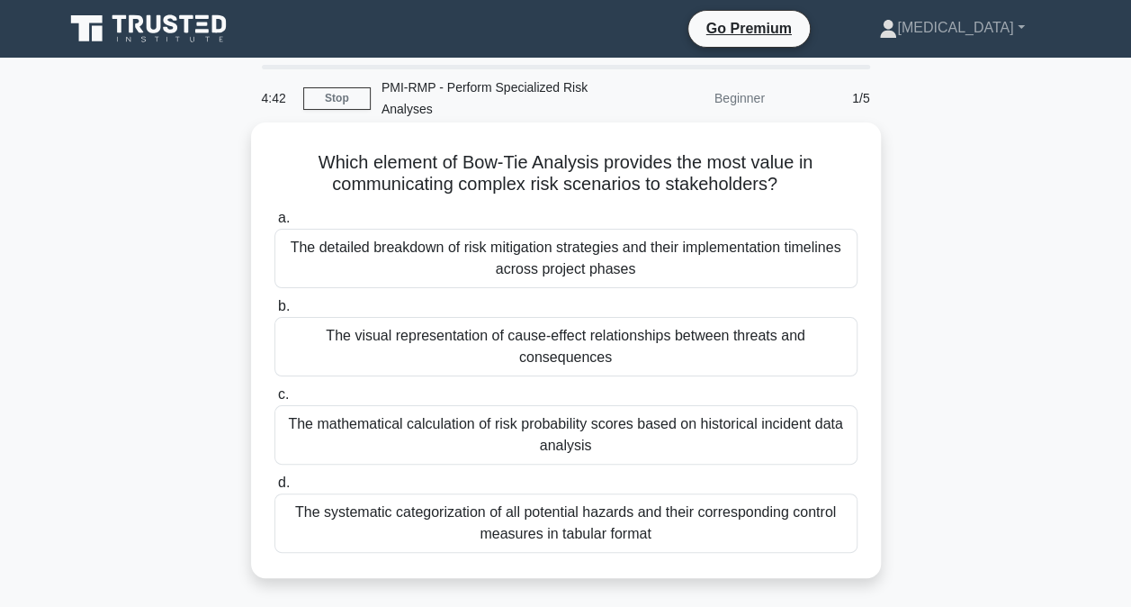
click at [468, 356] on div "The visual representation of cause-effect relationships between threats and con…" at bounding box center [566, 346] width 583 height 59
click at [275, 312] on input "b. The visual representation of cause-effect relationships between threats and …" at bounding box center [275, 307] width 0 height 12
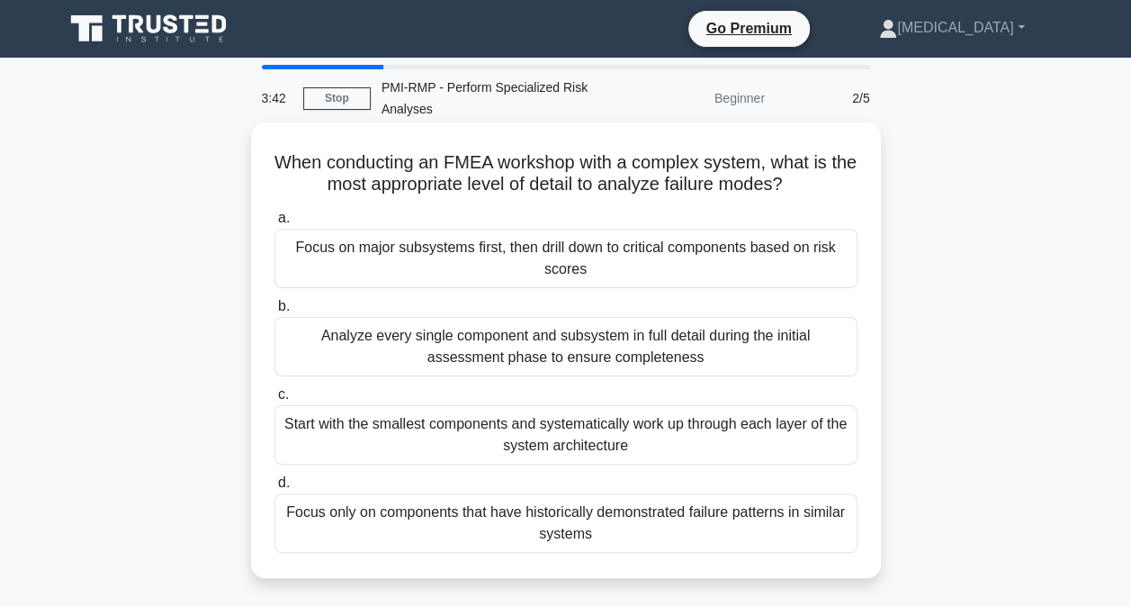
click at [529, 263] on div "Focus on major subsystems first, then drill down to critical components based o…" at bounding box center [566, 258] width 583 height 59
click at [275, 224] on input "a. Focus on major subsystems first, then drill down to critical components base…" at bounding box center [275, 218] width 0 height 12
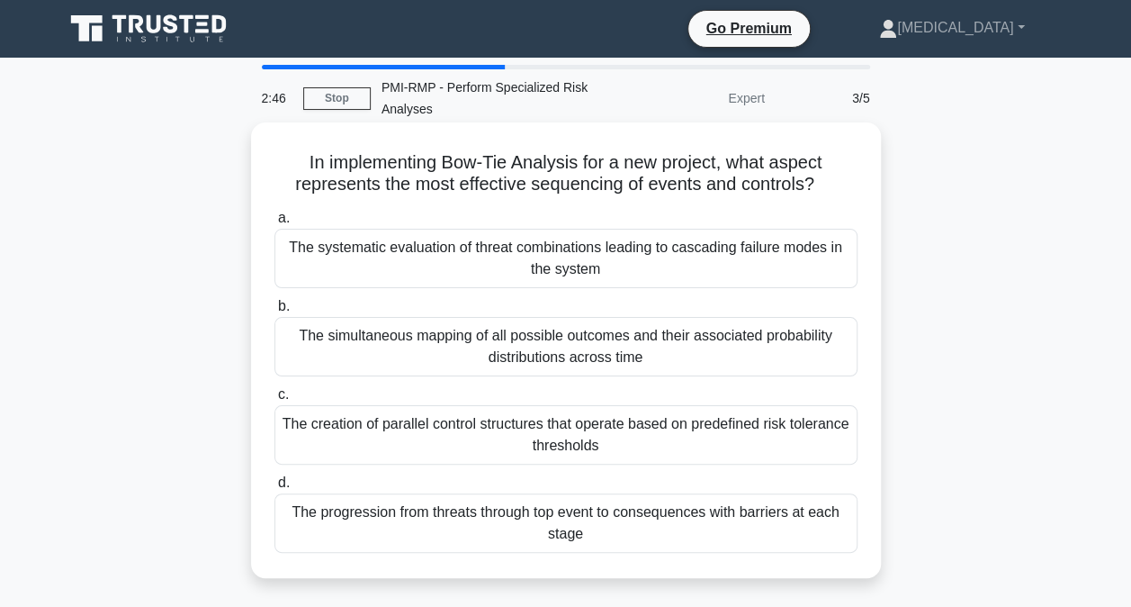
click at [450, 539] on div "The progression from threats through top event to consequences with barriers at…" at bounding box center [566, 522] width 583 height 59
click at [275, 489] on input "d. The progression from threats through top event to consequences with barriers…" at bounding box center [275, 483] width 0 height 12
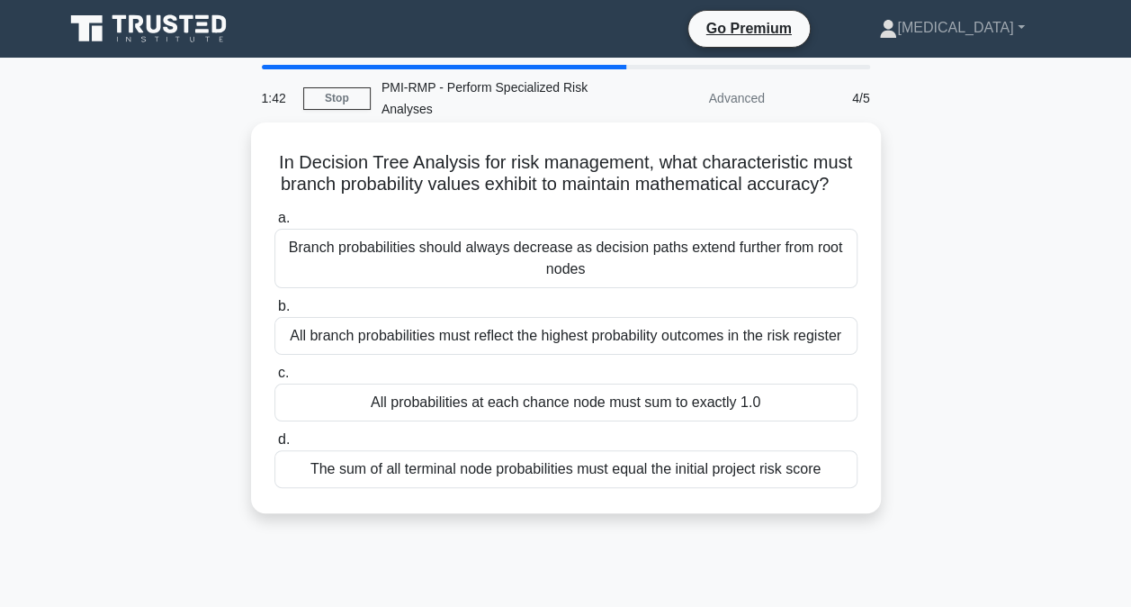
click at [457, 355] on div "All branch probabilities must reflect the highest probability outcomes in the r…" at bounding box center [566, 336] width 583 height 38
click at [275, 312] on input "b. All branch probabilities must reflect the highest probability outcomes in th…" at bounding box center [275, 307] width 0 height 12
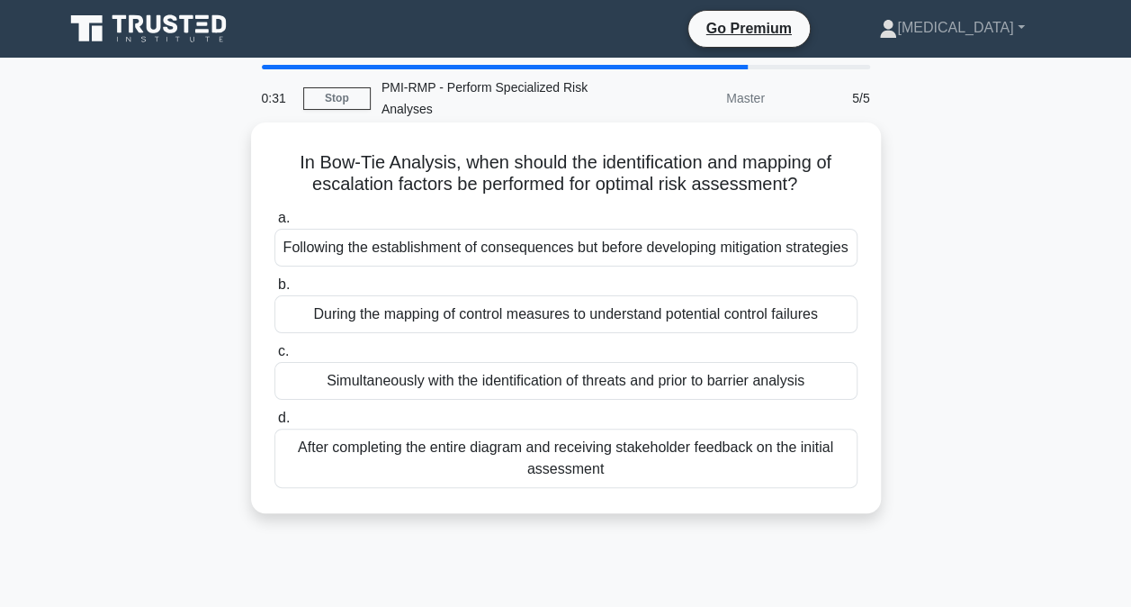
click at [446, 329] on div "During the mapping of control measures to understand potential control failures" at bounding box center [566, 314] width 583 height 38
click at [275, 291] on input "b. During the mapping of control measures to understand potential control failu…" at bounding box center [275, 285] width 0 height 12
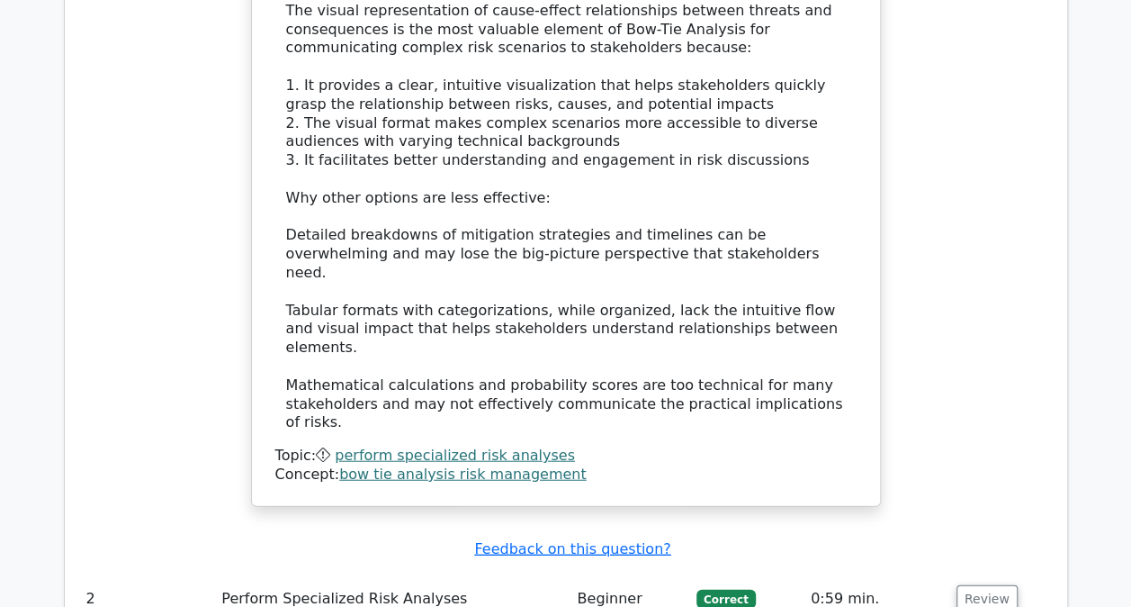
scroll to position [2198, 0]
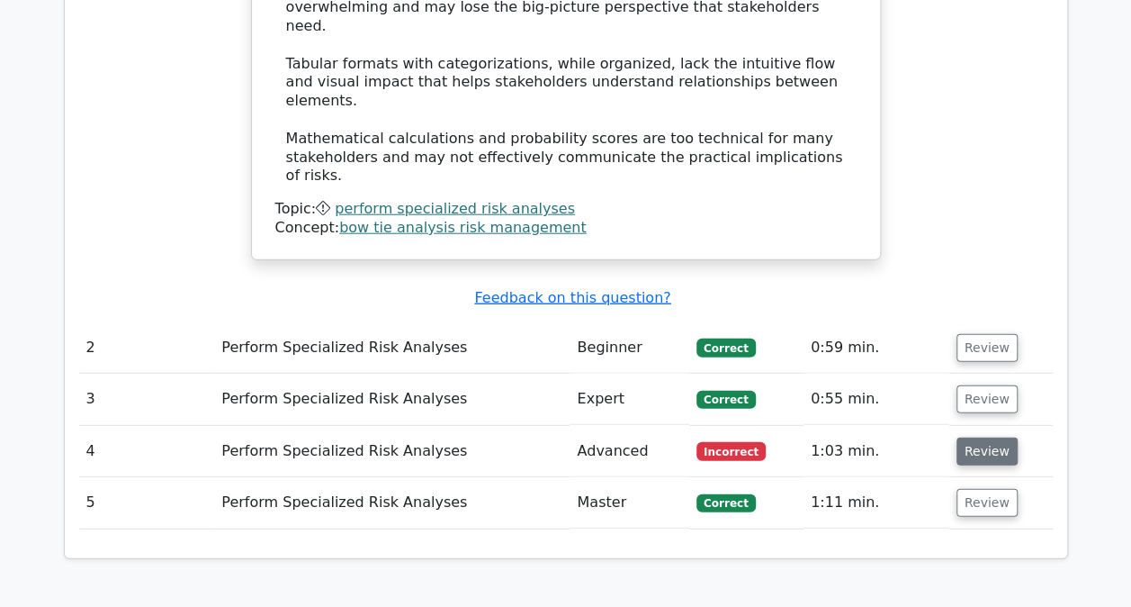
click at [967, 437] on button "Review" at bounding box center [987, 451] width 61 height 28
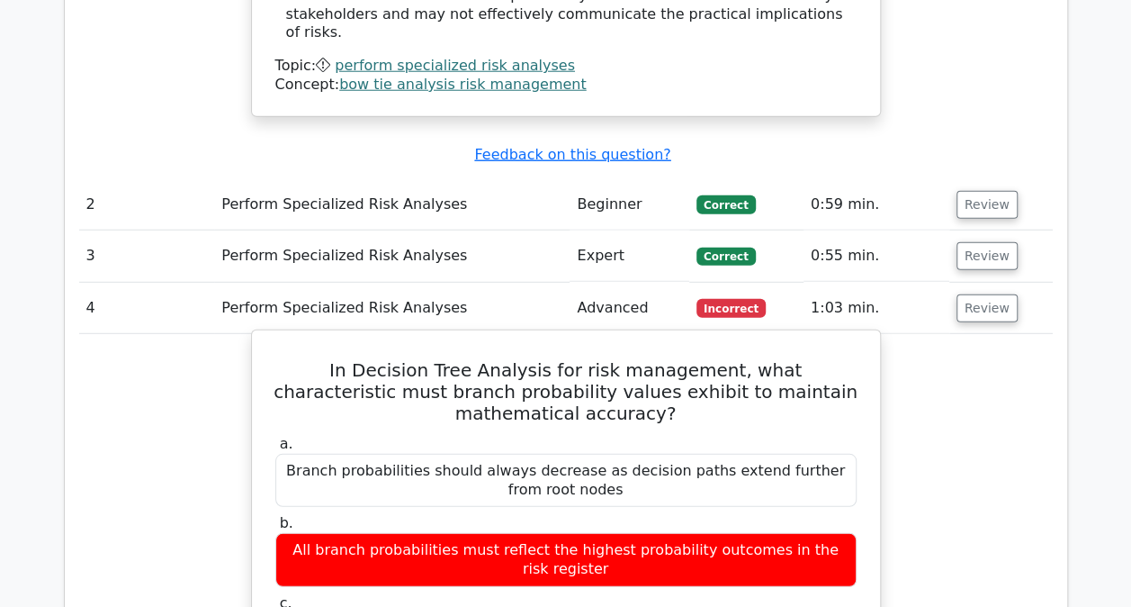
scroll to position [2340, 0]
